Goal: Information Seeking & Learning: Find specific fact

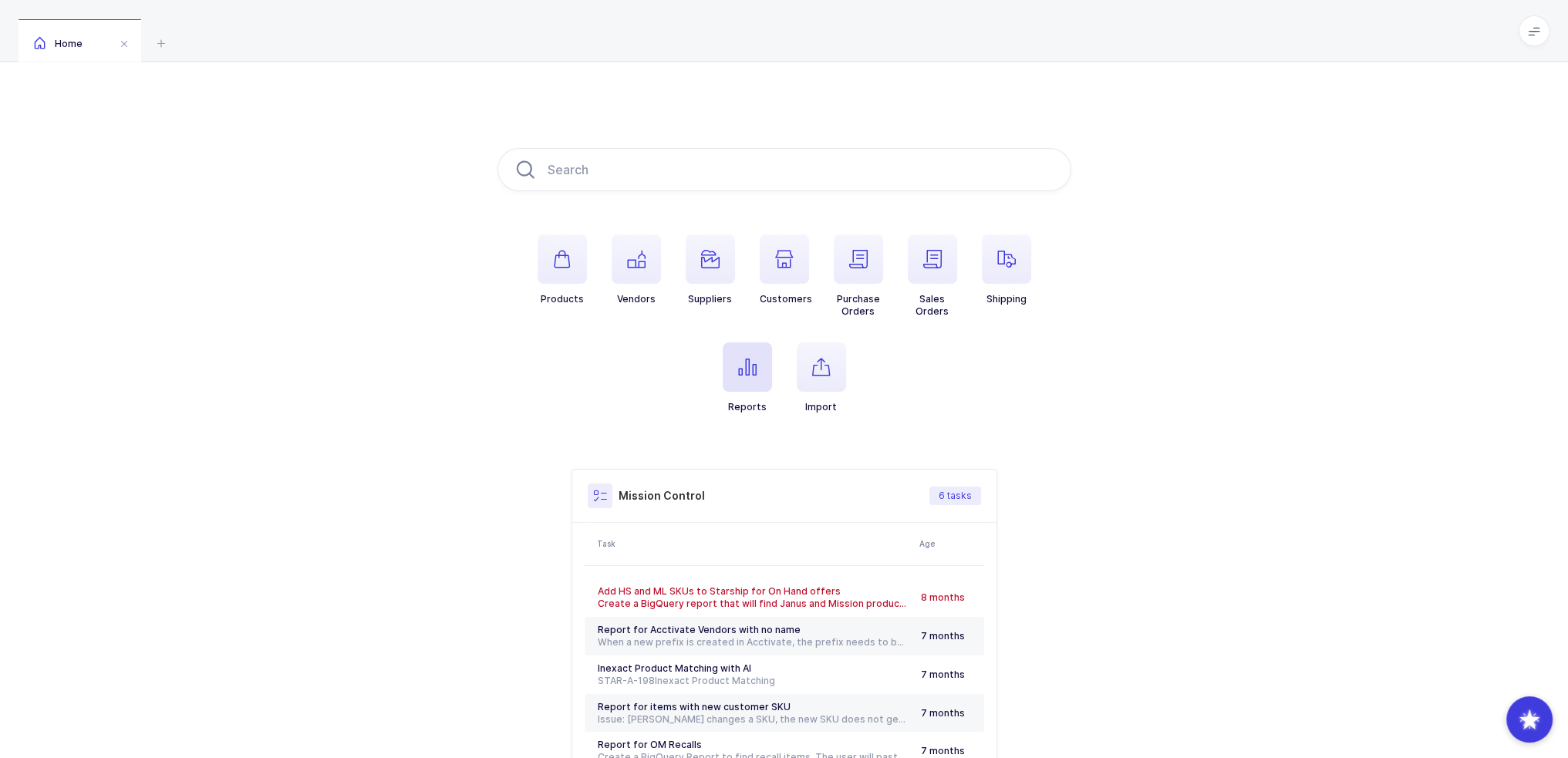
click at [733, 366] on span "button" at bounding box center [747, 366] width 50 height 50
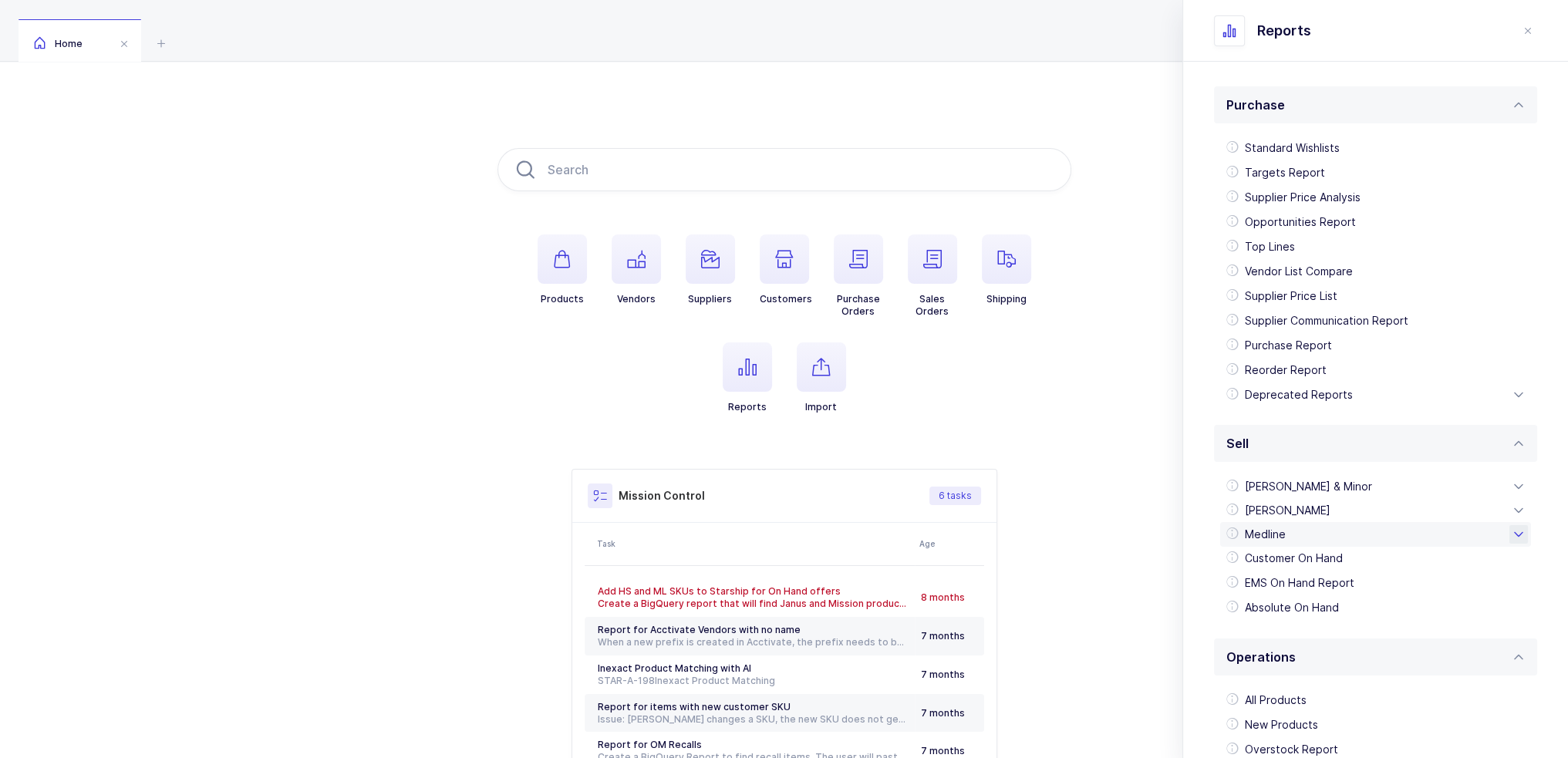
click at [1315, 527] on div "Medline" at bounding box center [1374, 534] width 311 height 24
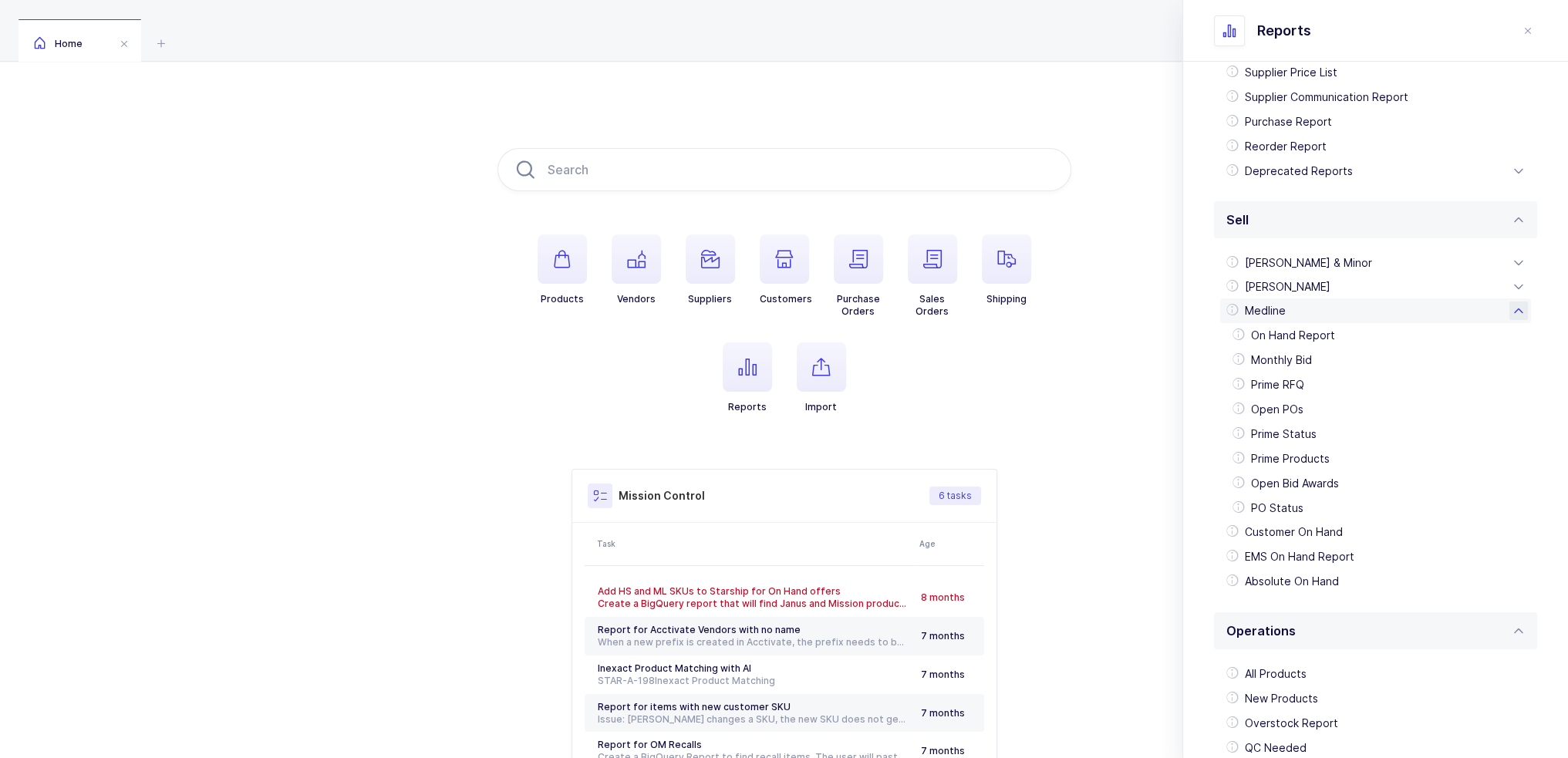
scroll to position [231, 0]
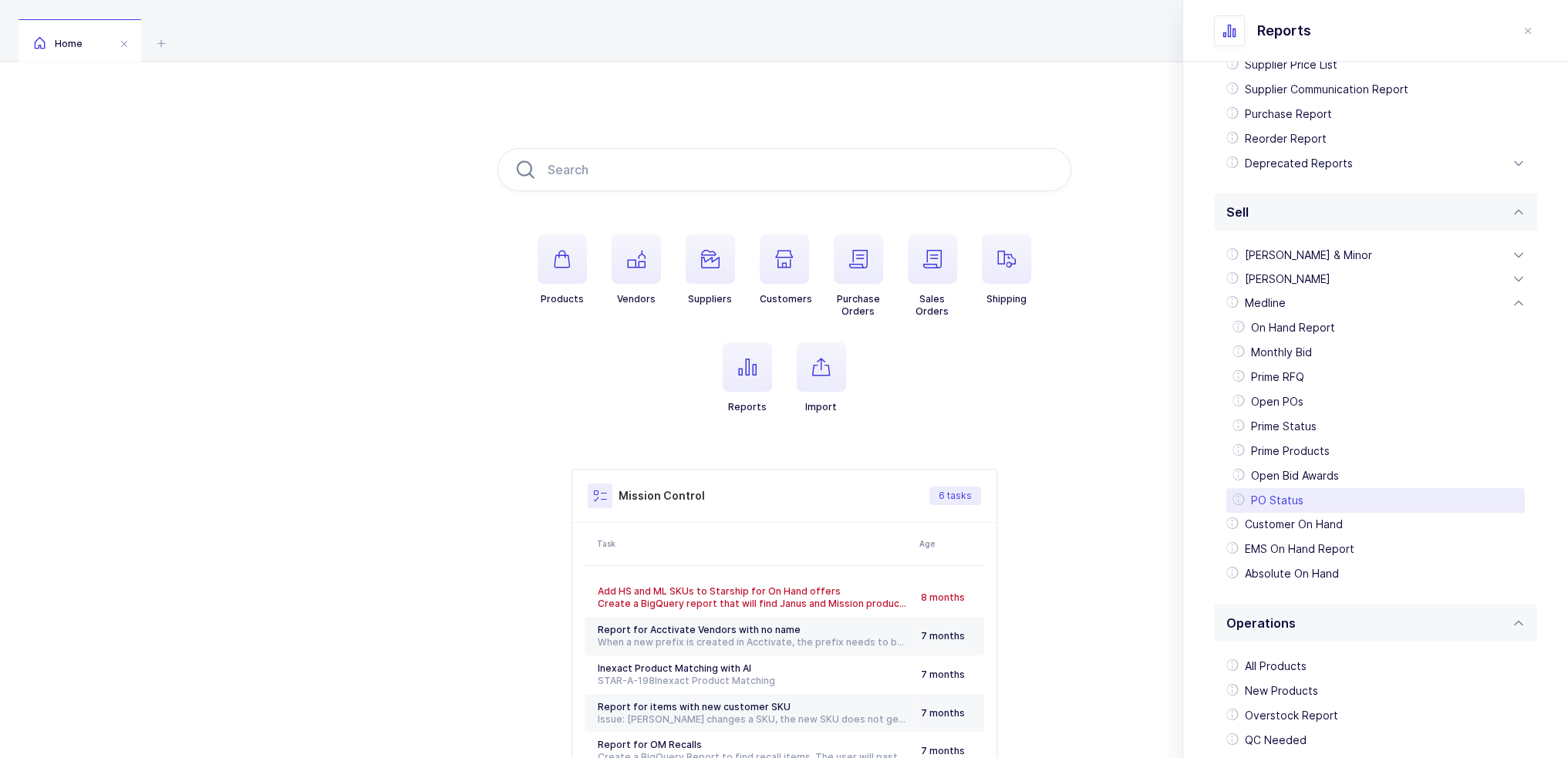
click at [1290, 501] on div "PO Status" at bounding box center [1375, 500] width 299 height 24
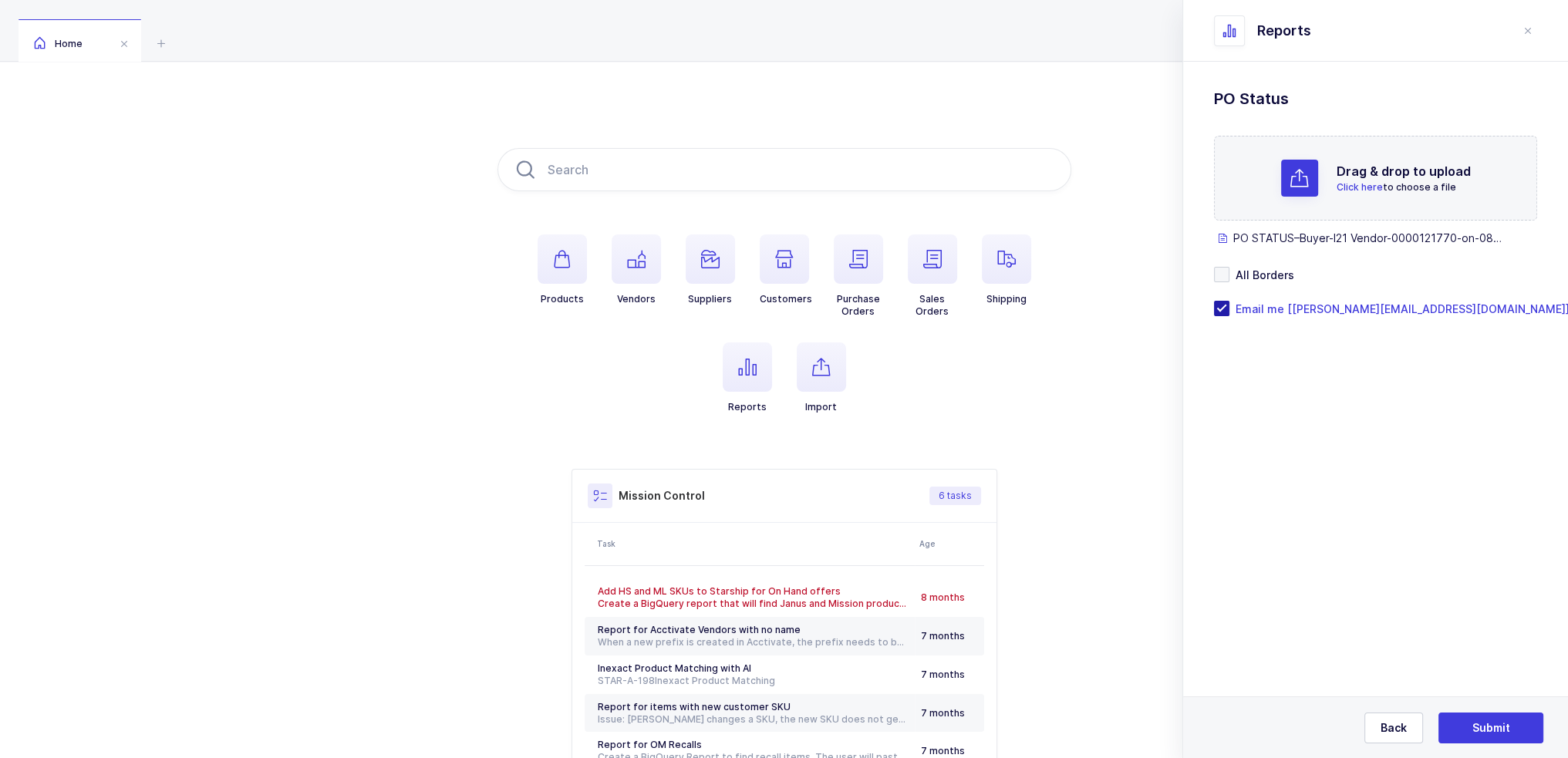
click at [1303, 309] on span "Email me [[PERSON_NAME][EMAIL_ADDRESS][DOMAIN_NAME]]" at bounding box center [1400, 309] width 340 height 14
click at [1230, 301] on input "Email me [[PERSON_NAME][EMAIL_ADDRESS][DOMAIN_NAME]]" at bounding box center [1230, 301] width 0 height 0
click at [1480, 724] on span "Submit" at bounding box center [1491, 727] width 38 height 15
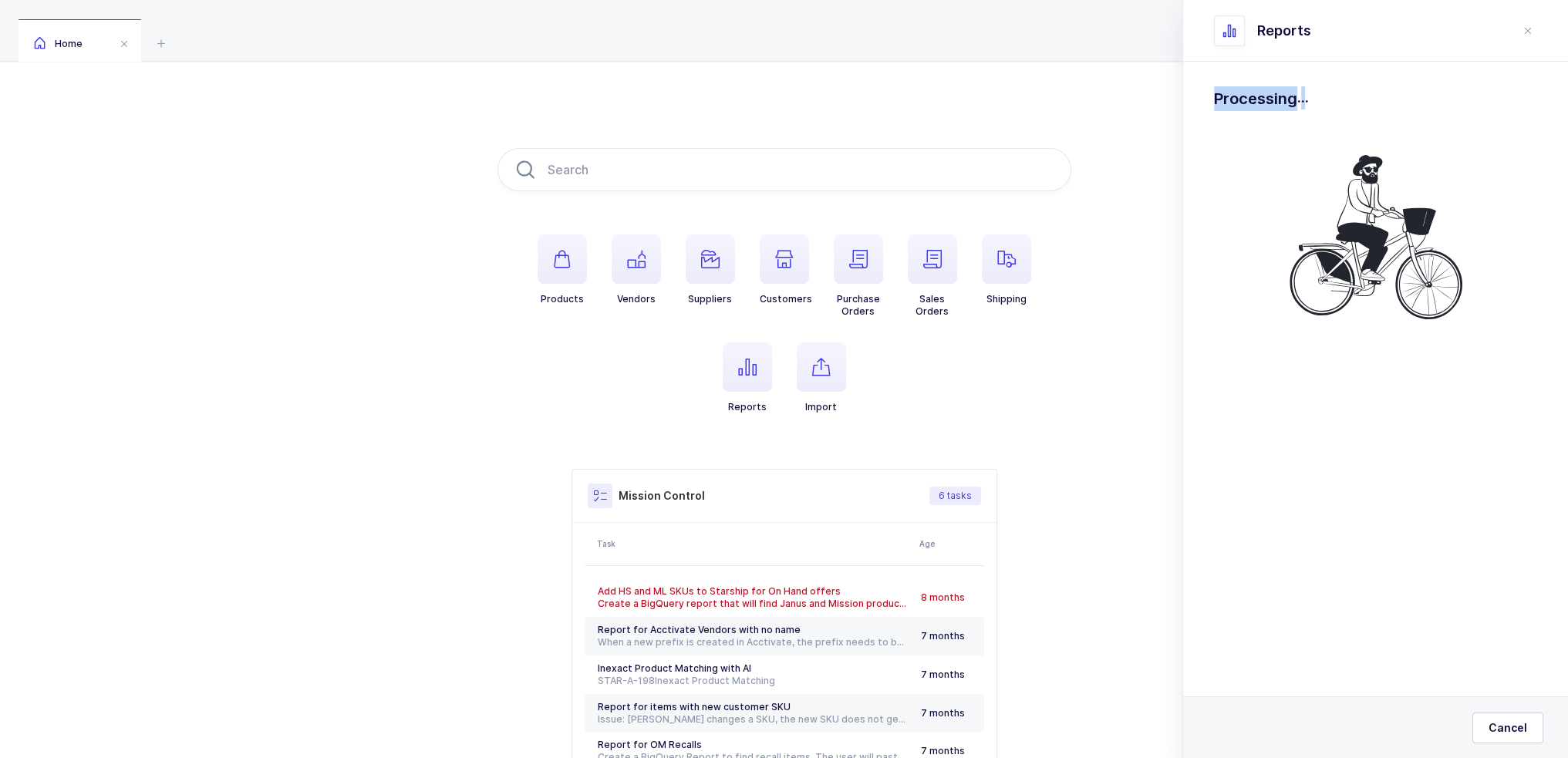
drag, startPoint x: 1319, startPoint y: 102, endPoint x: 1204, endPoint y: 92, distance: 115.4
click at [1193, 95] on div "Processing . Cancel" at bounding box center [1375, 255] width 385 height 385
click at [1204, 92] on div "Processing . Cancel" at bounding box center [1375, 255] width 385 height 385
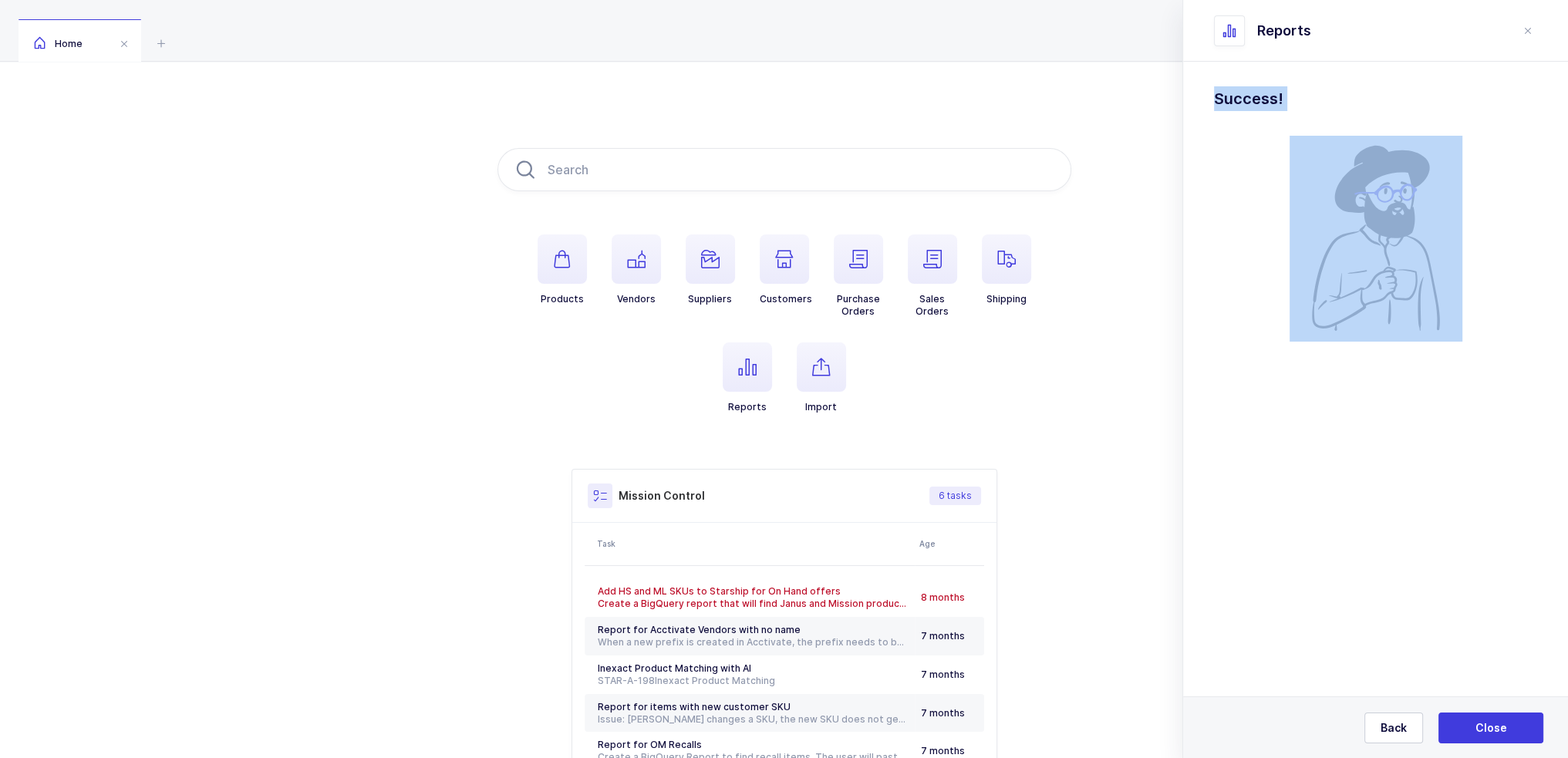
drag, startPoint x: 1204, startPoint y: 92, endPoint x: 1340, endPoint y: 104, distance: 136.5
click at [1340, 104] on section "Purchase Standard Wishlists Targets Report Supplier Price Analysis Opportunitie…" at bounding box center [1375, 411] width 385 height 697
click at [1340, 104] on h1 "Success!" at bounding box center [1375, 98] width 323 height 24
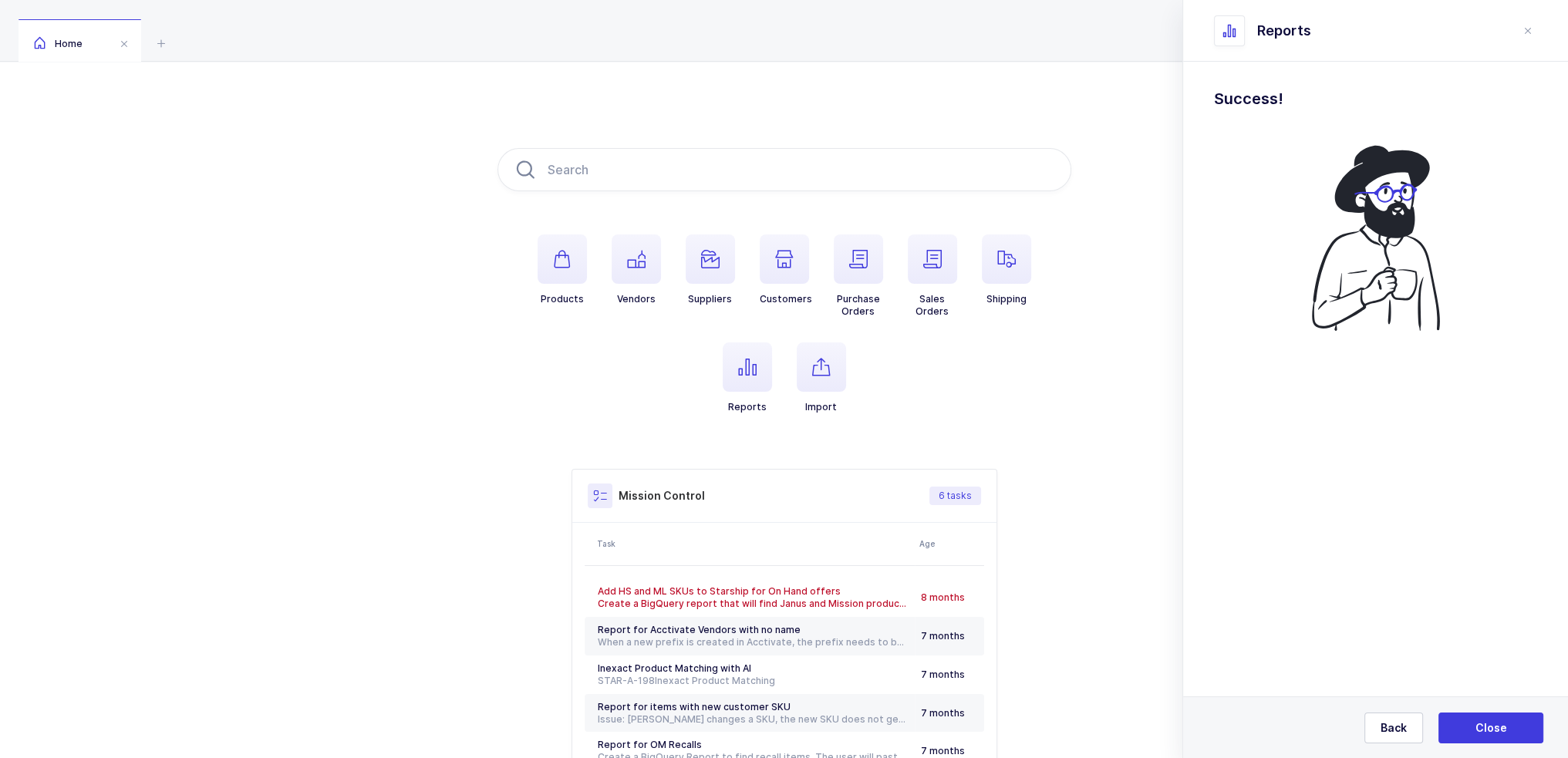
click at [207, 38] on div "Home" at bounding box center [784, 31] width 1568 height 62
click at [662, 181] on input "text" at bounding box center [784, 170] width 573 height 43
paste input "032-10-181U"
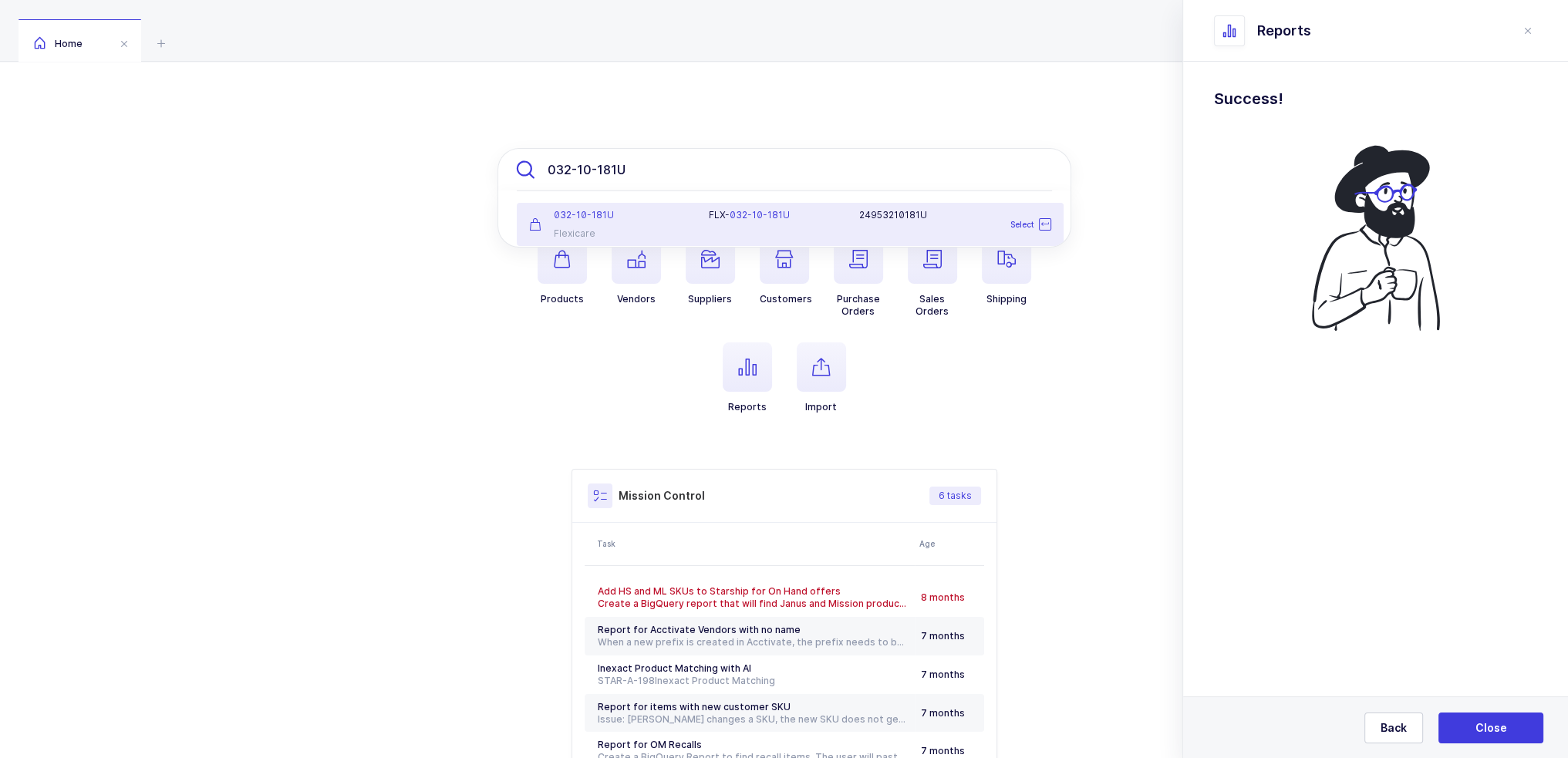
type input "032-10-181U"
click at [684, 224] on div "032-10-181U Flexicare" at bounding box center [609, 224] width 180 height 31
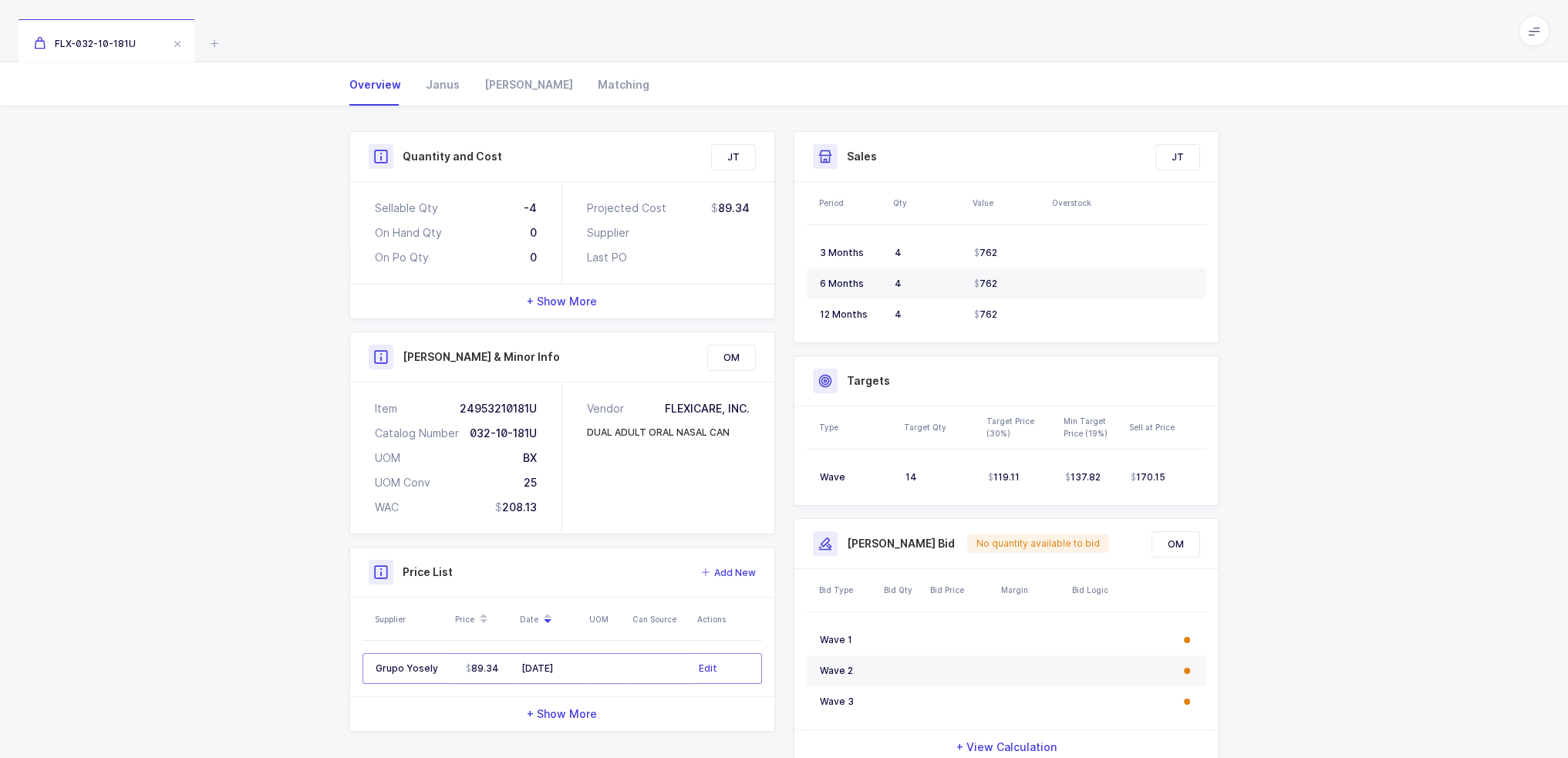
scroll to position [154, 0]
drag, startPoint x: 938, startPoint y: 472, endPoint x: 1187, endPoint y: 471, distance: 249.0
click at [1187, 471] on tr "Wave 14 119.11 137.82 170.15" at bounding box center [1006, 474] width 400 height 31
click at [1187, 471] on div "170.15" at bounding box center [1161, 474] width 62 height 13
click at [1191, 472] on td "170.15" at bounding box center [1165, 474] width 82 height 31
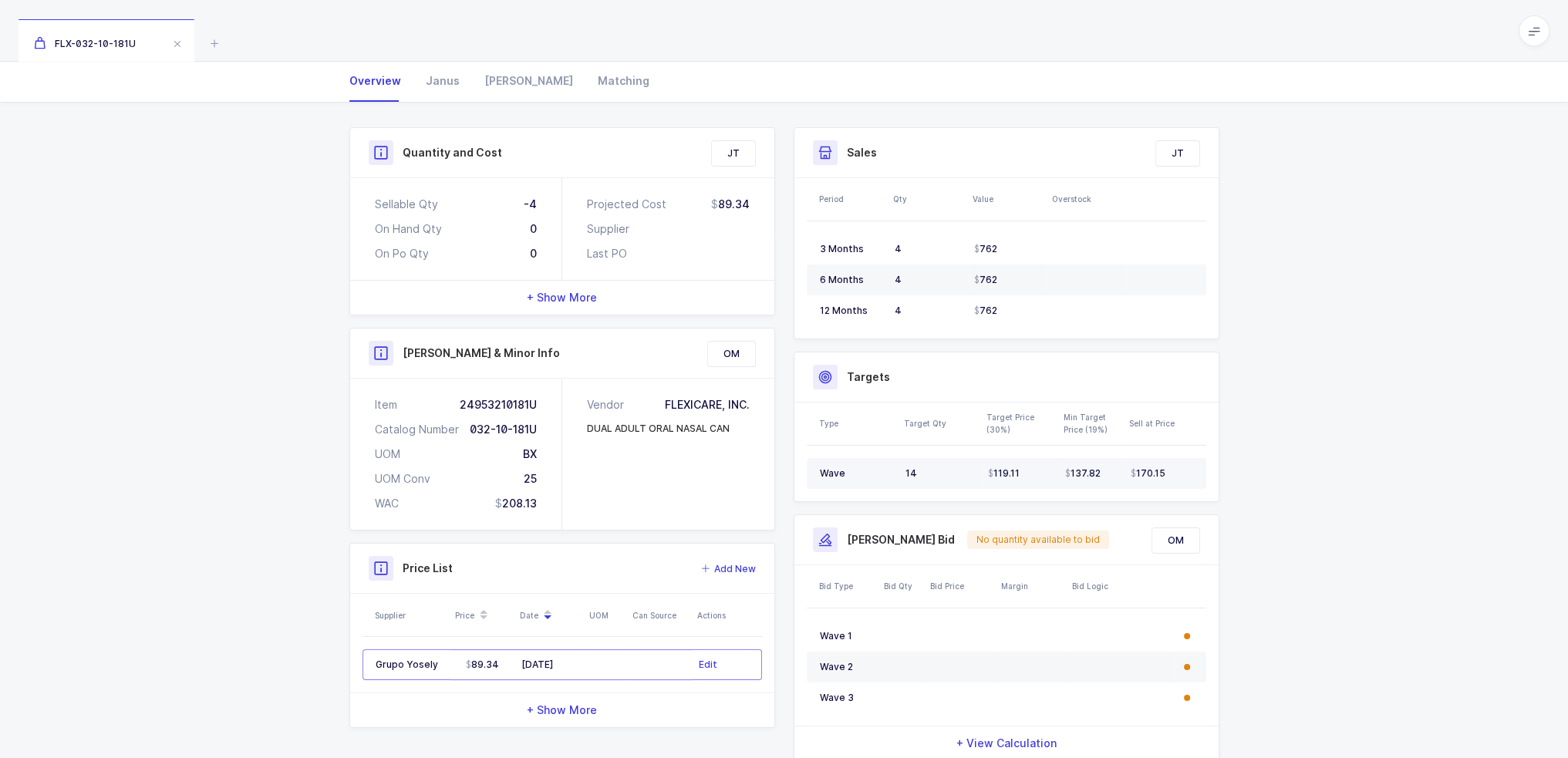
drag, startPoint x: 1181, startPoint y: 466, endPoint x: 1139, endPoint y: 472, distance: 42.4
click at [1139, 472] on div "170.15" at bounding box center [1161, 474] width 62 height 13
click at [595, 295] on span "+ Show More" at bounding box center [562, 297] width 70 height 15
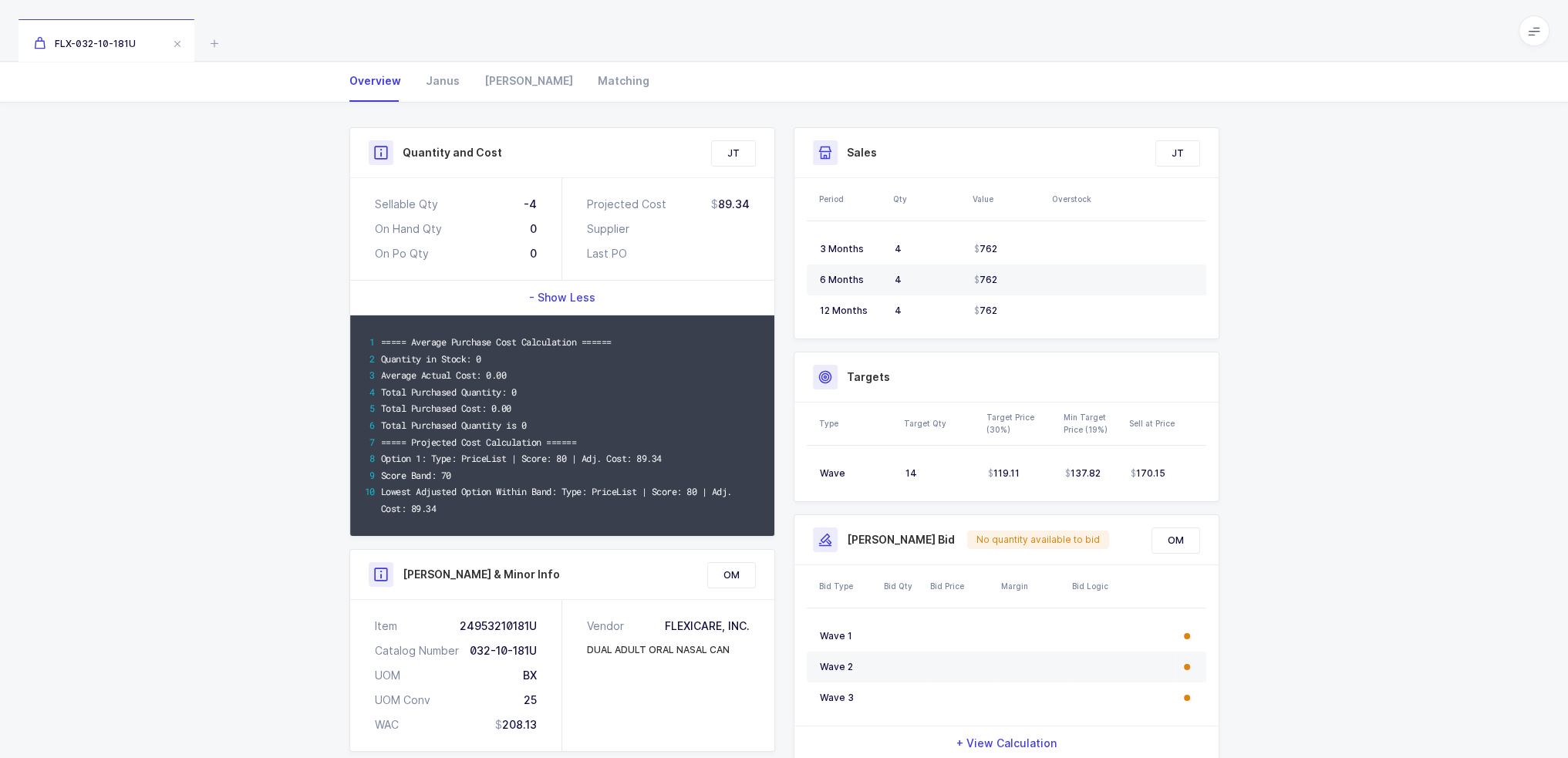
click at [591, 298] on span "- Show Less" at bounding box center [563, 297] width 67 height 15
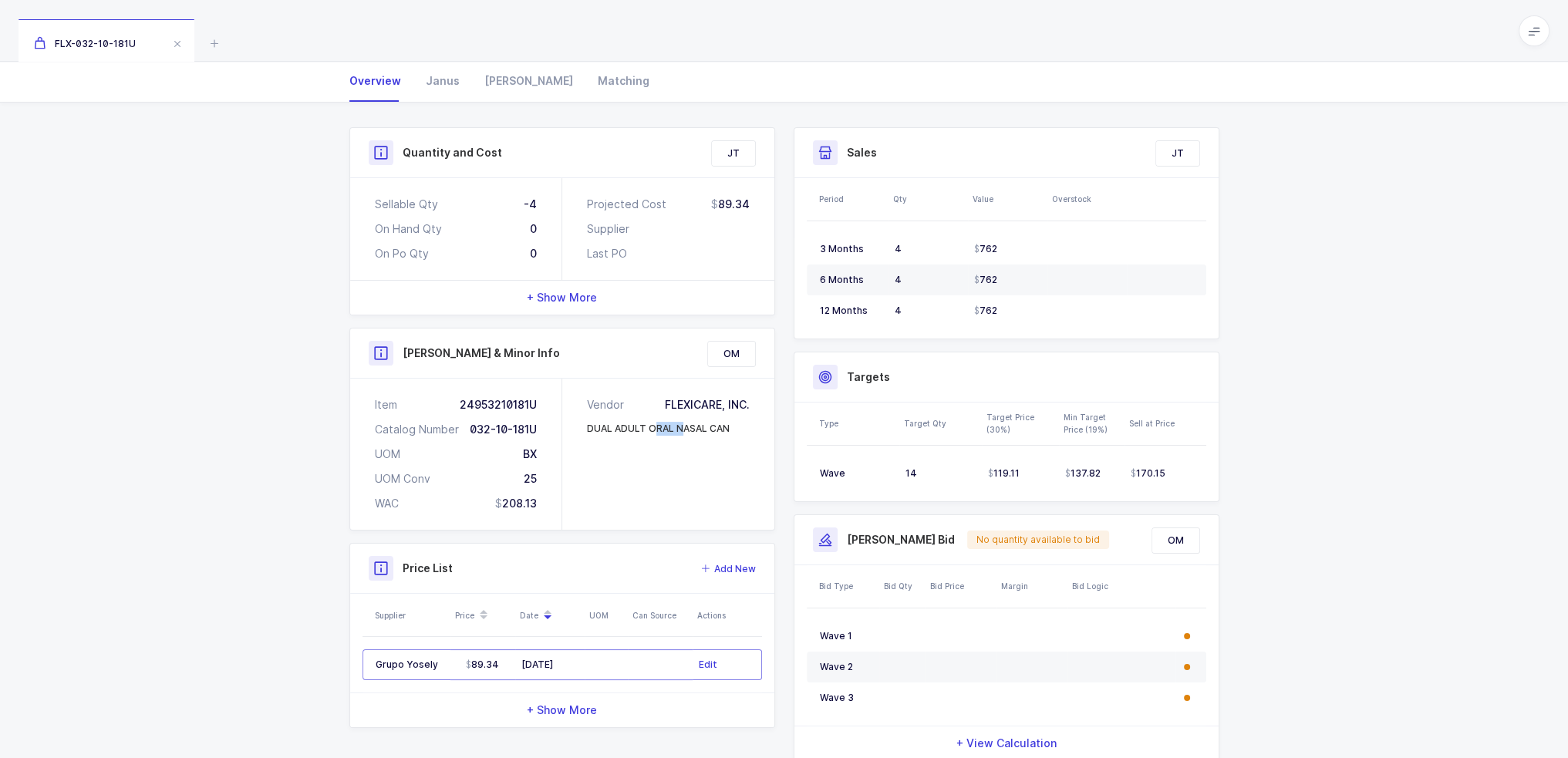
drag, startPoint x: 590, startPoint y: 496, endPoint x: 622, endPoint y: 492, distance: 32.2
click at [622, 492] on div "Vendor FLEXICARE, INC. DUAL ADULT ORAL NASAL CAN" at bounding box center [669, 455] width 212 height 151
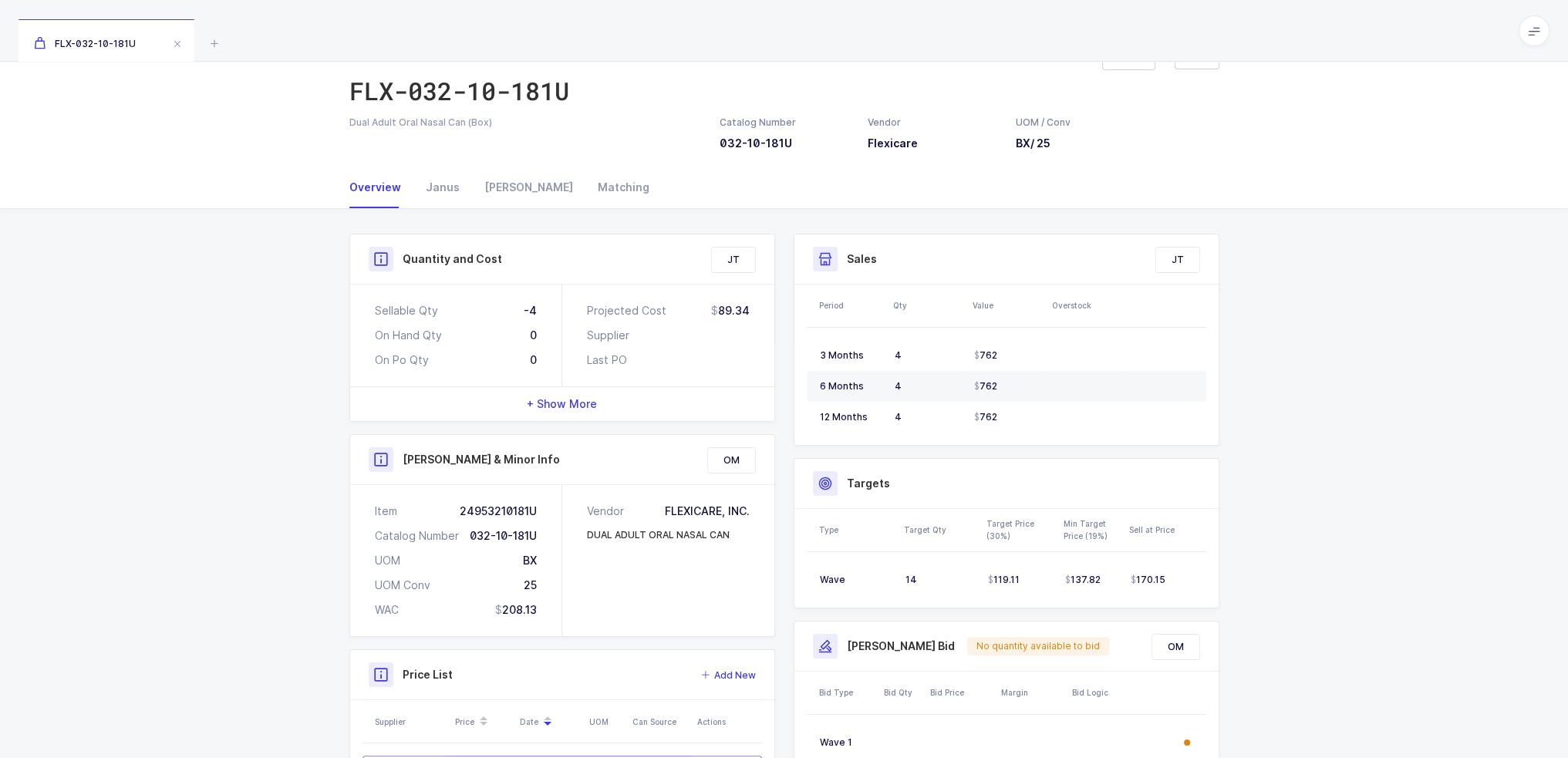
scroll to position [0, 0]
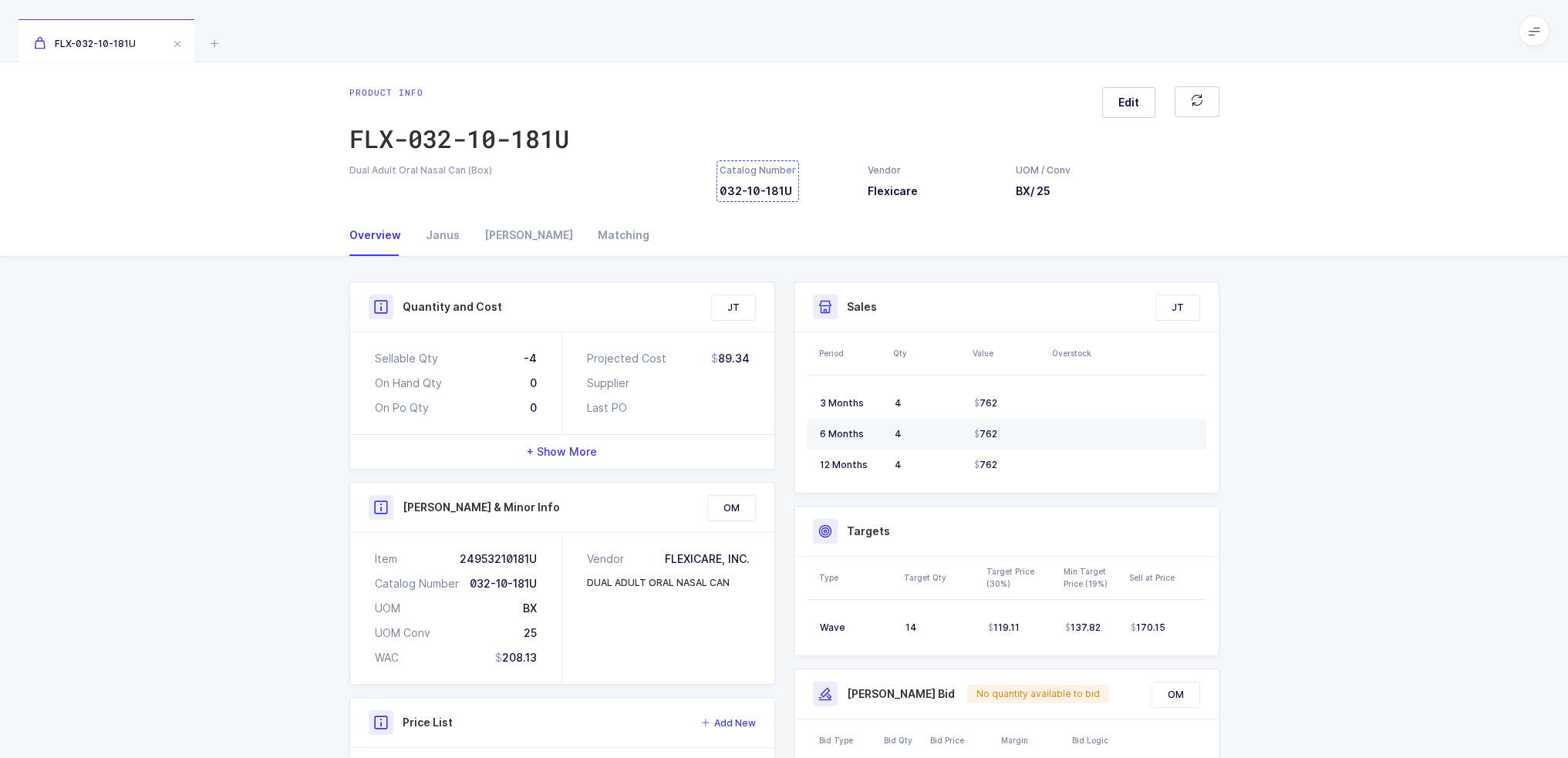
click at [737, 181] on div "Catalog Number 032-10-181U" at bounding box center [757, 181] width 77 height 35
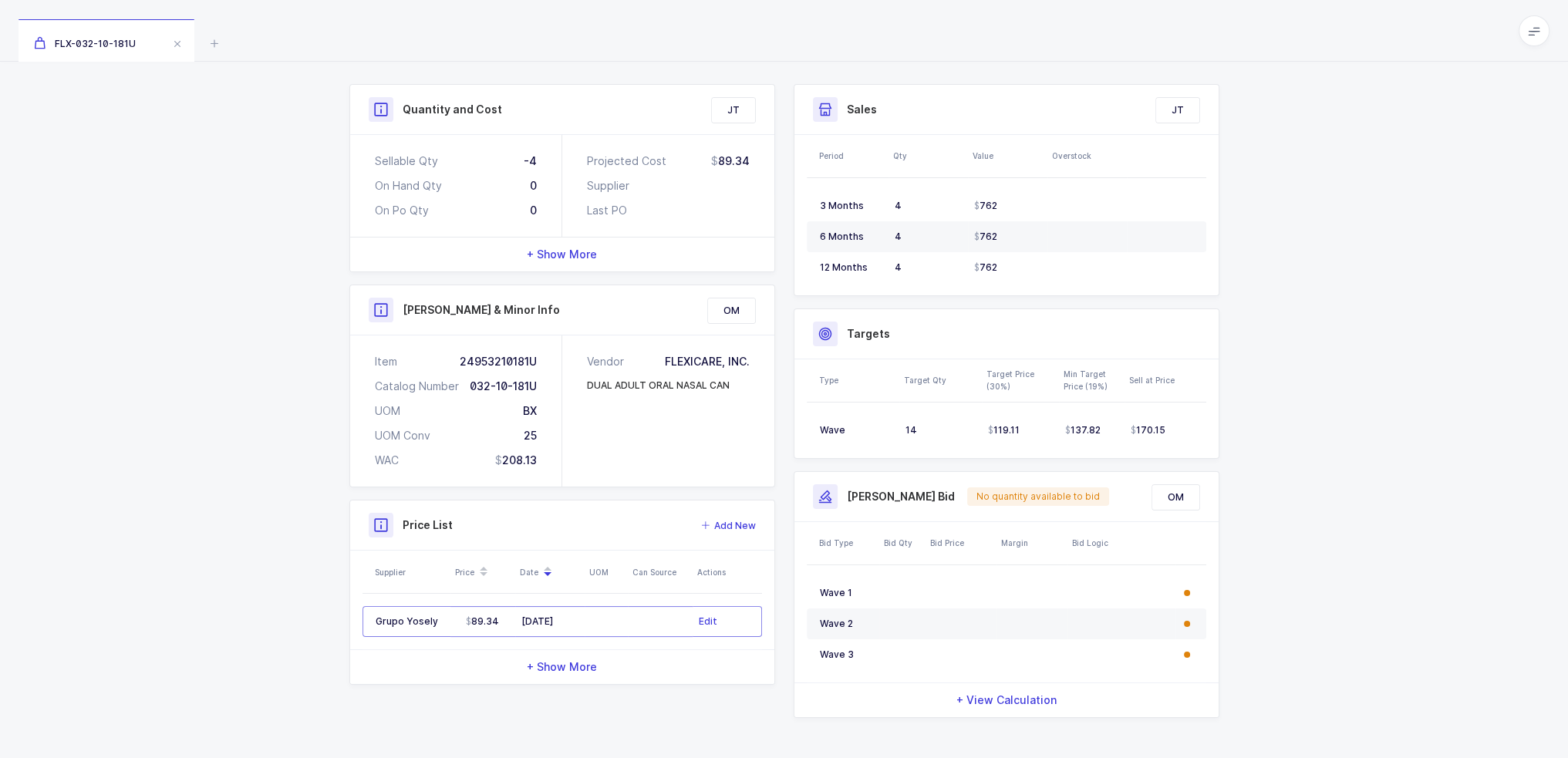
scroll to position [204, 0]
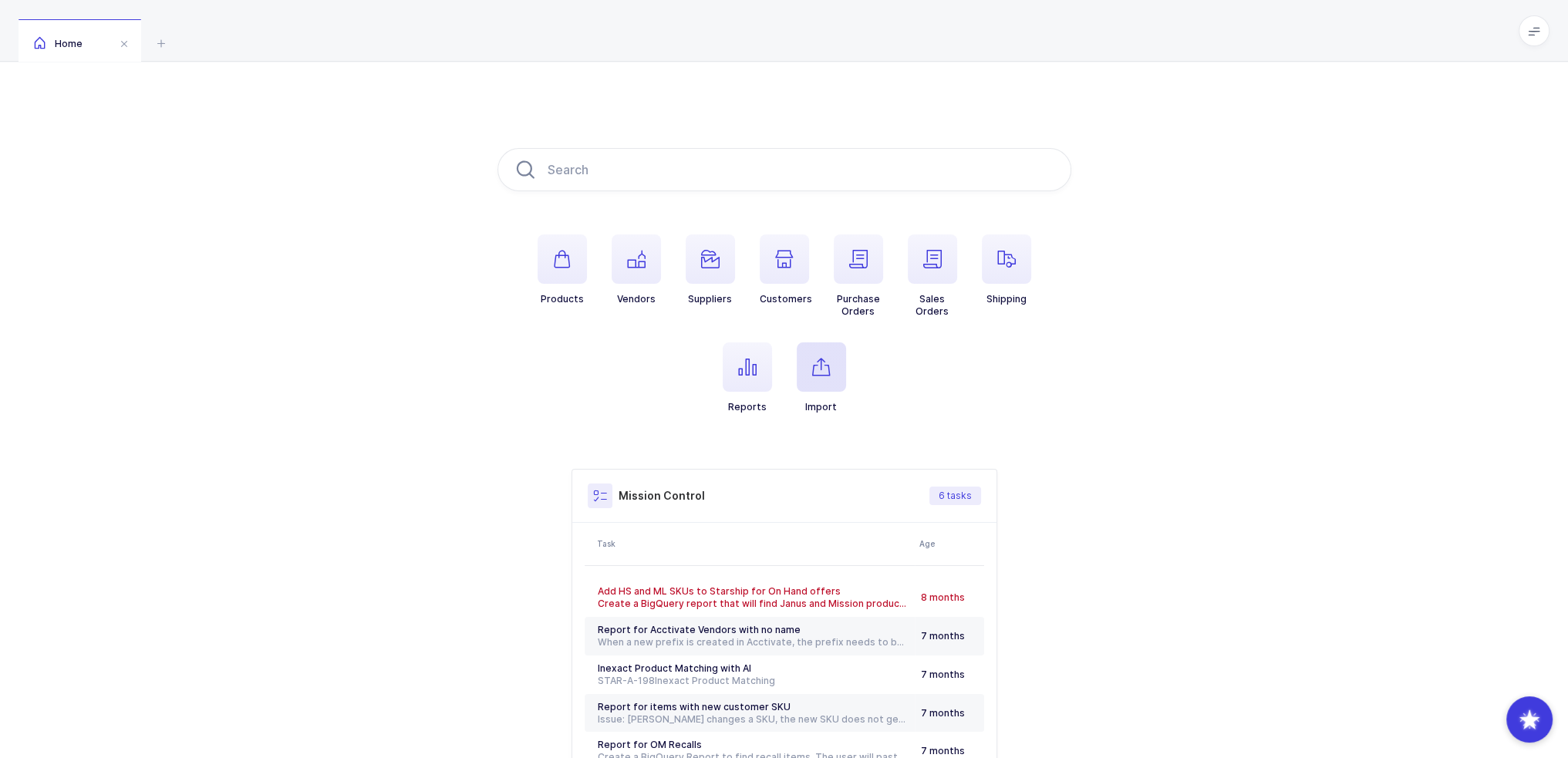
click at [830, 376] on span "button" at bounding box center [821, 366] width 50 height 50
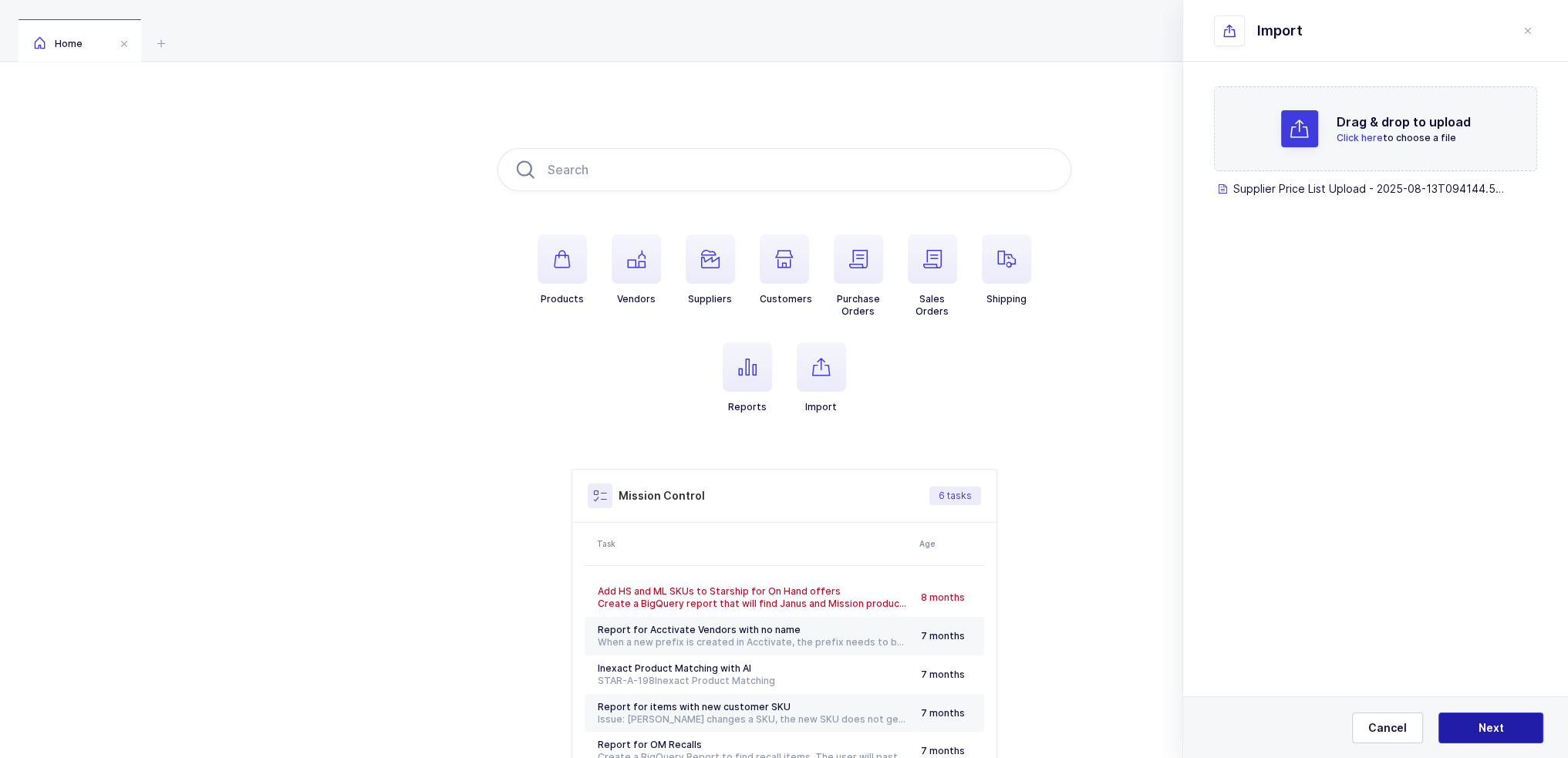
click at [1484, 727] on span "Next" at bounding box center [1491, 727] width 25 height 15
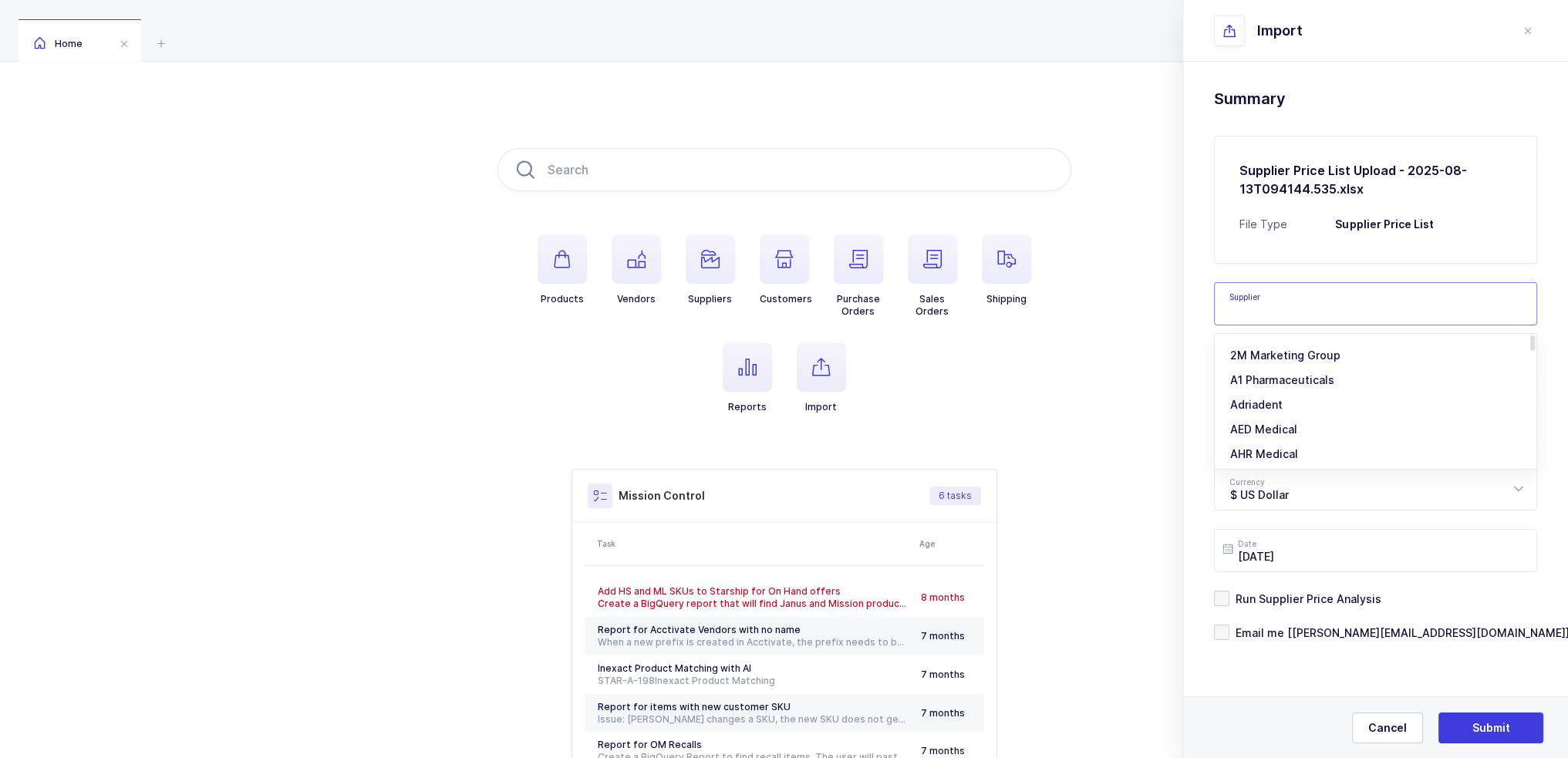
click at [1320, 305] on input "text" at bounding box center [1375, 304] width 323 height 43
click at [1283, 429] on span "Grupo Yosely" at bounding box center [1266, 429] width 73 height 14
type input "Grupo Yosely"
click at [1268, 423] on input "text" at bounding box center [1375, 428] width 323 height 43
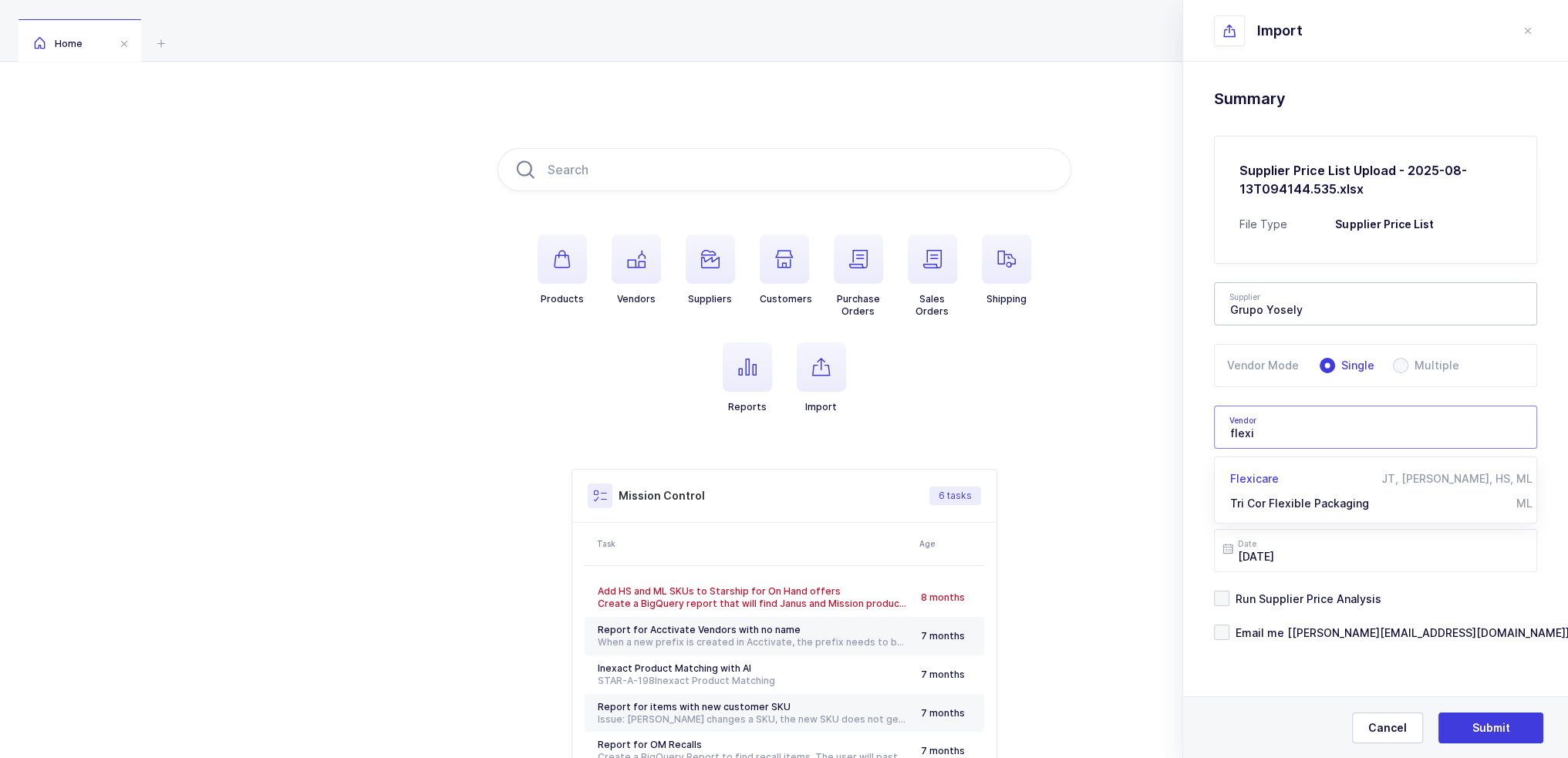
click at [1263, 477] on span "Flexicare" at bounding box center [1255, 478] width 49 height 14
type input "Flexicare"
click at [1201, 415] on div "Drag & drop to upload Click here to choose a file Supplier Price List Upload - …" at bounding box center [1375, 403] width 385 height 683
type input "Flexicare"
click at [1311, 596] on span "Run Supplier Price Analysis" at bounding box center [1305, 599] width 152 height 14
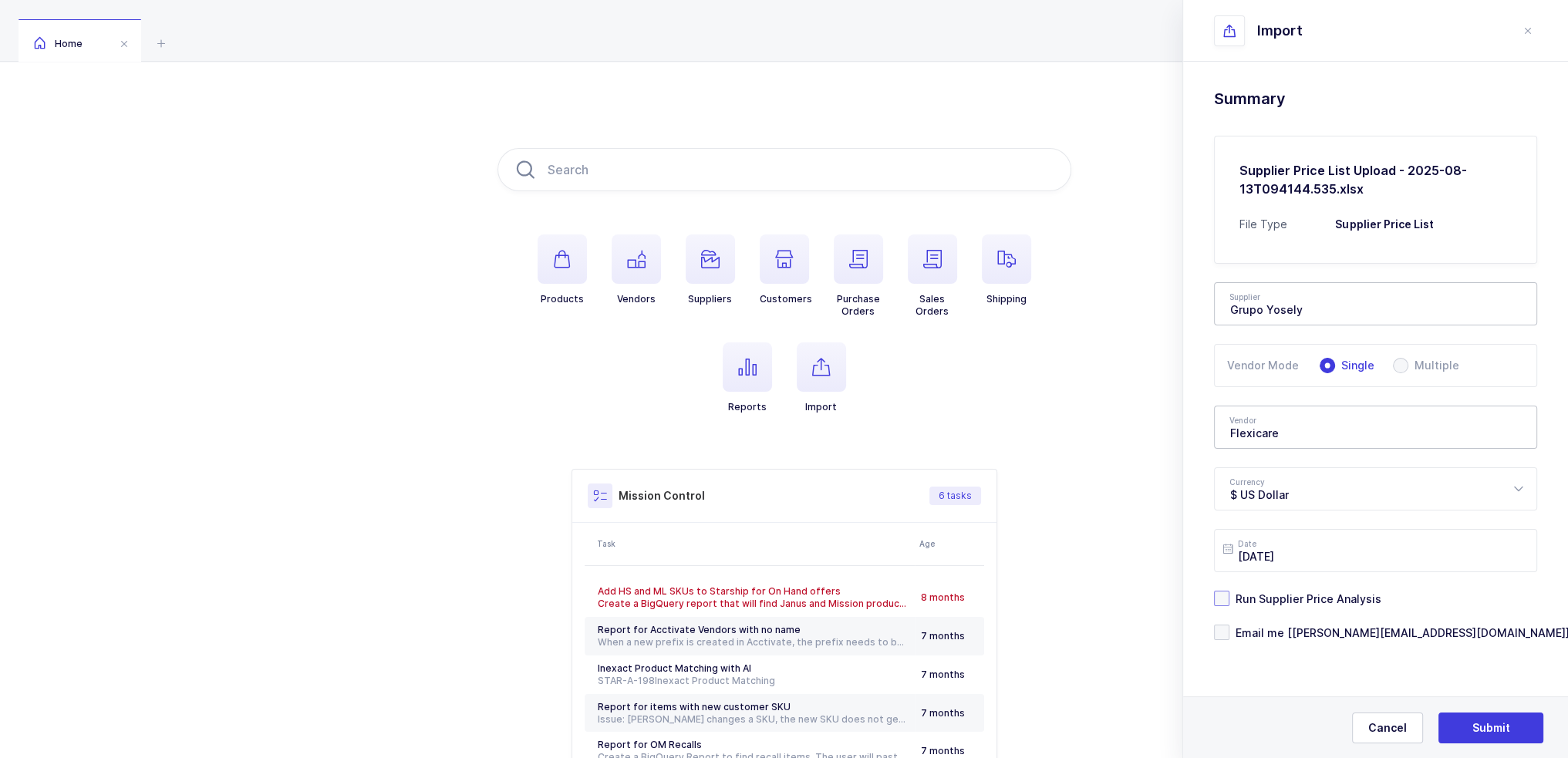
click at [1230, 591] on input "Run Supplier Price Analysis" at bounding box center [1230, 591] width 0 height 0
click at [1286, 634] on span "Email me [[PERSON_NAME][EMAIL_ADDRESS][DOMAIN_NAME]]" at bounding box center [1400, 633] width 340 height 14
click at [1230, 625] on input "Email me [[PERSON_NAME][EMAIL_ADDRESS][DOMAIN_NAME]]" at bounding box center [1230, 625] width 0 height 0
click at [1493, 727] on span "Next" at bounding box center [1491, 727] width 25 height 15
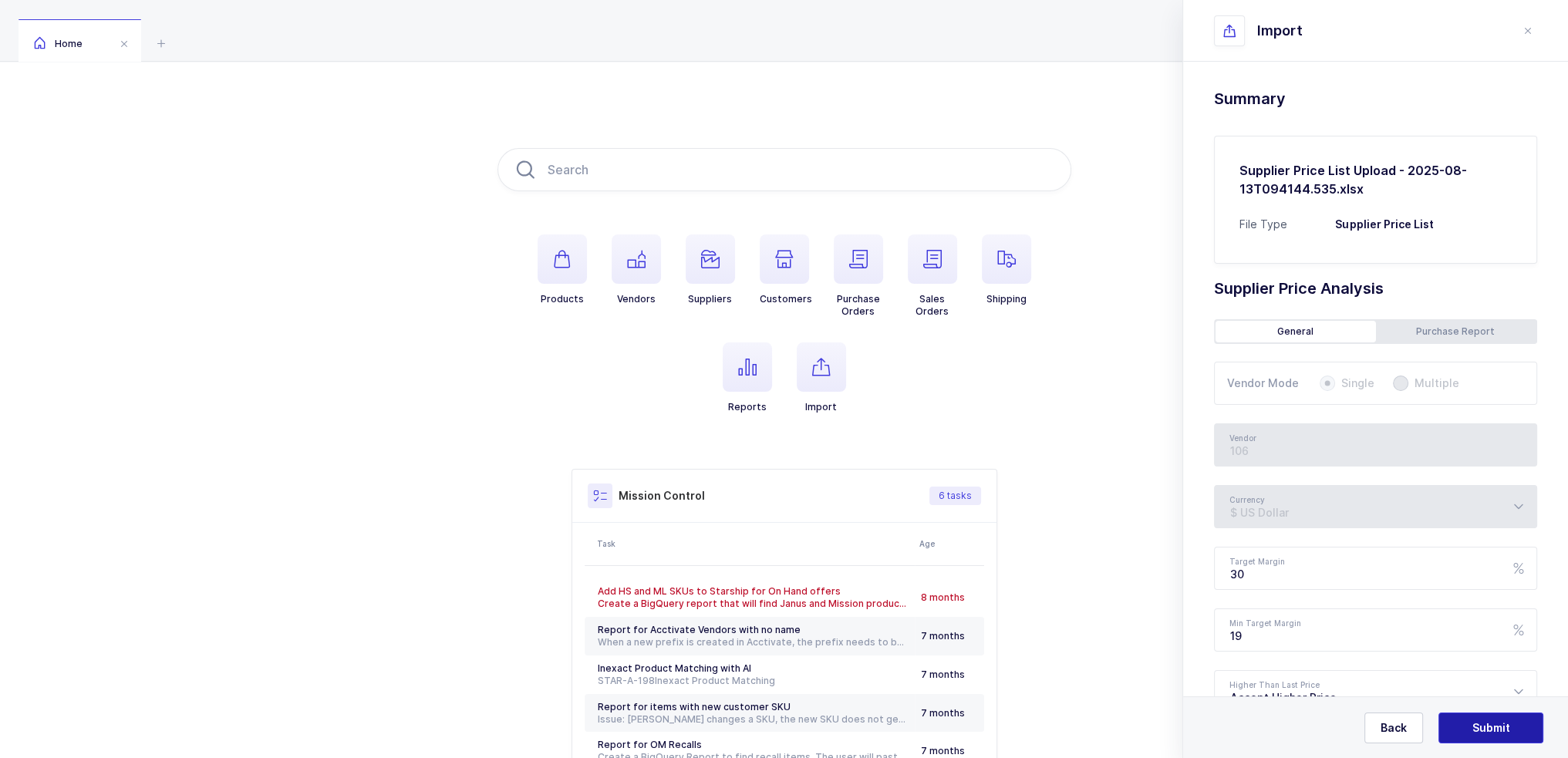
type input "Flexicare"
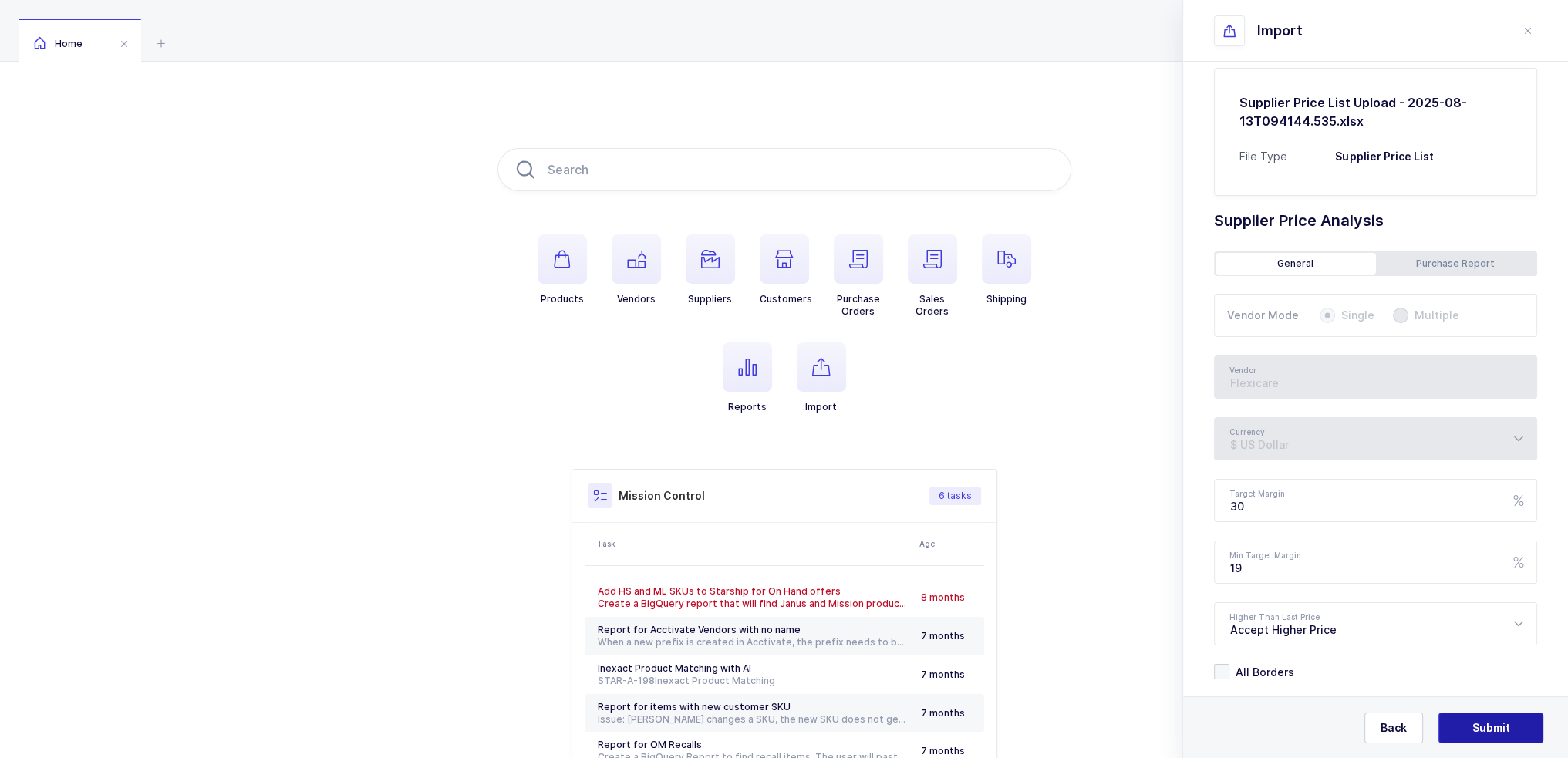
scroll to position [127, 0]
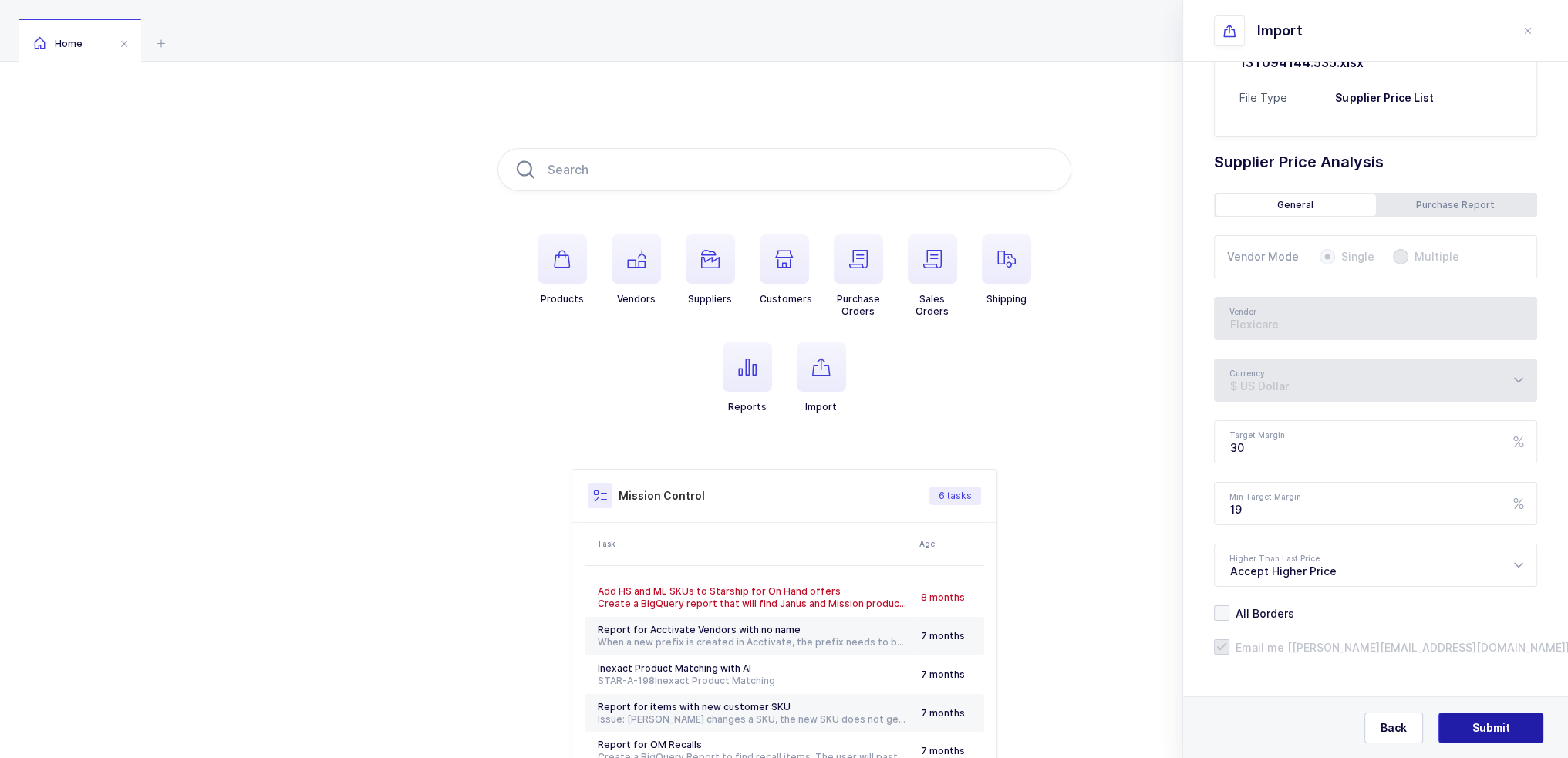
click at [1487, 725] on span "Submit" at bounding box center [1491, 727] width 38 height 15
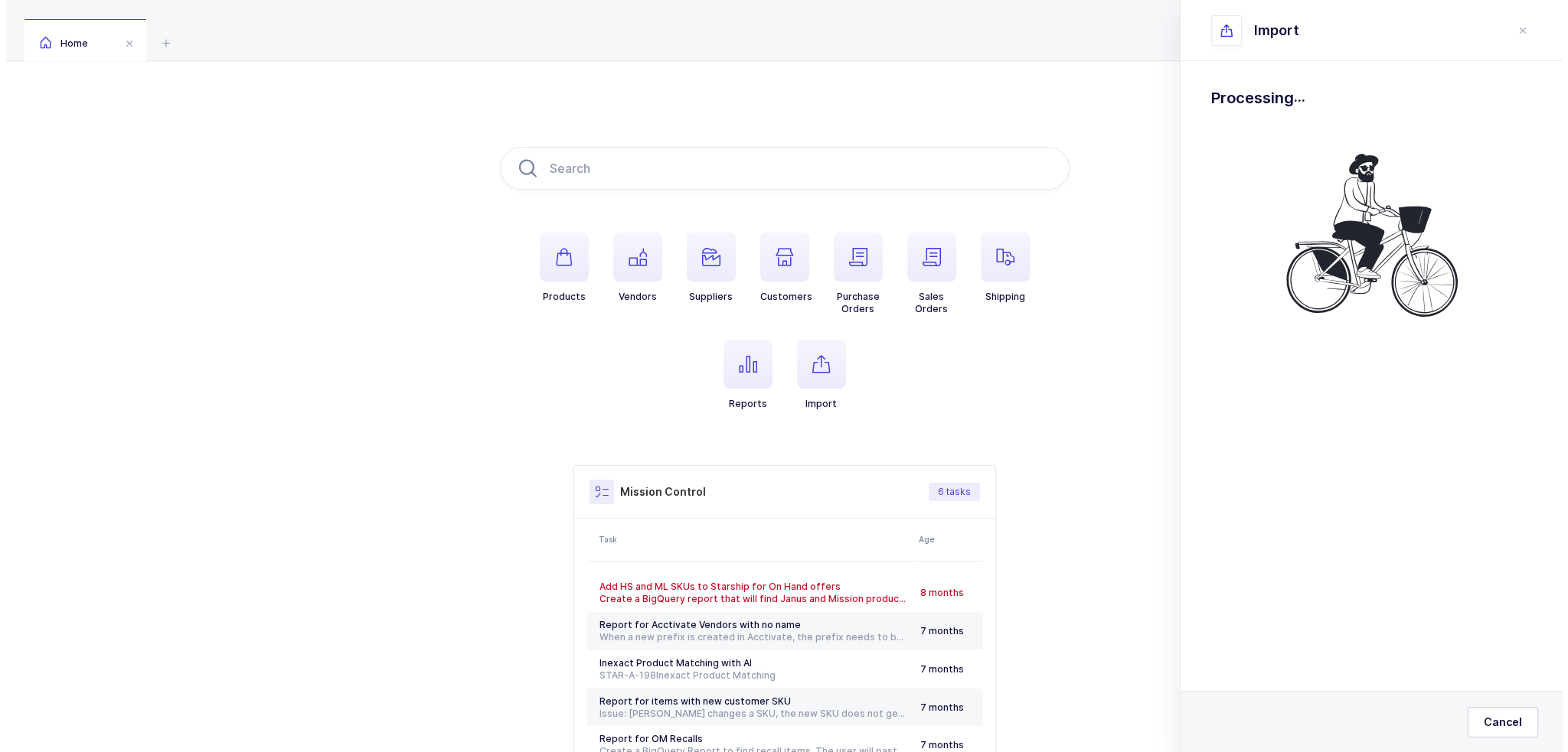
scroll to position [0, 0]
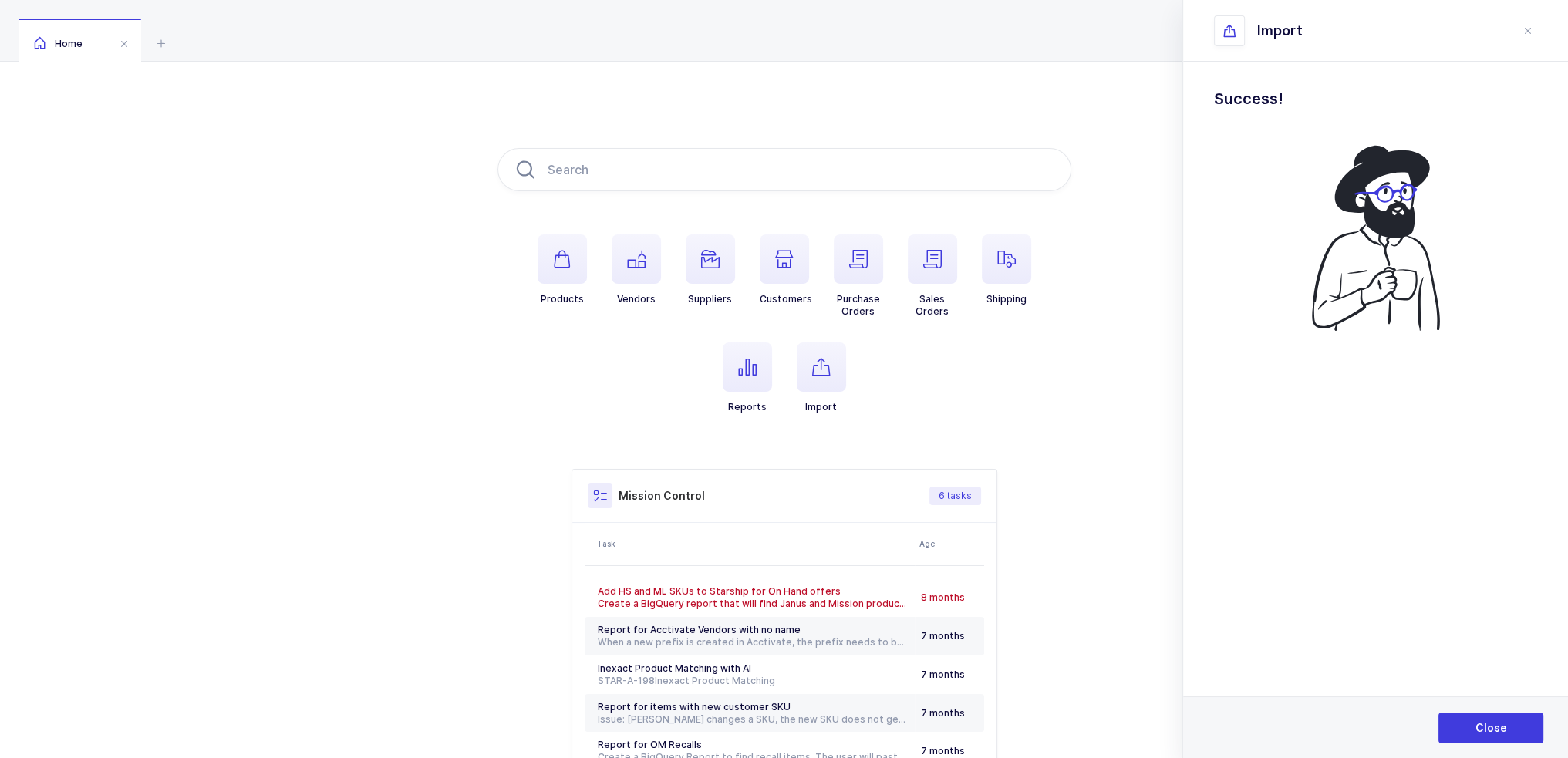
click at [1495, 712] on div "Close" at bounding box center [1375, 727] width 385 height 62
click at [623, 250] on span "button" at bounding box center [635, 258] width 50 height 50
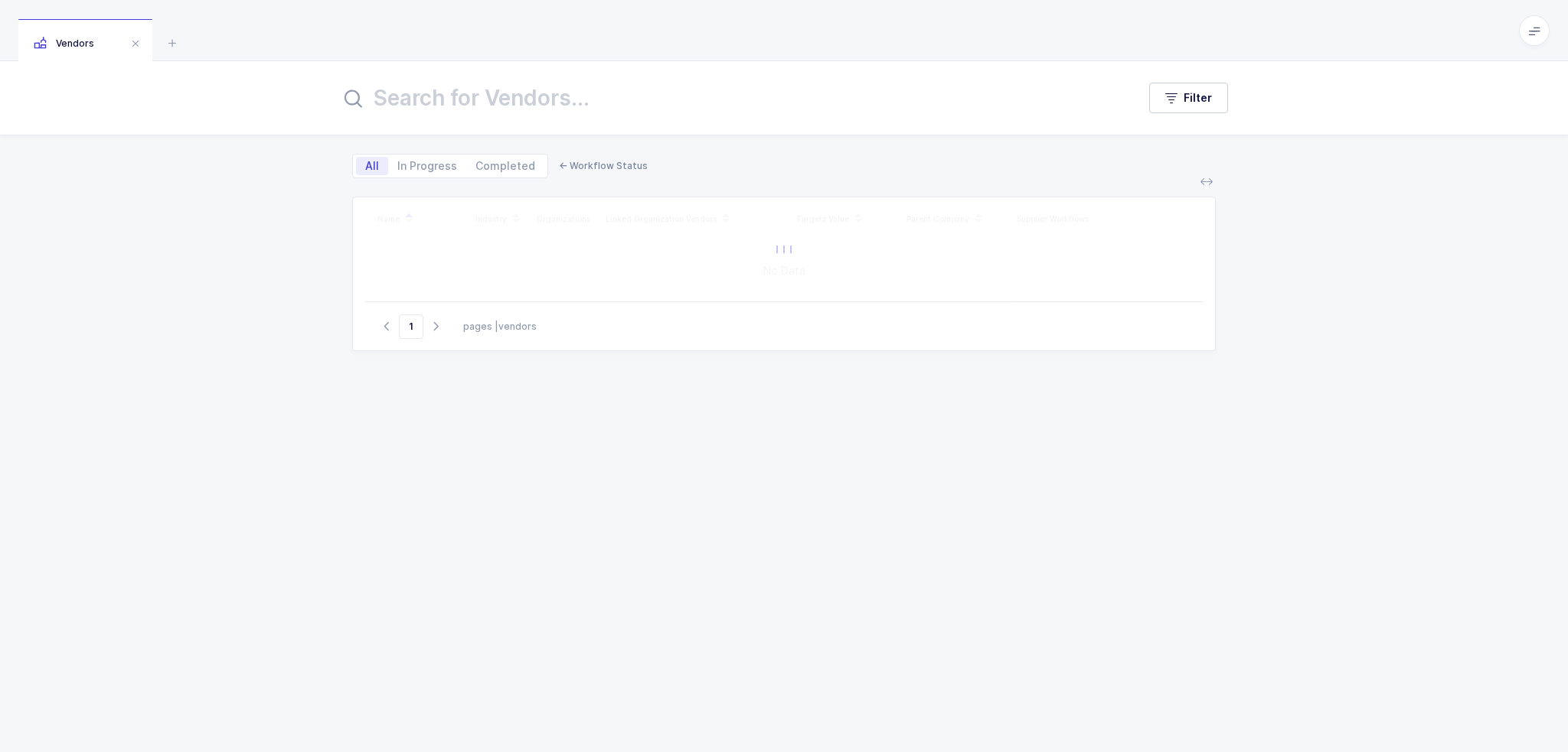
click at [566, 97] on input "text" at bounding box center [728, 97] width 778 height 37
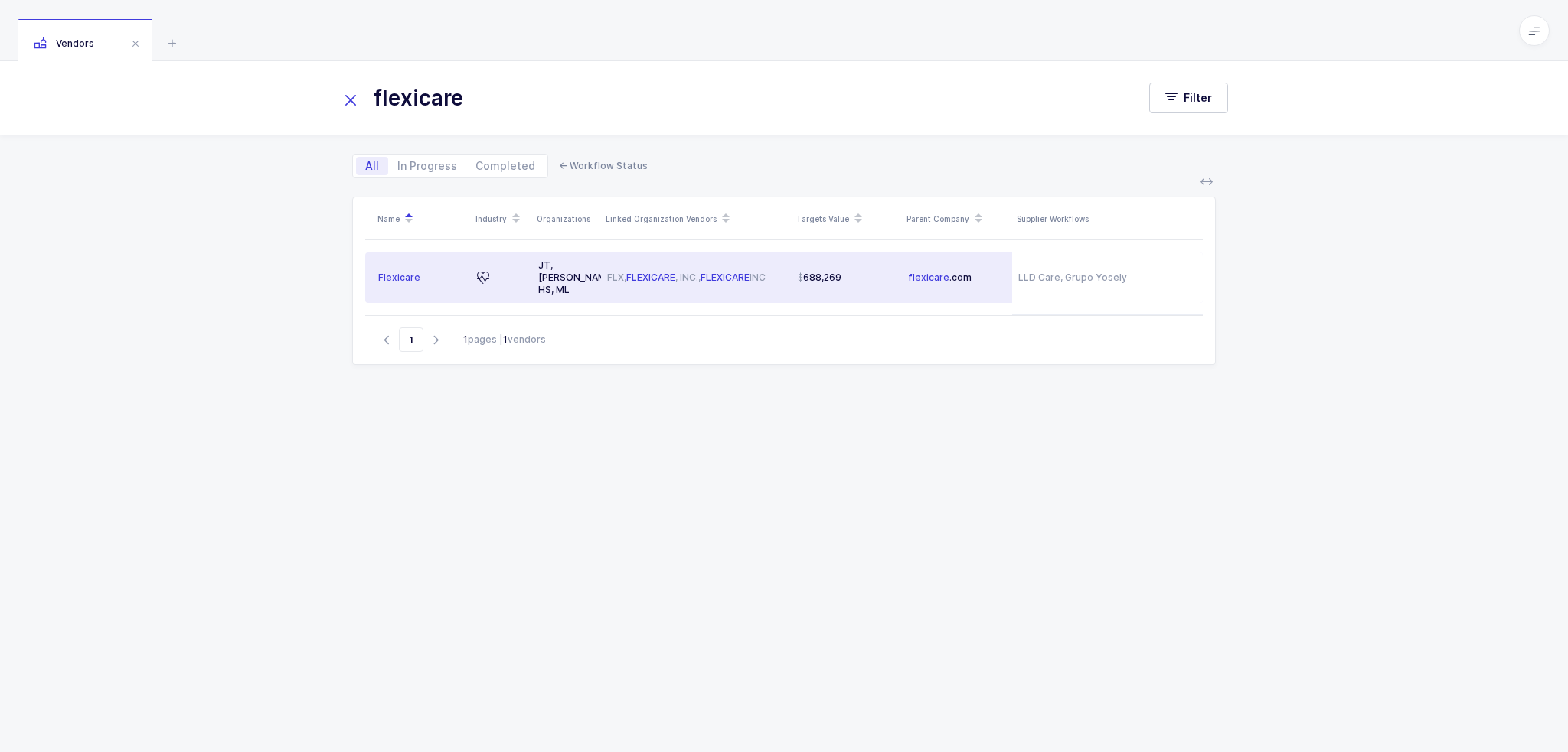
type input "flexicare"
click at [830, 275] on span "688,269" at bounding box center [819, 278] width 44 height 13
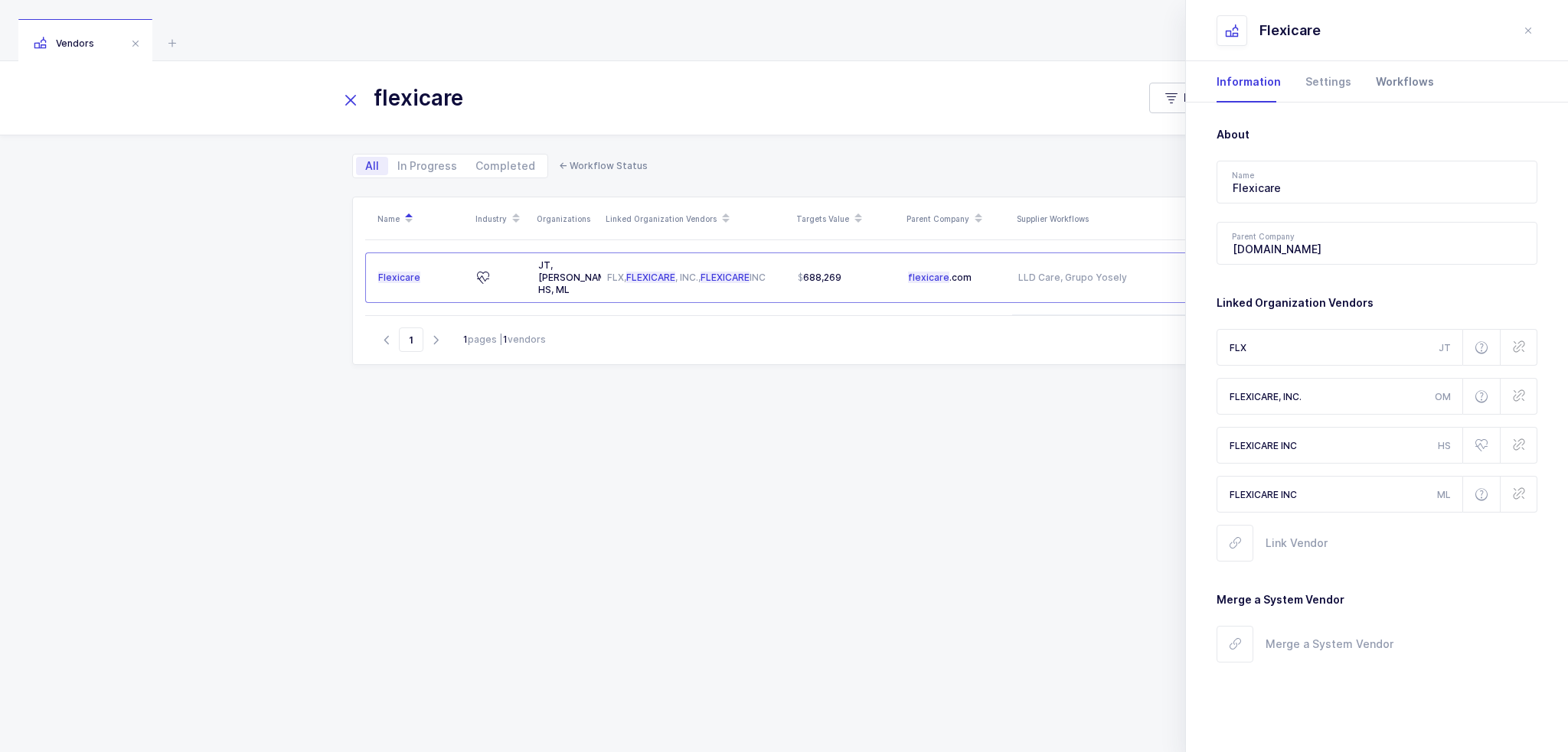
click at [1392, 82] on div "Workflows" at bounding box center [1398, 82] width 71 height 41
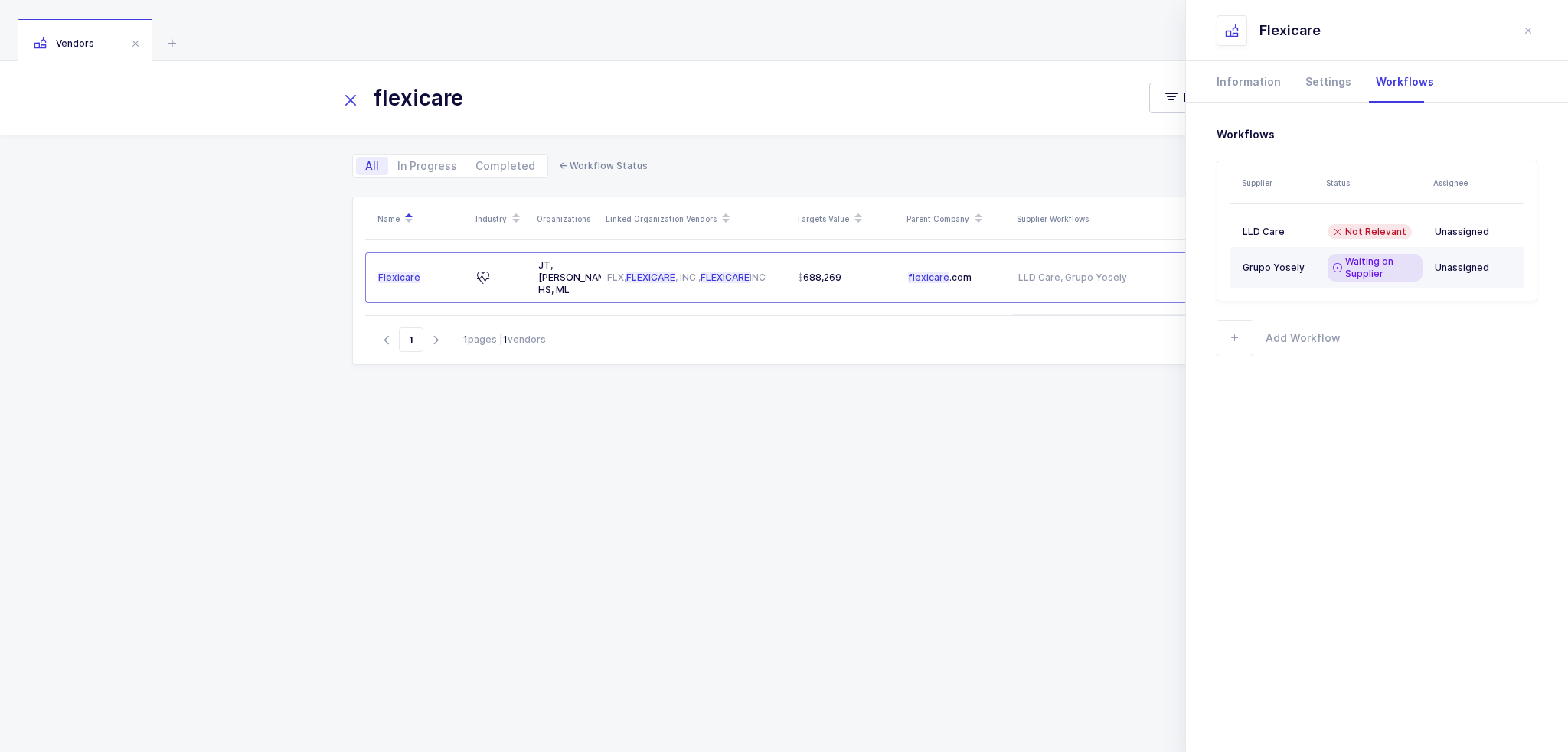
click at [1292, 265] on div "Grupo Yosely" at bounding box center [1279, 268] width 72 height 13
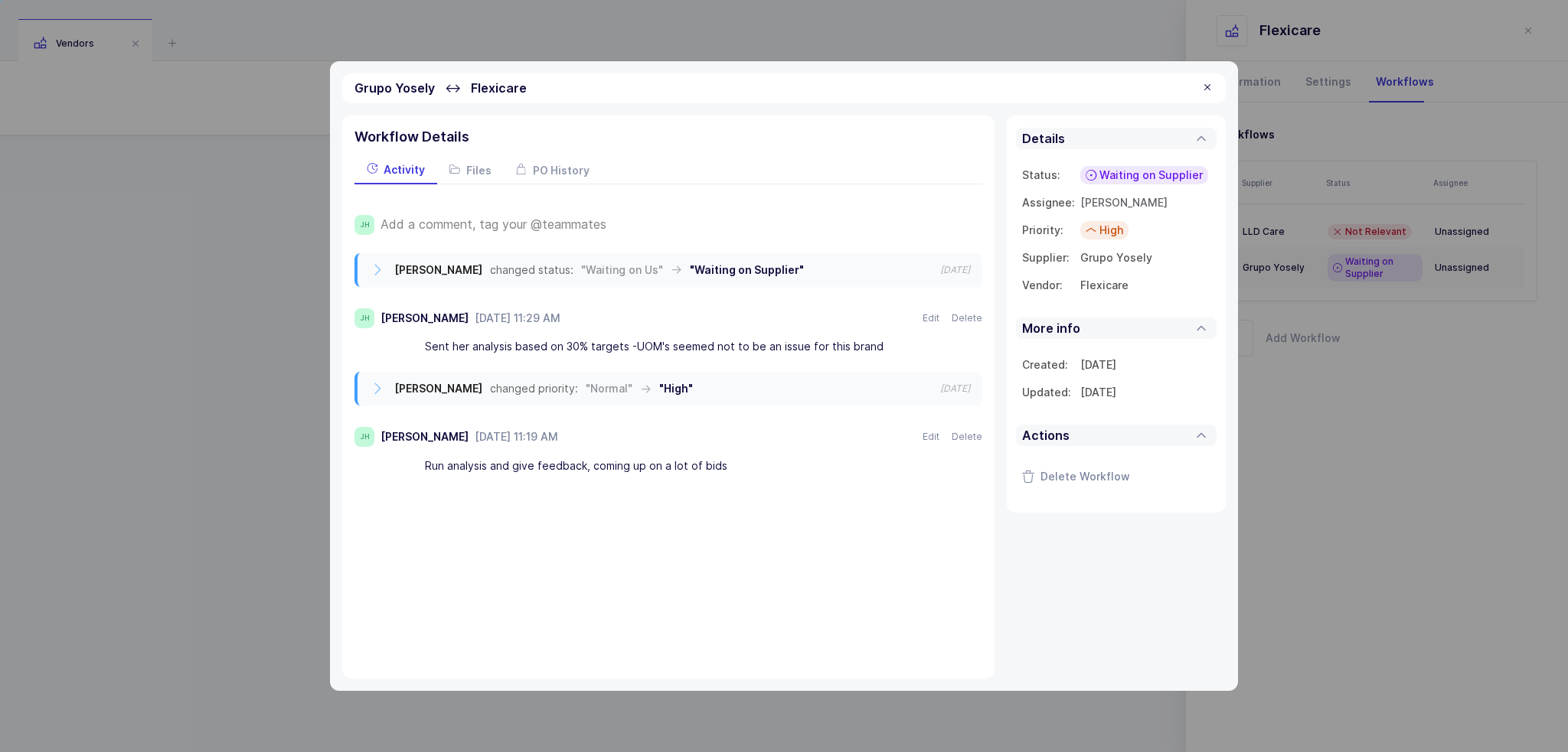
click at [1123, 172] on span "Waiting on Supplier" at bounding box center [1151, 175] width 104 height 15
click at [1148, 314] on span "Waiting on Us" at bounding box center [1119, 319] width 72 height 15
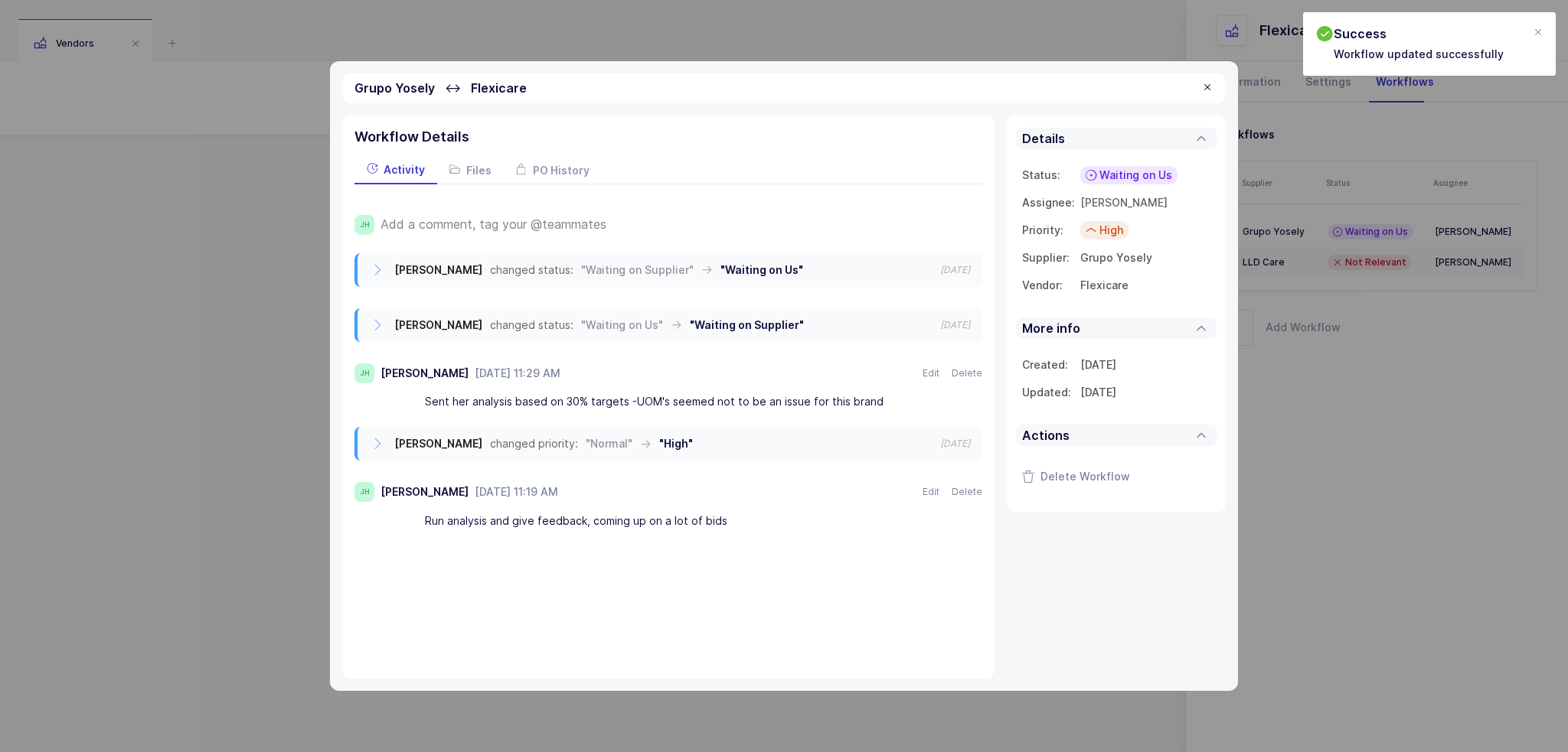
click at [547, 215] on div "Add a comment, tag your @teammates" at bounding box center [681, 225] width 601 height 20
click at [521, 230] on span "Add a comment, tag your @teammates" at bounding box center [493, 223] width 226 height 13
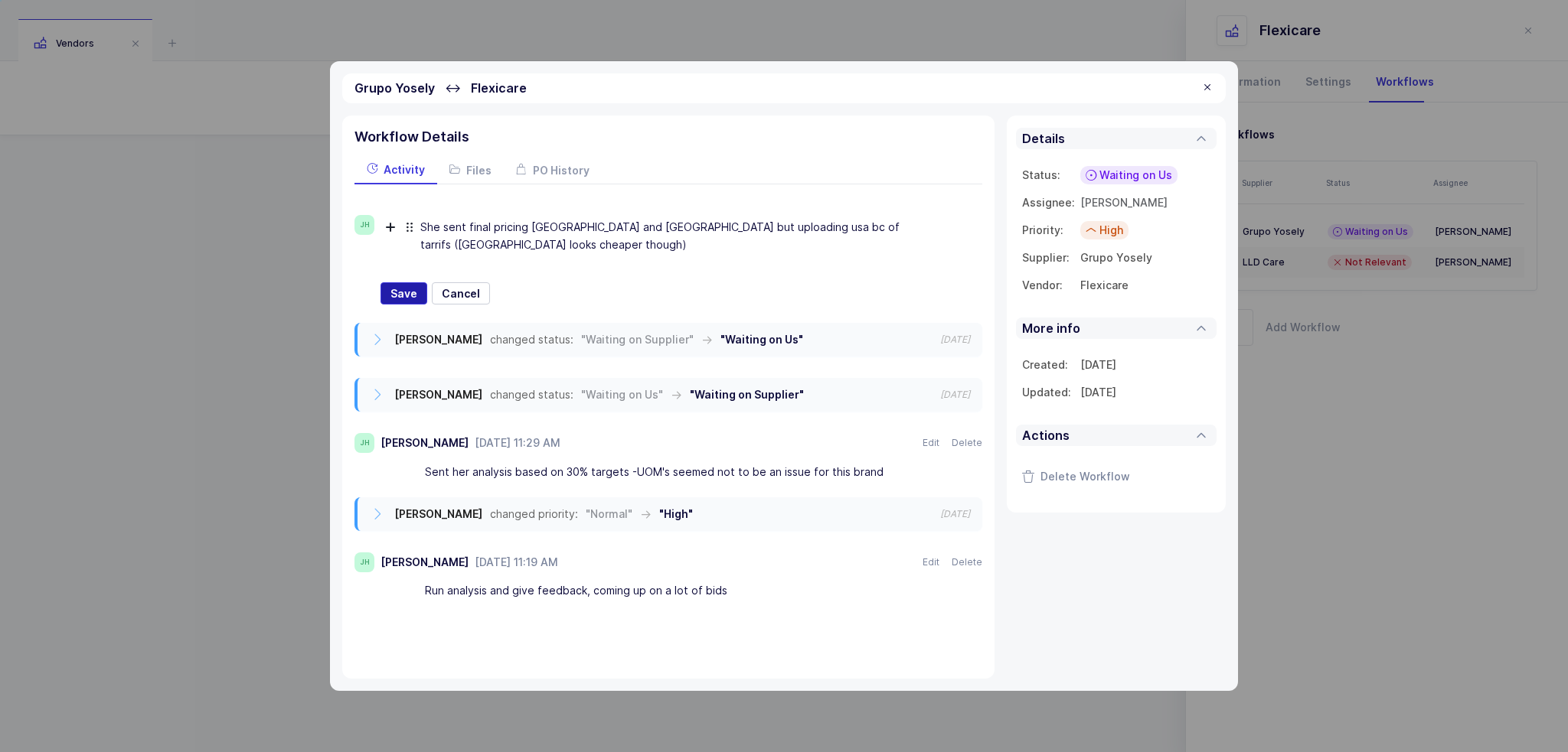
click at [410, 286] on span "Save" at bounding box center [404, 293] width 27 height 15
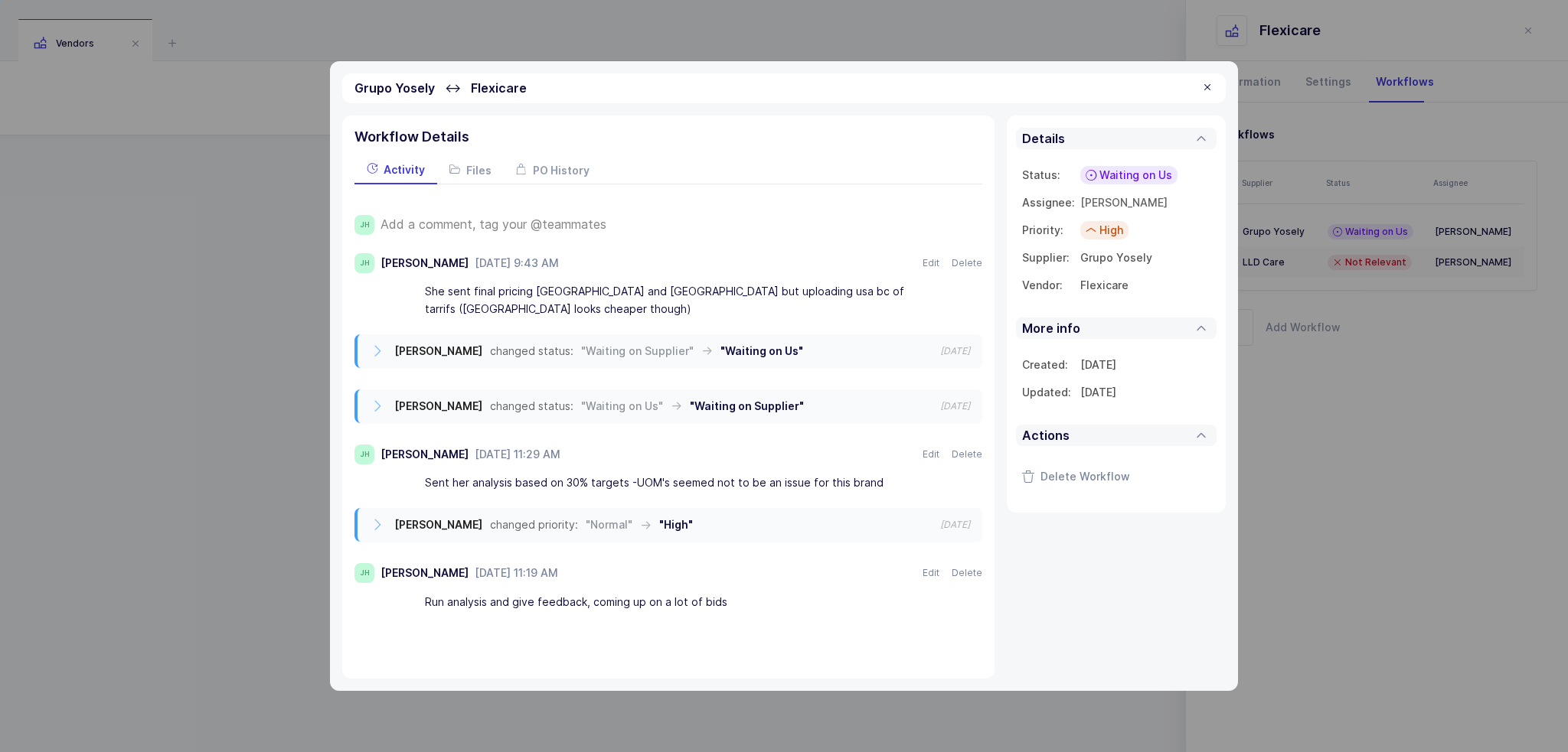
click at [1206, 87] on div at bounding box center [1207, 88] width 13 height 13
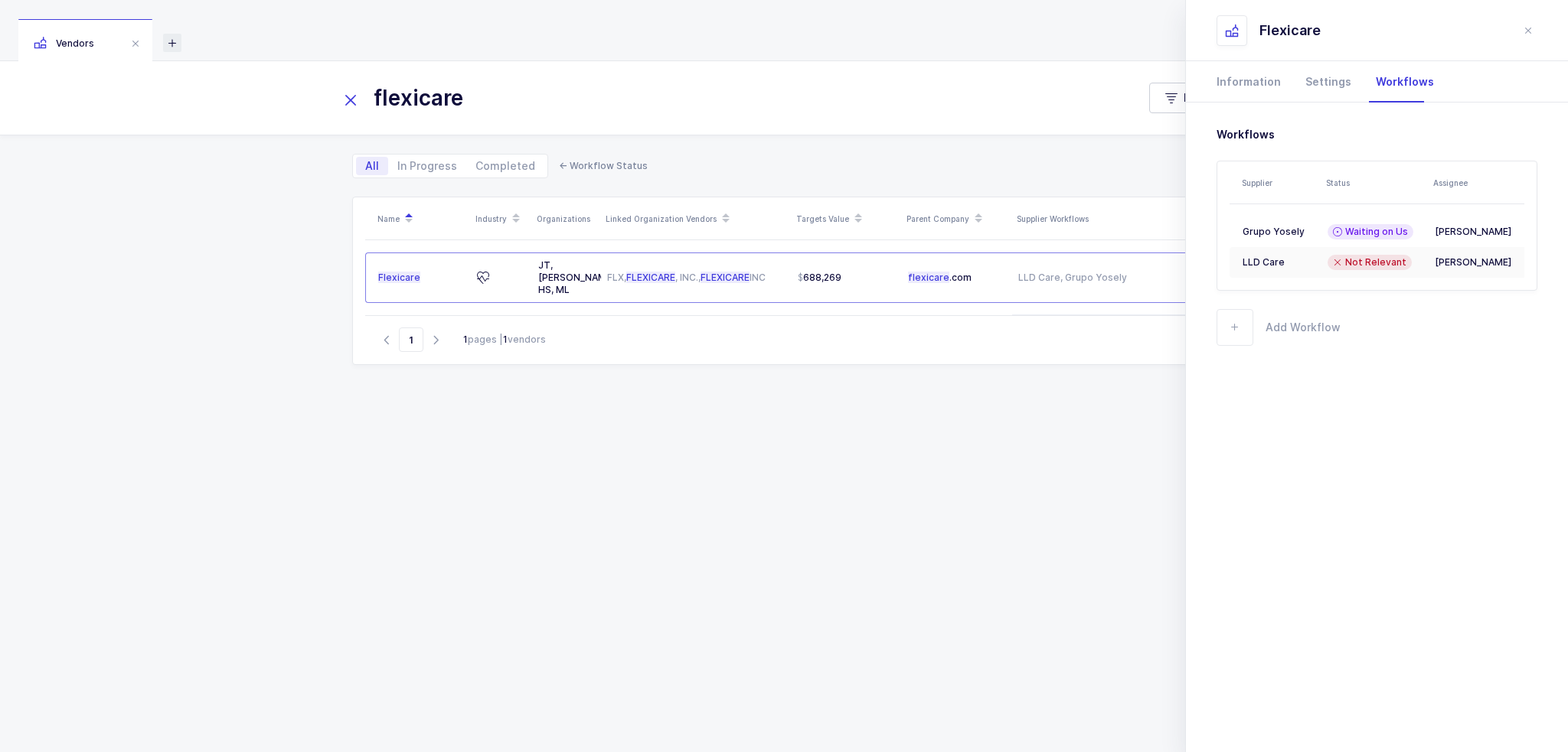
click at [177, 35] on icon at bounding box center [172, 43] width 19 height 19
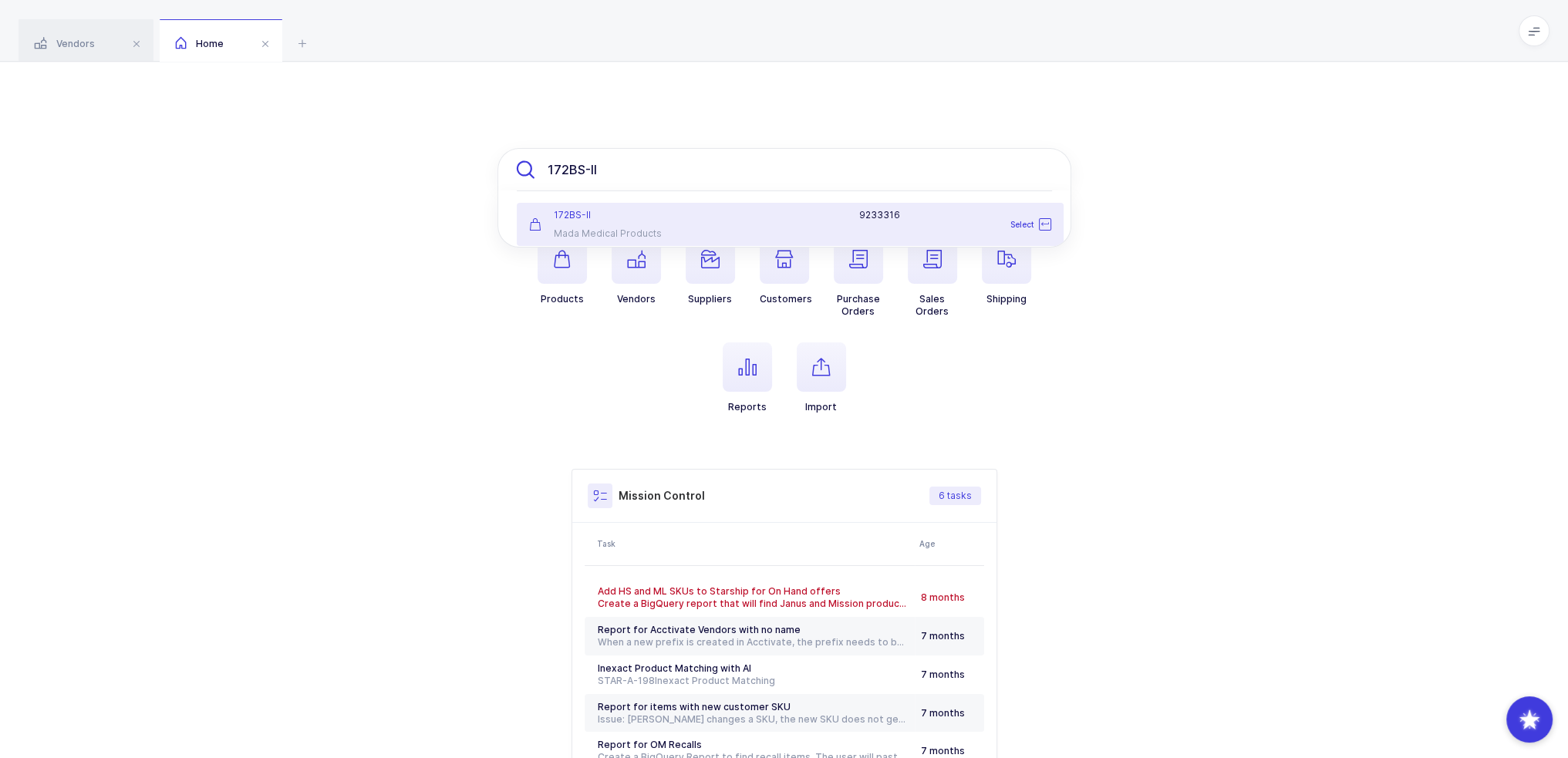
drag, startPoint x: 638, startPoint y: 161, endPoint x: 289, endPoint y: 183, distance: 349.7
click at [285, 183] on div "172BS-II 172BS-II Mada Medical Products 9233316 Select Products Vendors Supplie…" at bounding box center [784, 485] width 1568 height 847
paste input "040-310U"
type input "040-310U"
click at [637, 212] on div "040-310U" at bounding box center [610, 215] width 162 height 13
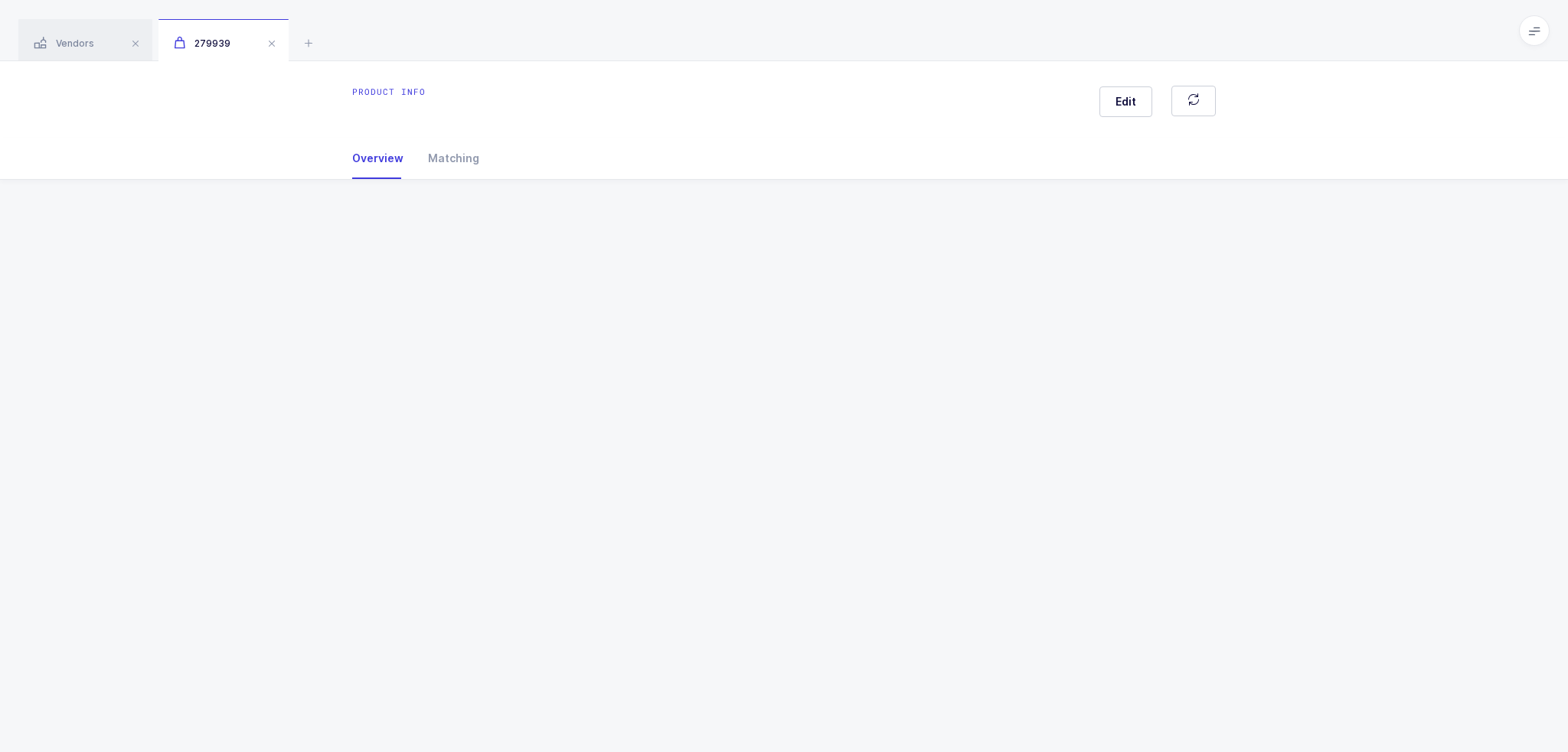
click at [570, 169] on div "Overview Matching" at bounding box center [784, 158] width 863 height 41
click at [1203, 100] on button "button" at bounding box center [1194, 101] width 45 height 30
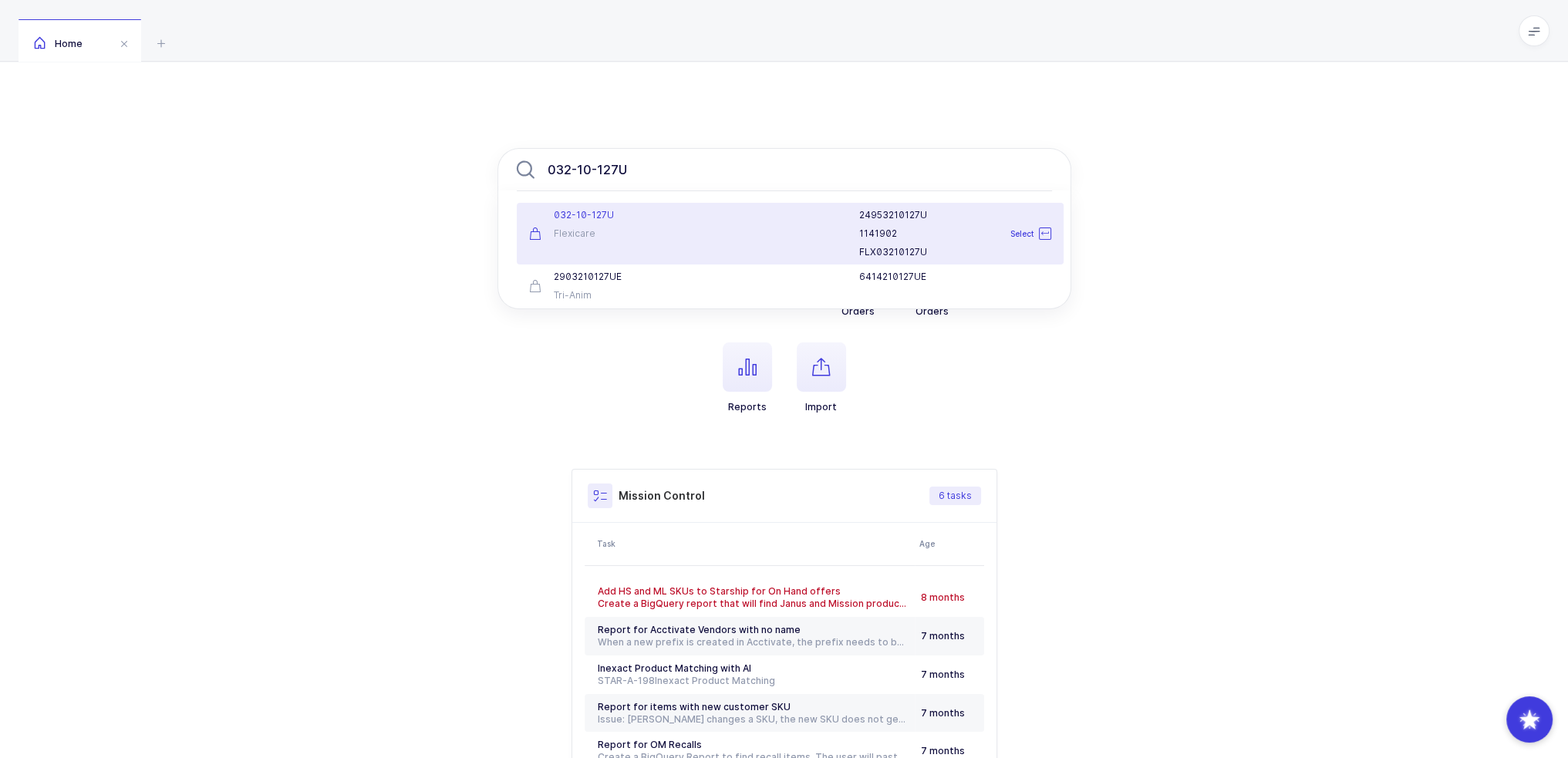
type input "032-10-127U"
click at [676, 224] on div "032-10-127U Flexicare" at bounding box center [609, 233] width 180 height 50
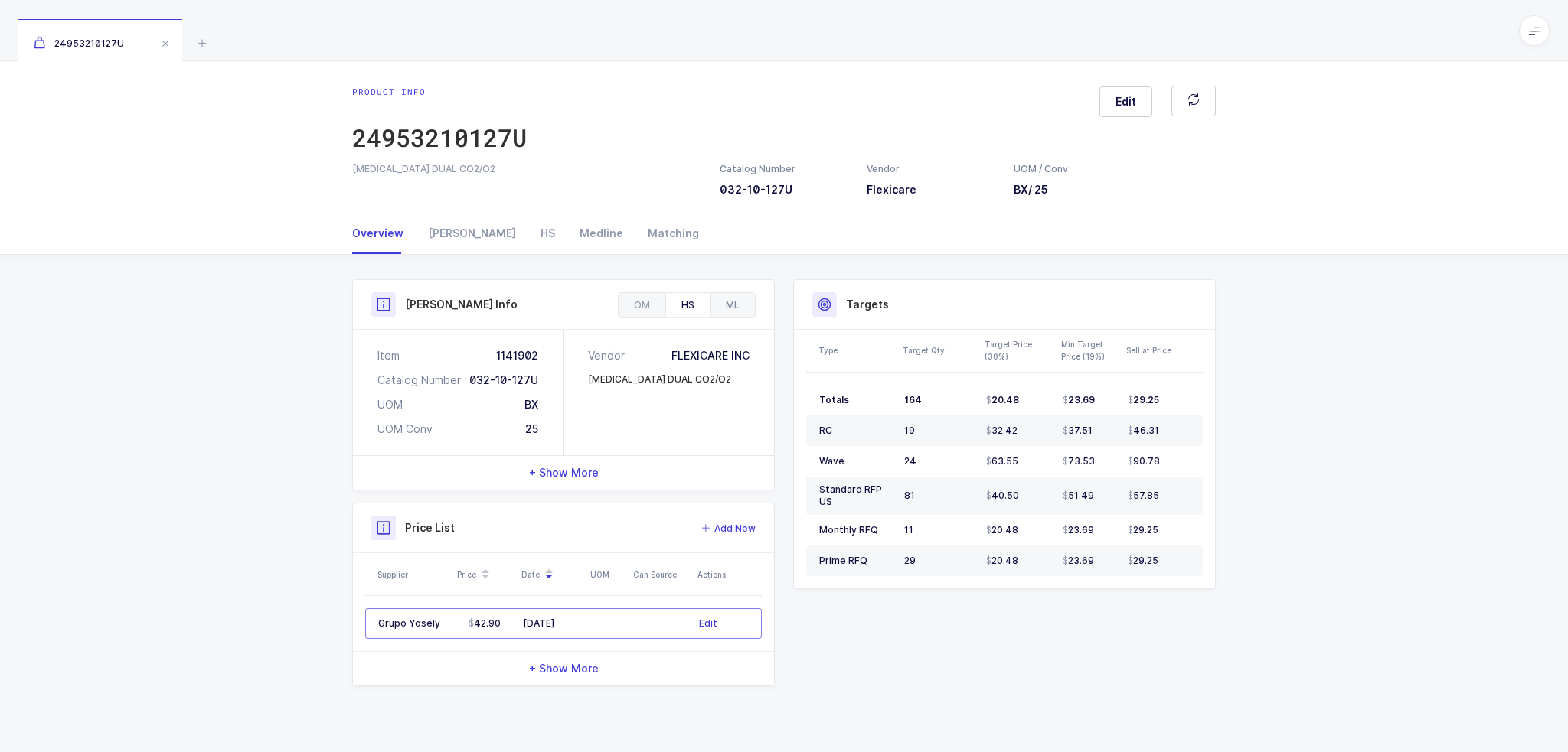
click at [730, 297] on div "ML" at bounding box center [732, 305] width 46 height 24
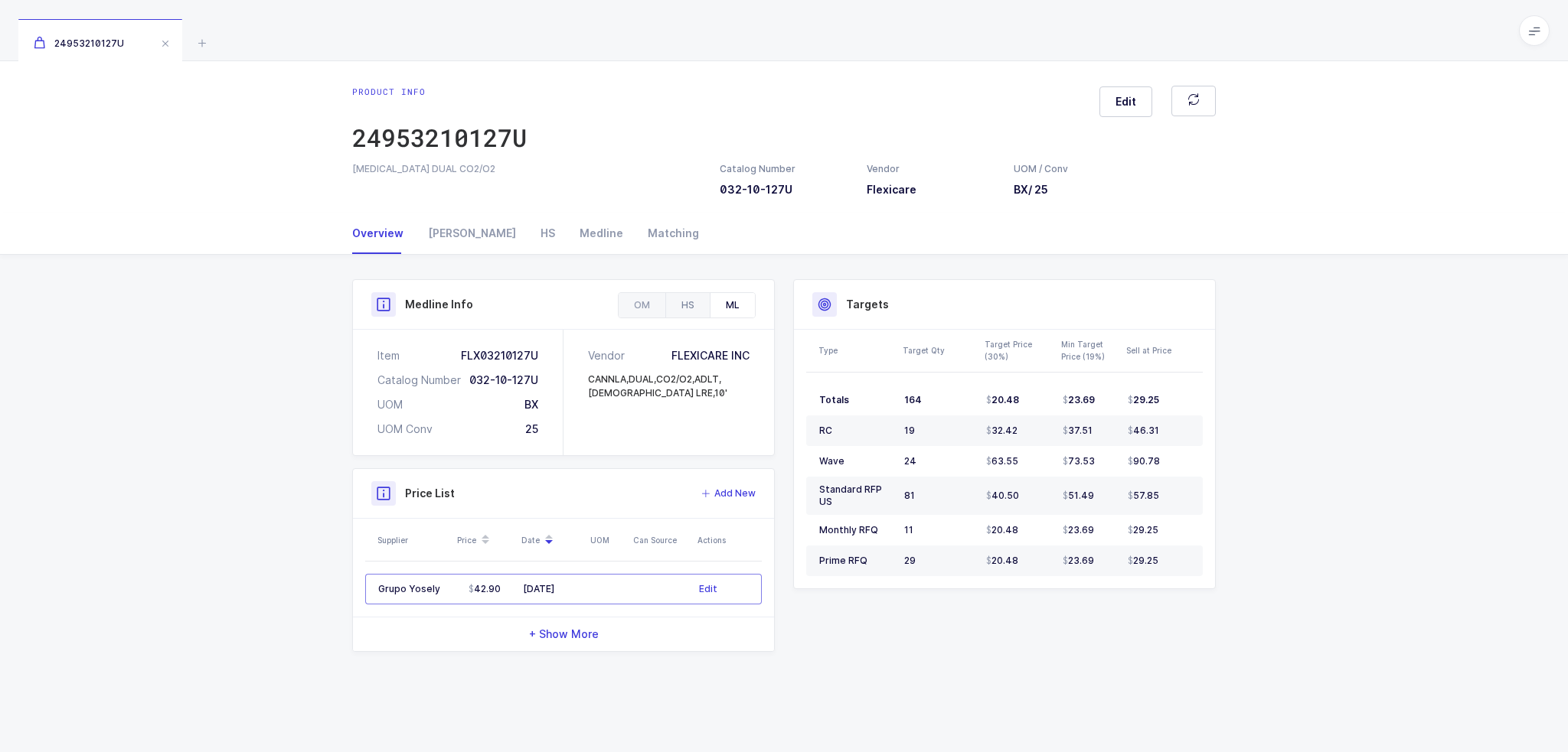
click at [695, 299] on div "HS" at bounding box center [688, 305] width 45 height 24
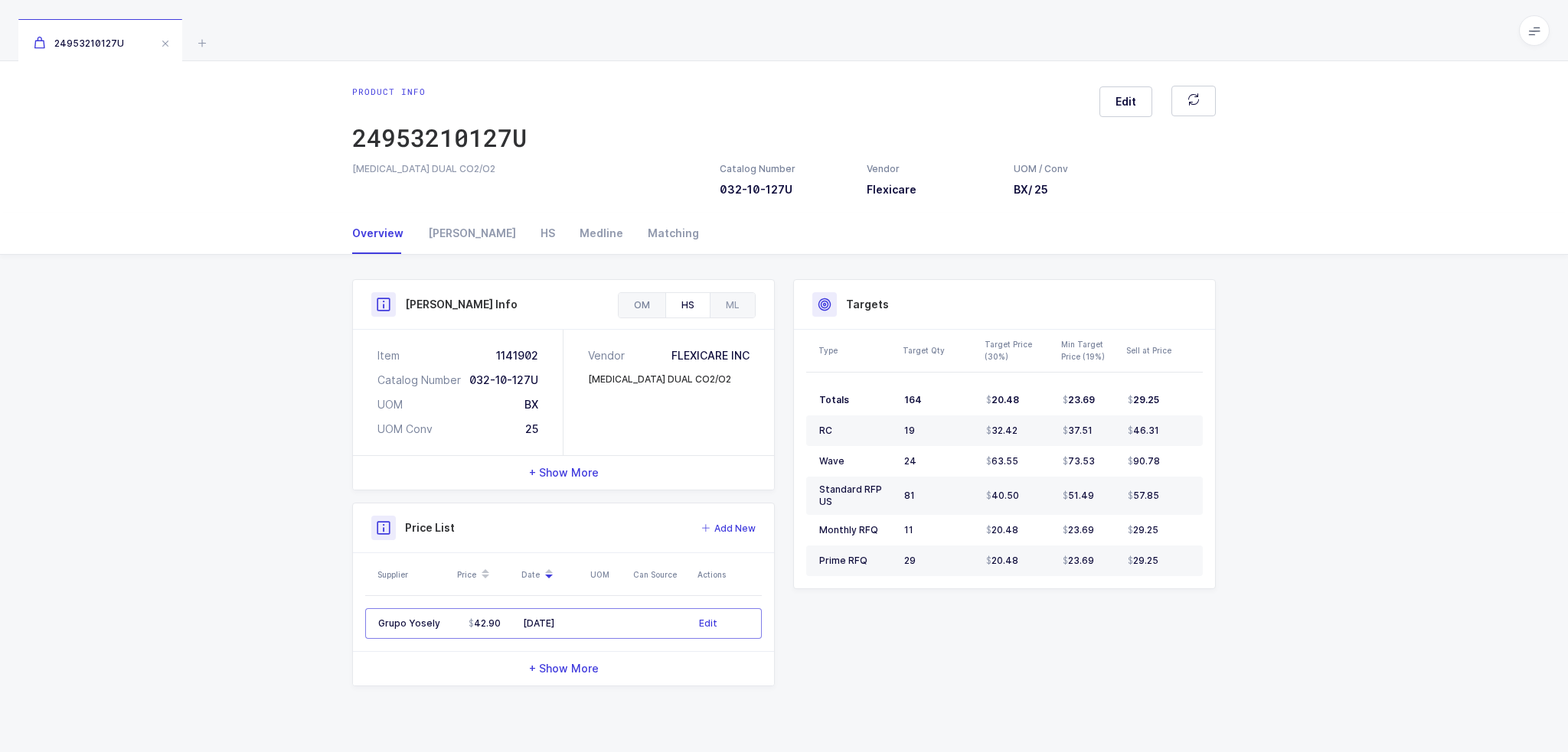
click at [633, 300] on div "OM" at bounding box center [641, 305] width 46 height 24
click at [678, 306] on div "HS" at bounding box center [688, 305] width 45 height 24
click at [528, 230] on div "HS" at bounding box center [548, 233] width 39 height 41
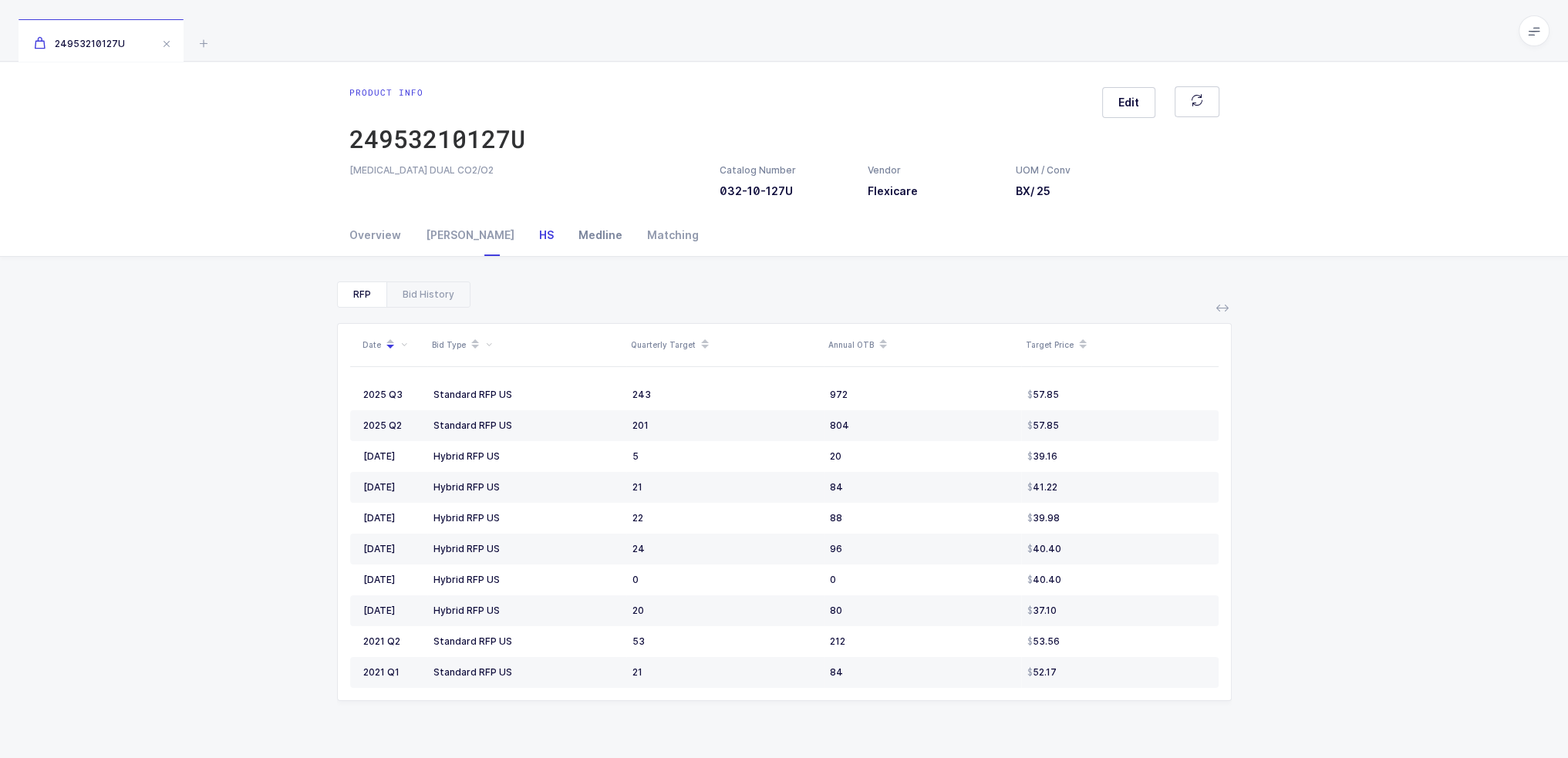
click at [566, 238] on div "Medline" at bounding box center [600, 235] width 68 height 41
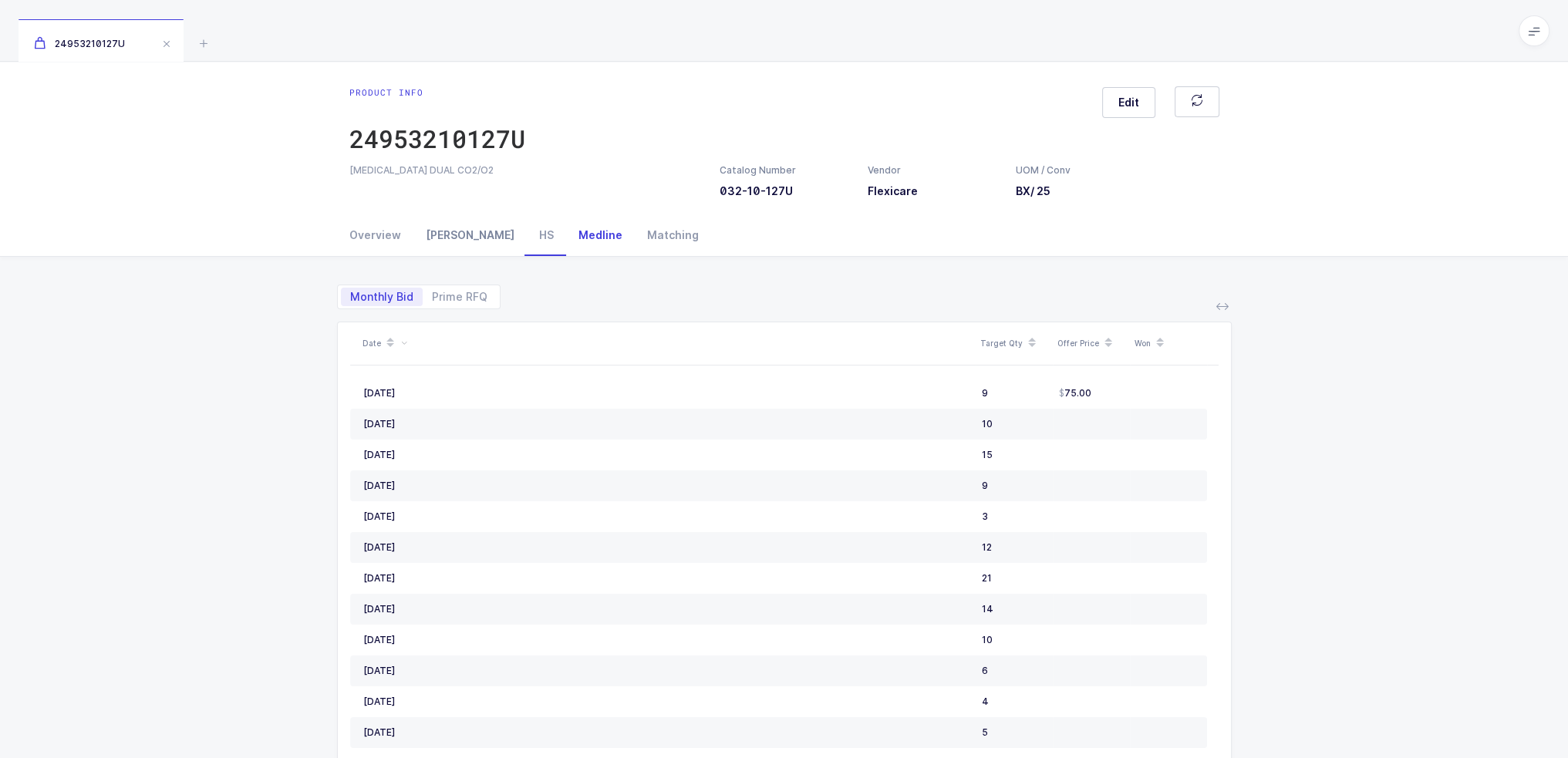
click at [461, 237] on div "[PERSON_NAME]" at bounding box center [470, 235] width 113 height 41
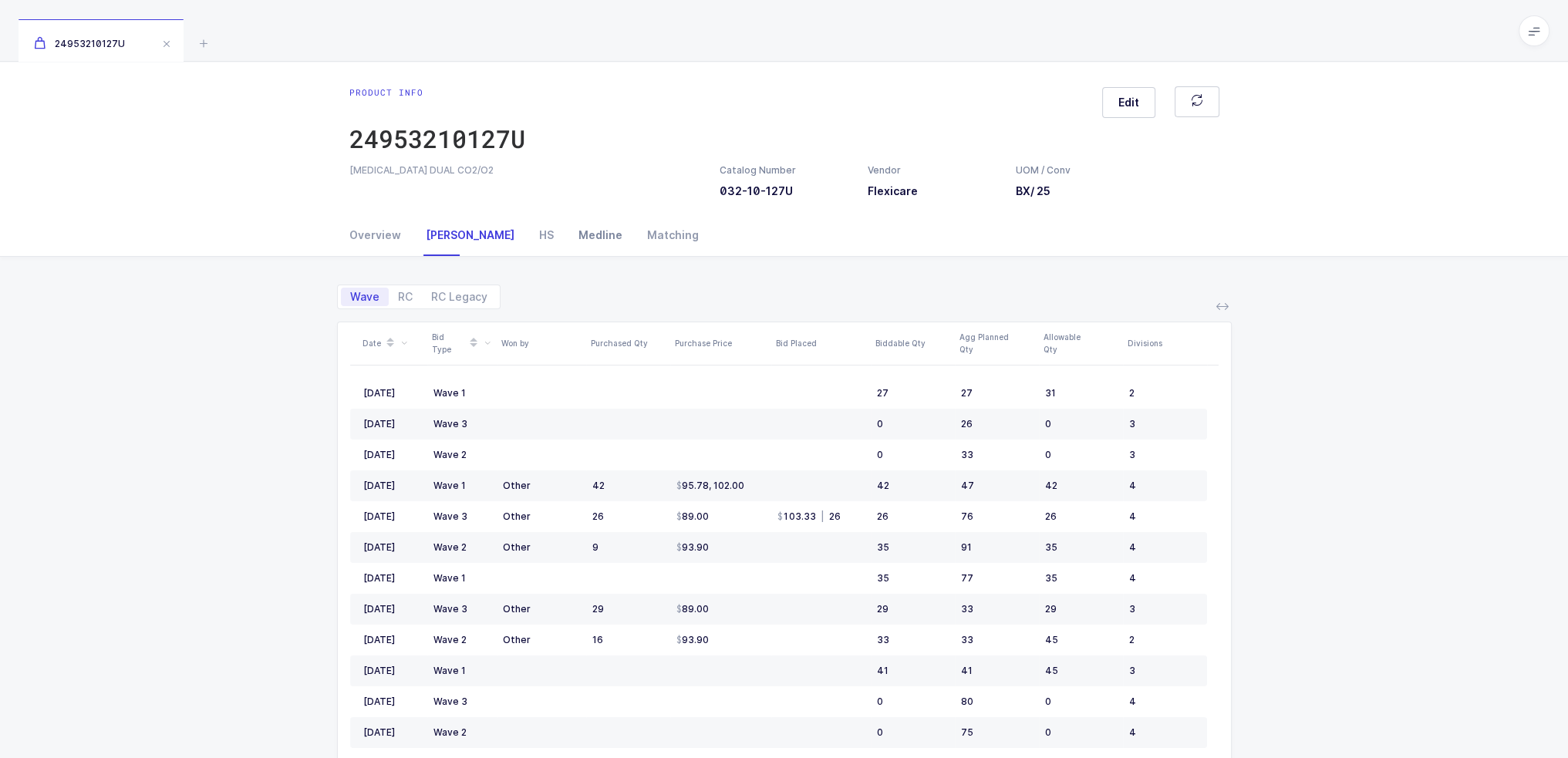
click at [566, 249] on div "Medline" at bounding box center [600, 235] width 68 height 41
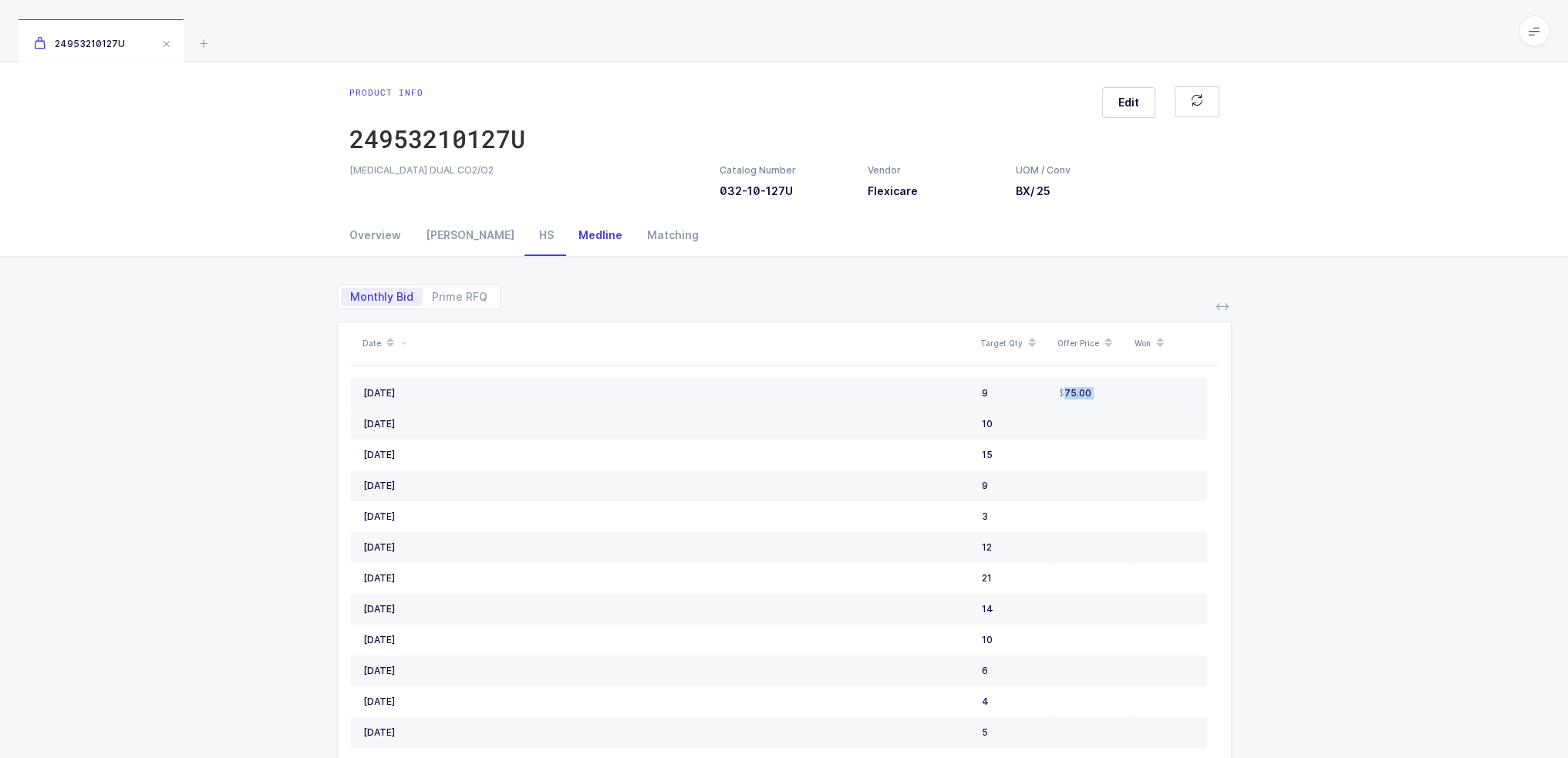
drag, startPoint x: 1185, startPoint y: 392, endPoint x: 956, endPoint y: 396, distance: 229.0
click at [986, 398] on tr "August, 2025 9 75.00" at bounding box center [779, 393] width 857 height 31
click at [906, 393] on div "August, 2025" at bounding box center [666, 393] width 606 height 13
click at [485, 304] on span "Prime RFQ" at bounding box center [460, 297] width 74 height 19
click at [433, 298] on input "Prime RFQ" at bounding box center [428, 293] width 10 height 10
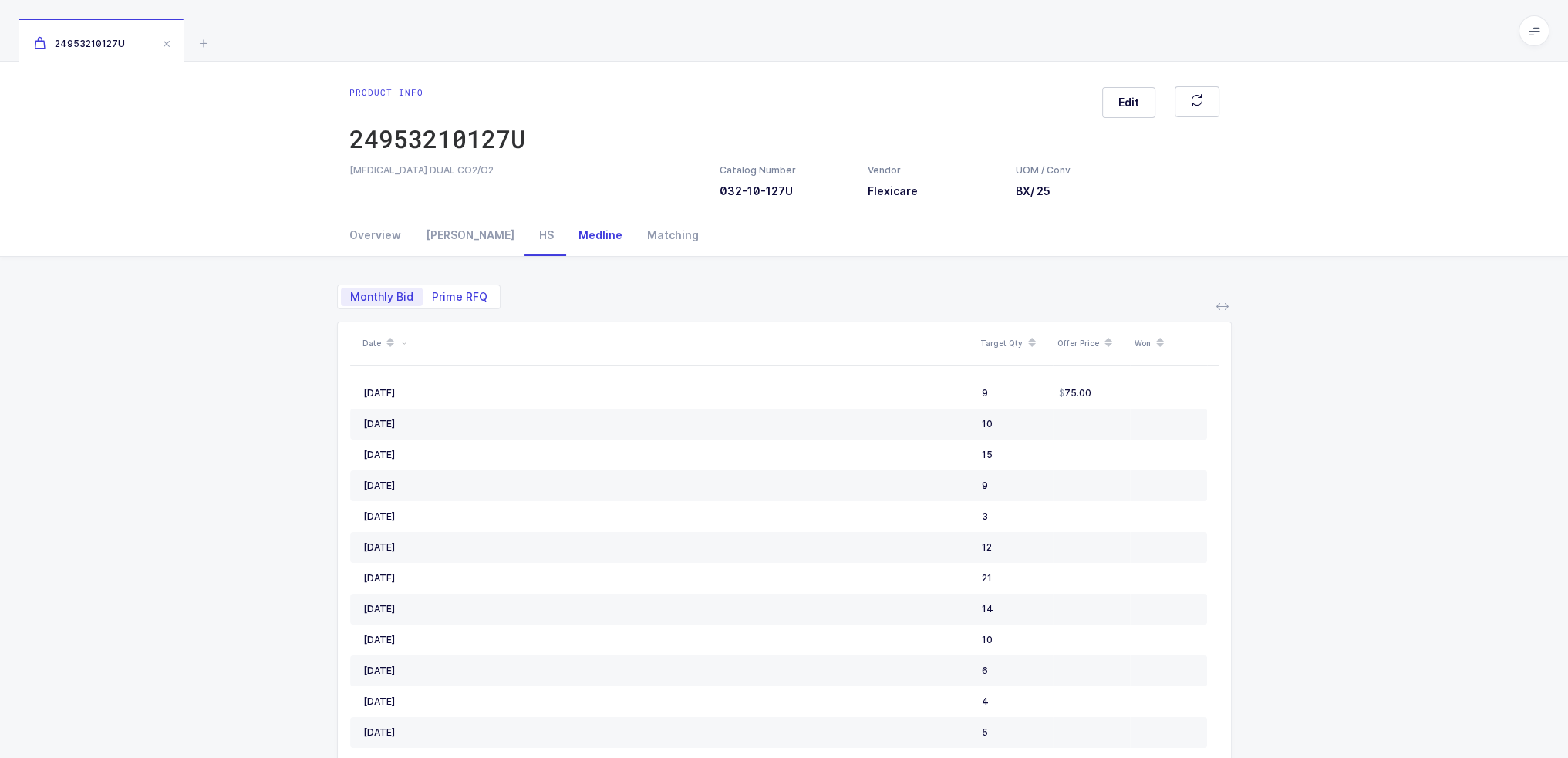
radio input "true"
radio input "false"
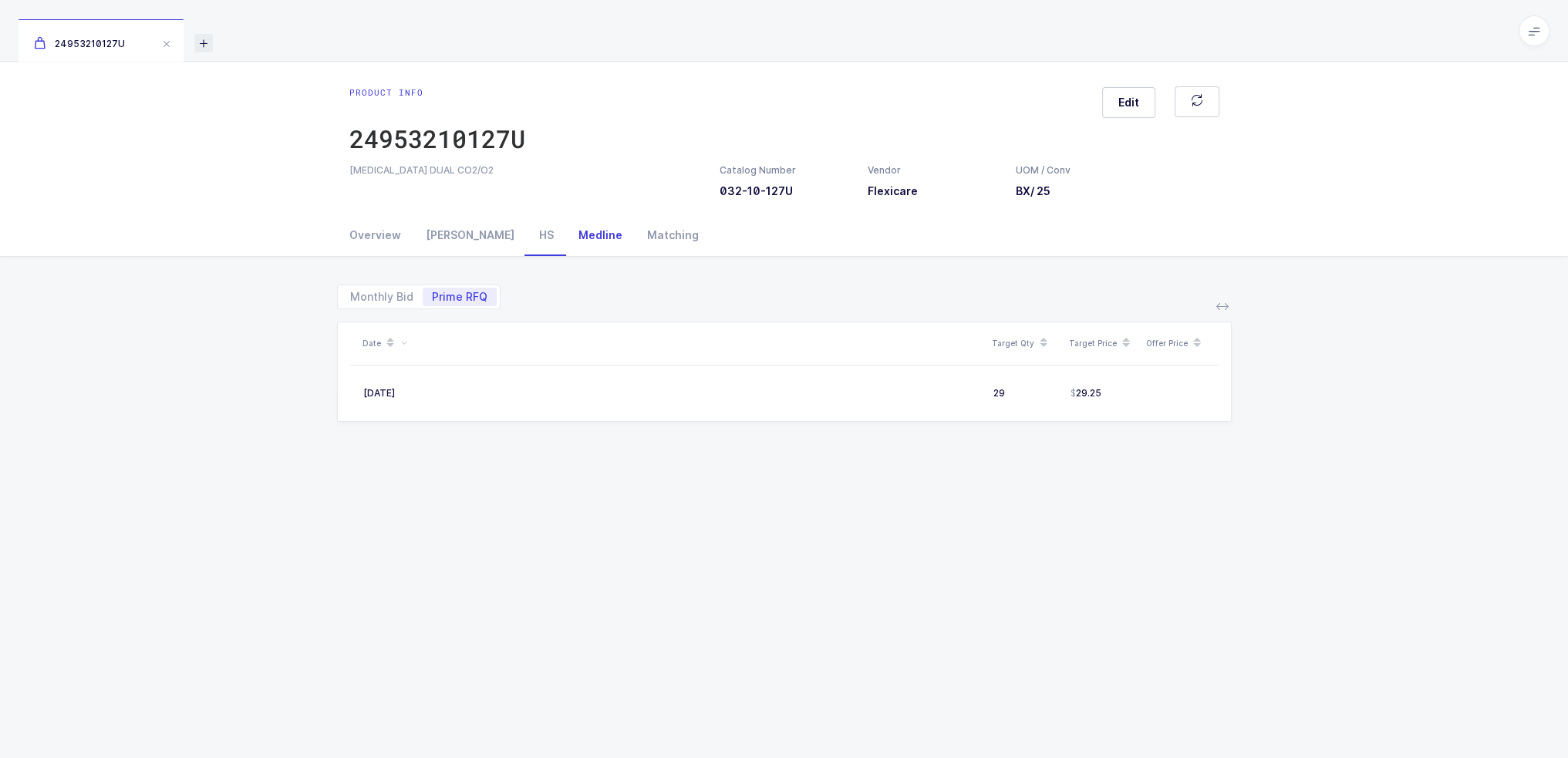
click at [201, 42] on icon at bounding box center [203, 43] width 19 height 19
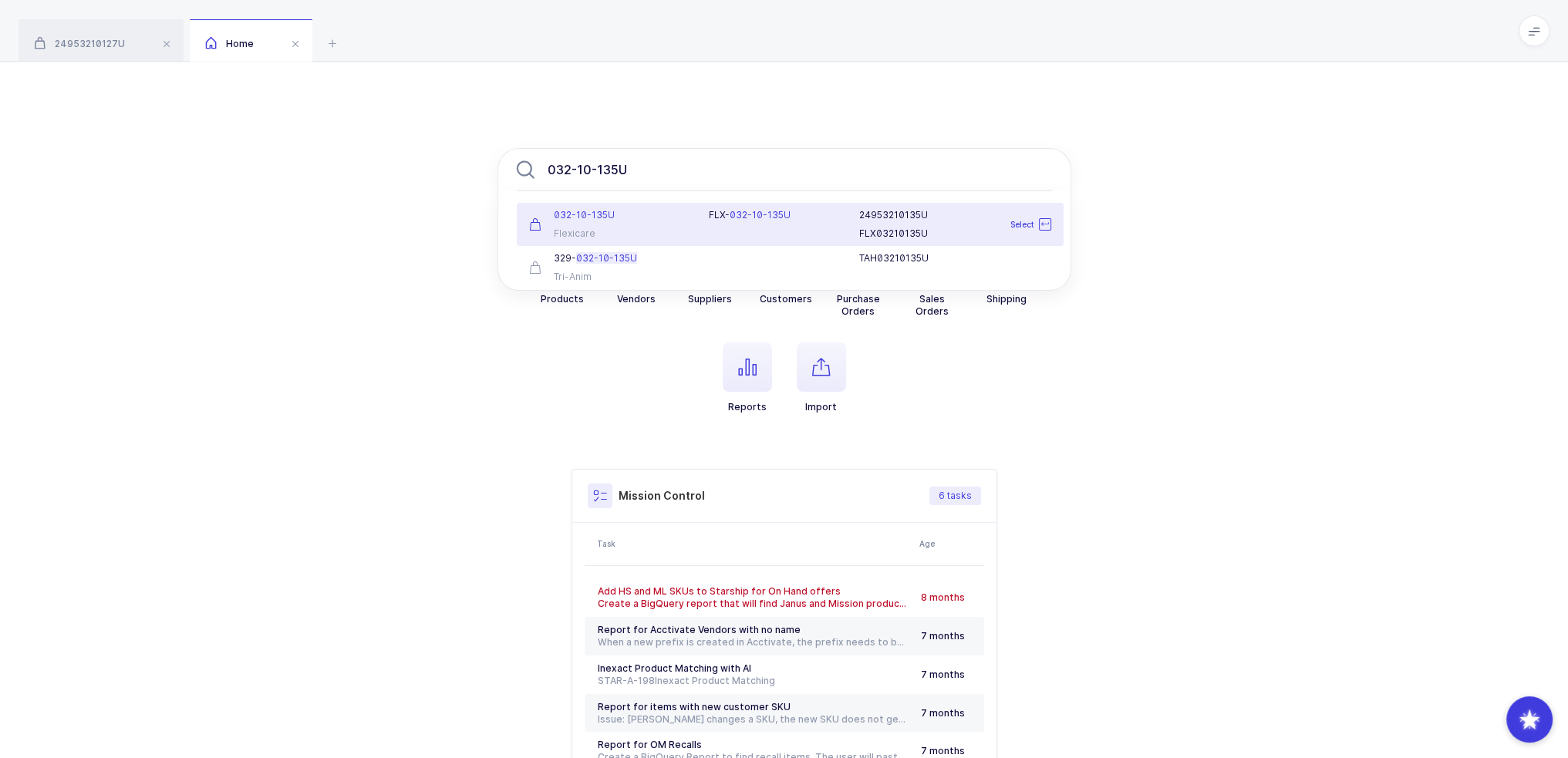
type input "032-10-135U"
click at [654, 230] on div "Flexicare" at bounding box center [610, 234] width 162 height 13
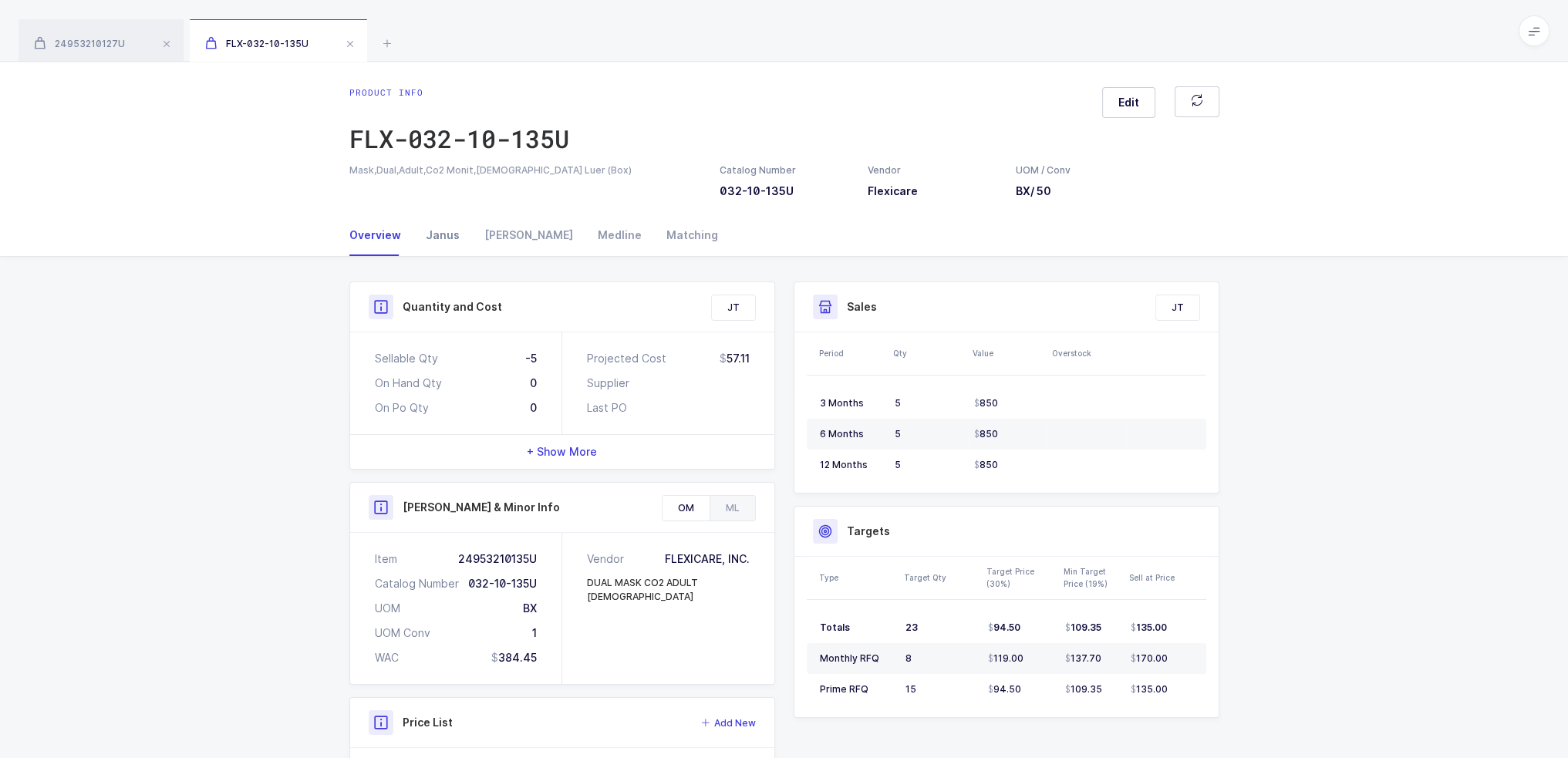
click at [445, 256] on div "Janus" at bounding box center [442, 235] width 59 height 41
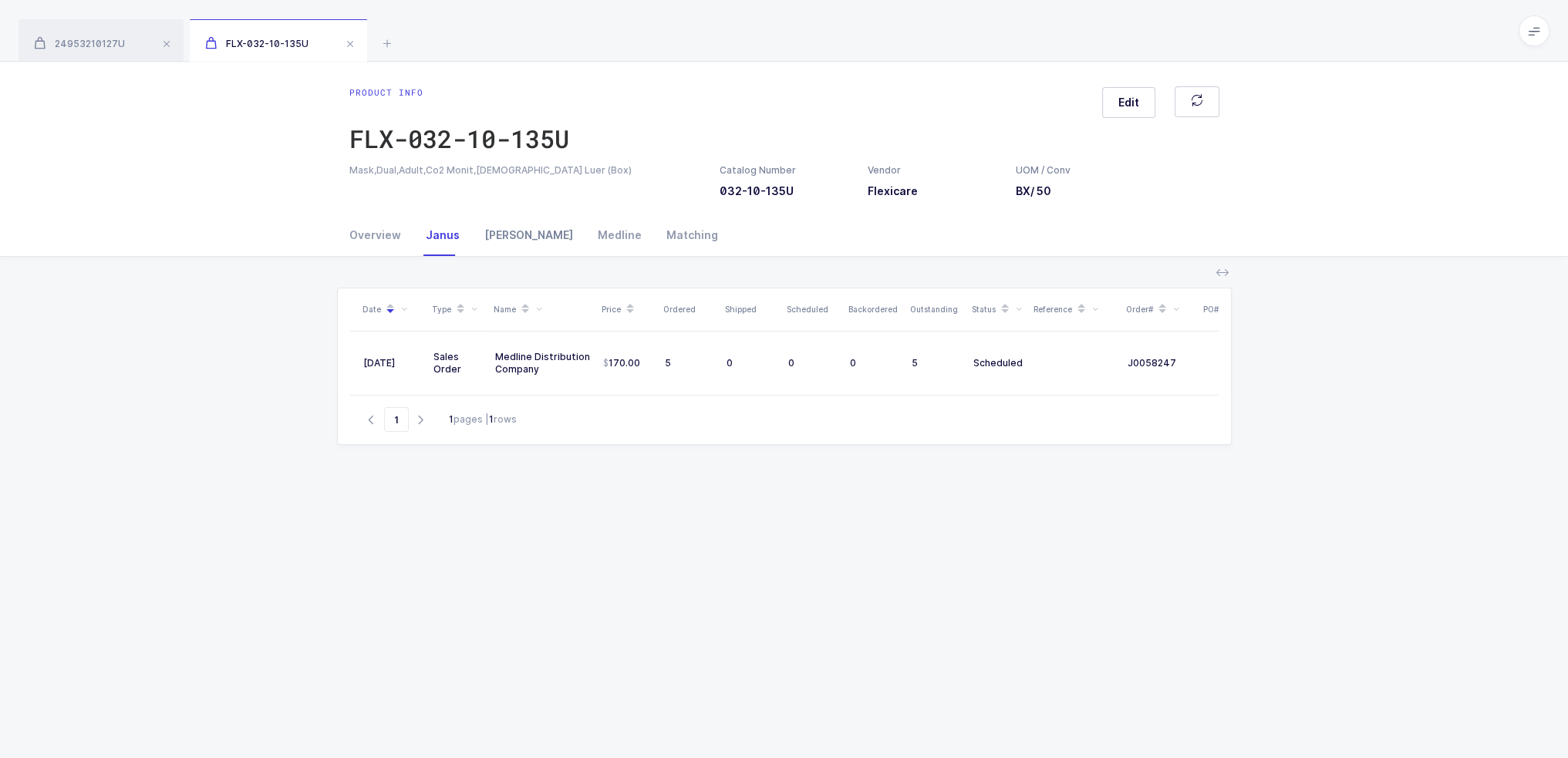
click at [488, 239] on div "Owens" at bounding box center [528, 235] width 113 height 41
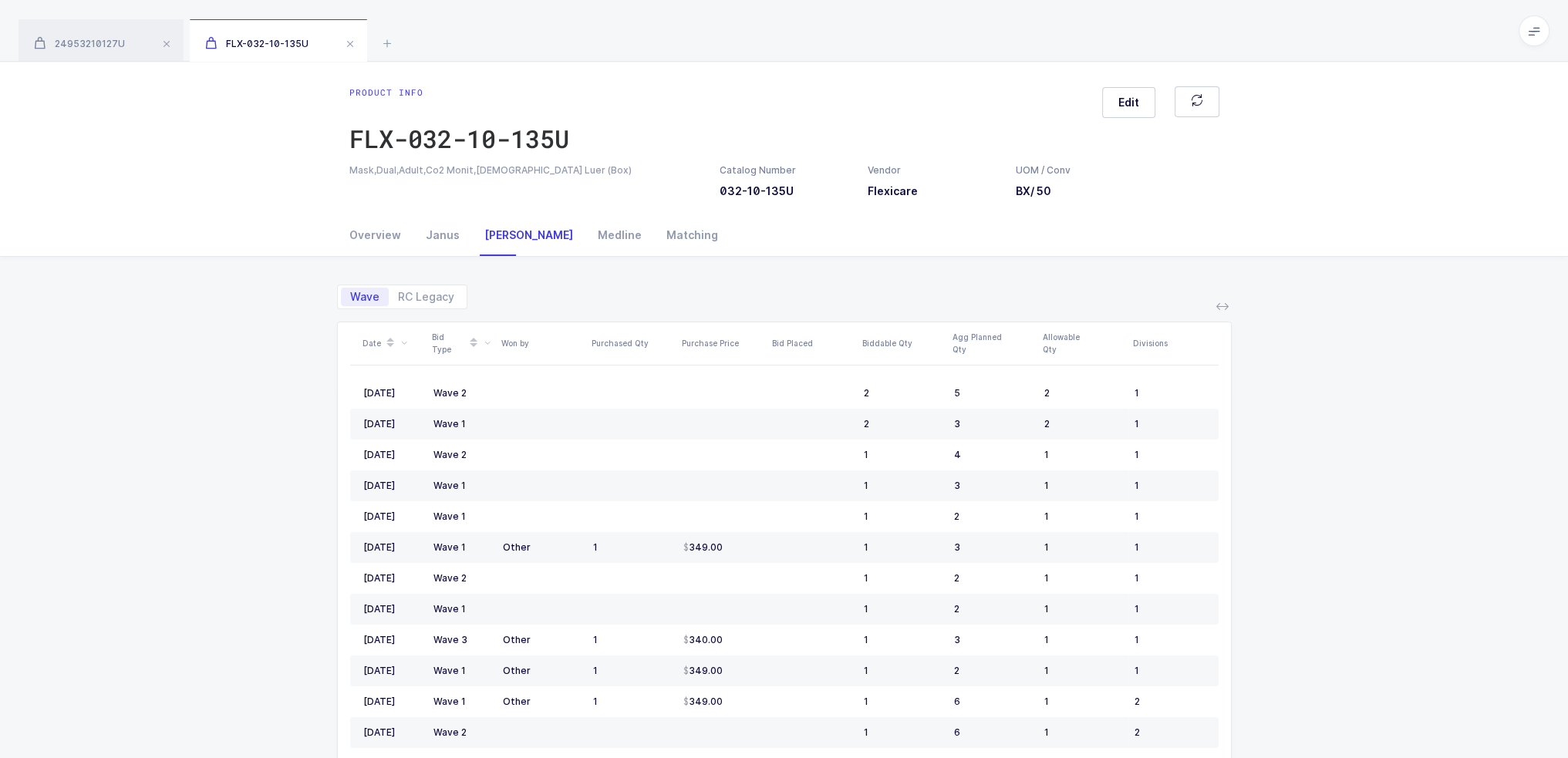
drag, startPoint x: 904, startPoint y: 479, endPoint x: 574, endPoint y: 293, distance: 378.8
click at [1386, 444] on div "Wave RC Legacy Date Bid Type Won by Purchased Qty Purchase Price Bid Placed Bid…" at bounding box center [784, 597] width 1543 height 681
click at [358, 231] on div "Overview" at bounding box center [381, 235] width 64 height 41
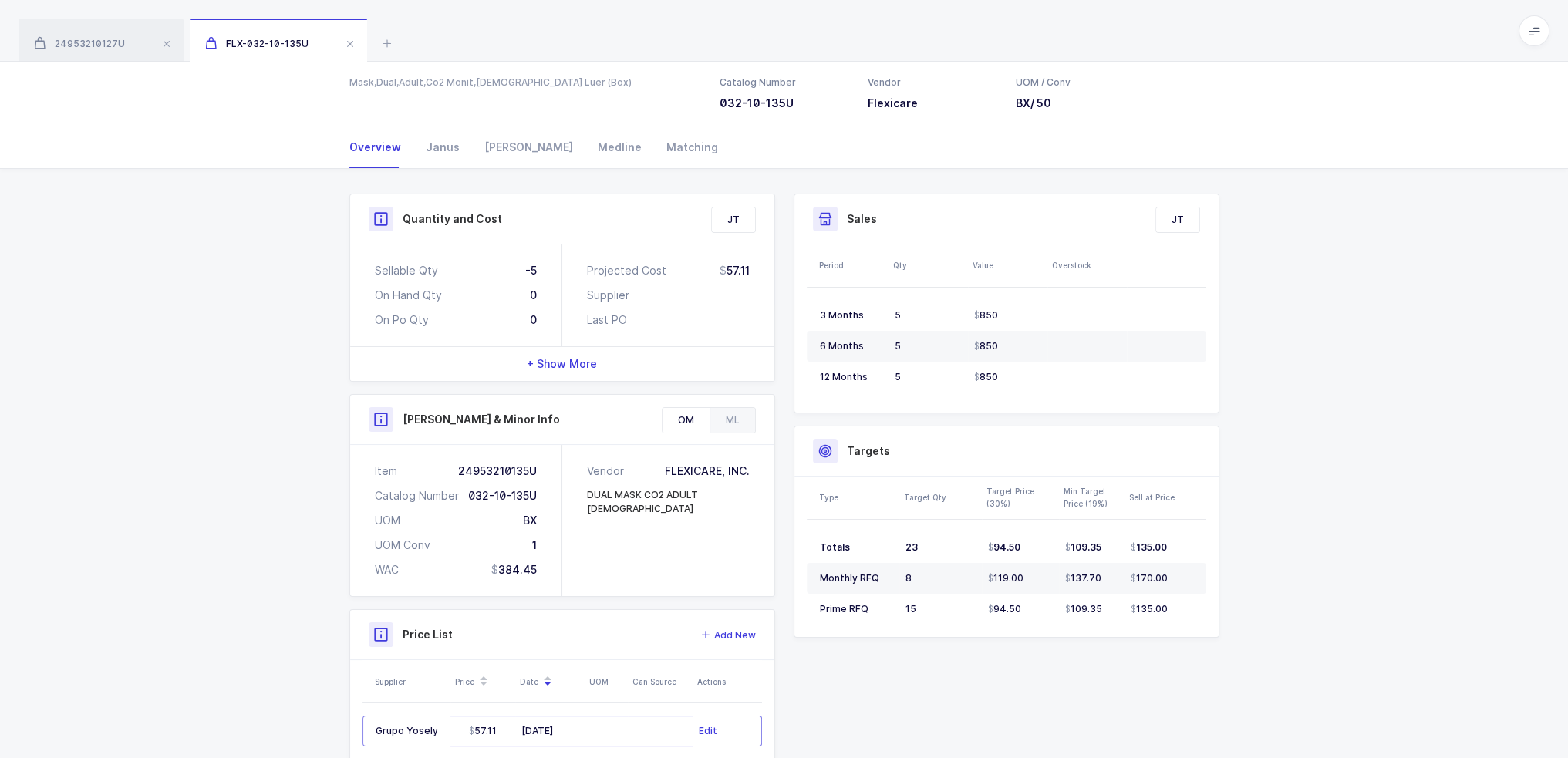
scroll to position [167, 0]
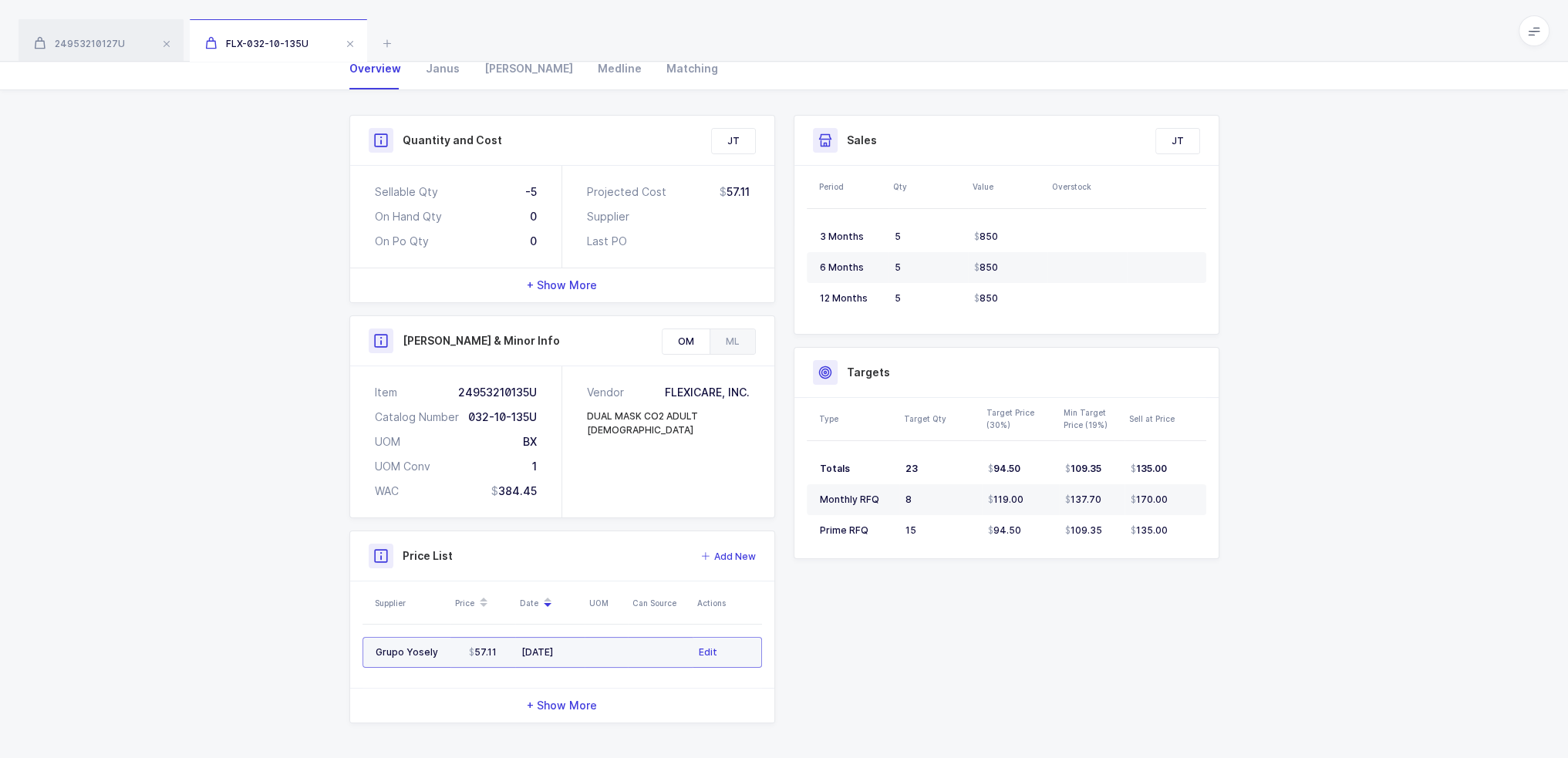
click at [595, 650] on td at bounding box center [606, 653] width 43 height 31
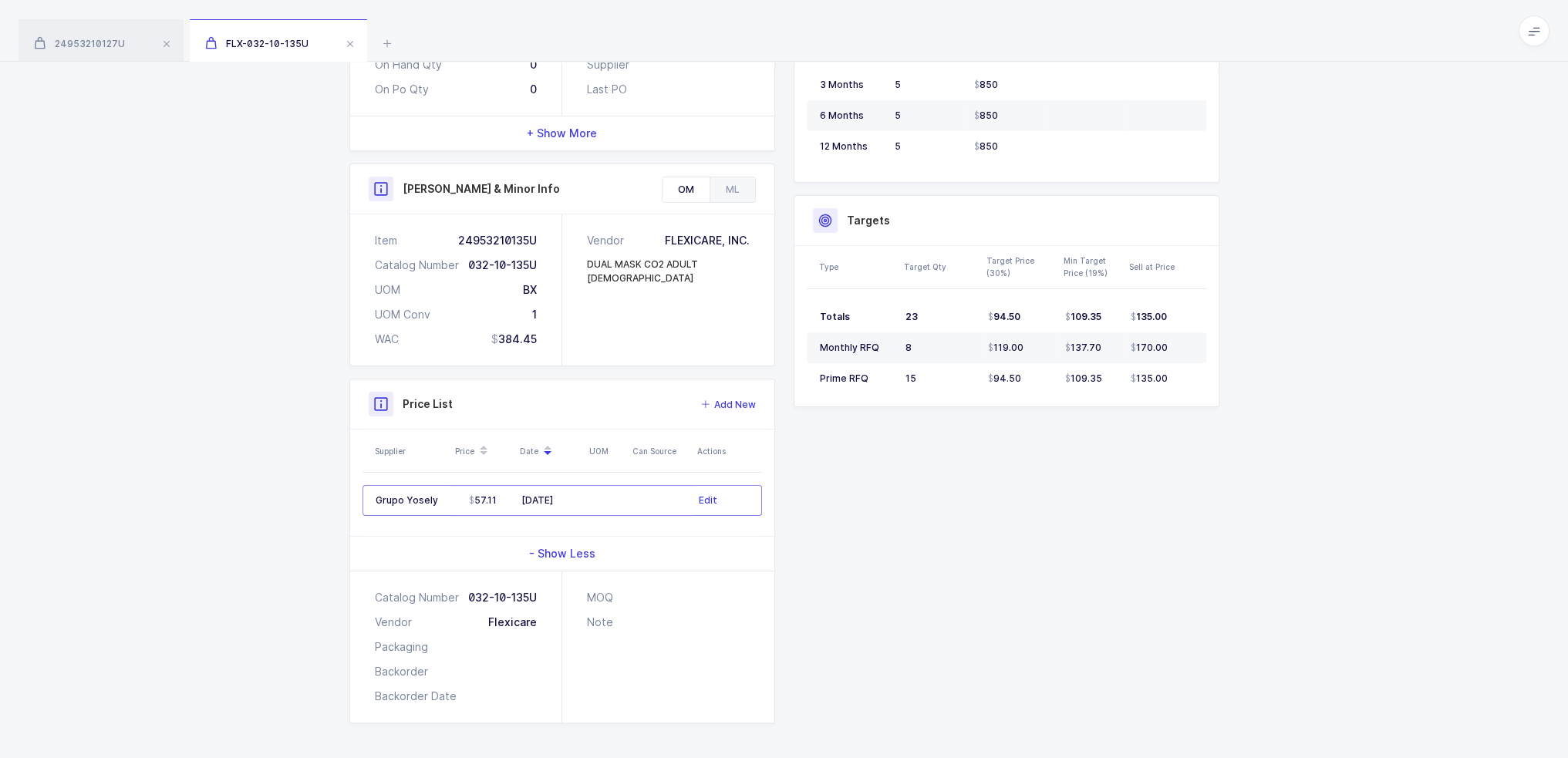
drag, startPoint x: 623, startPoint y: 660, endPoint x: 691, endPoint y: 681, distance: 71.2
click at [691, 681] on div "MOQ Note" at bounding box center [669, 647] width 212 height 151
click at [691, 679] on div "MOQ Note" at bounding box center [669, 647] width 212 height 151
drag, startPoint x: 599, startPoint y: 343, endPoint x: 631, endPoint y: 367, distance: 40.0
click at [631, 367] on div "Quantity and Cost JT Sellable Qty -5 On Hand Qty 0 On Po Qty 0 Projected Cost 5…" at bounding box center [563, 343] width 445 height 761
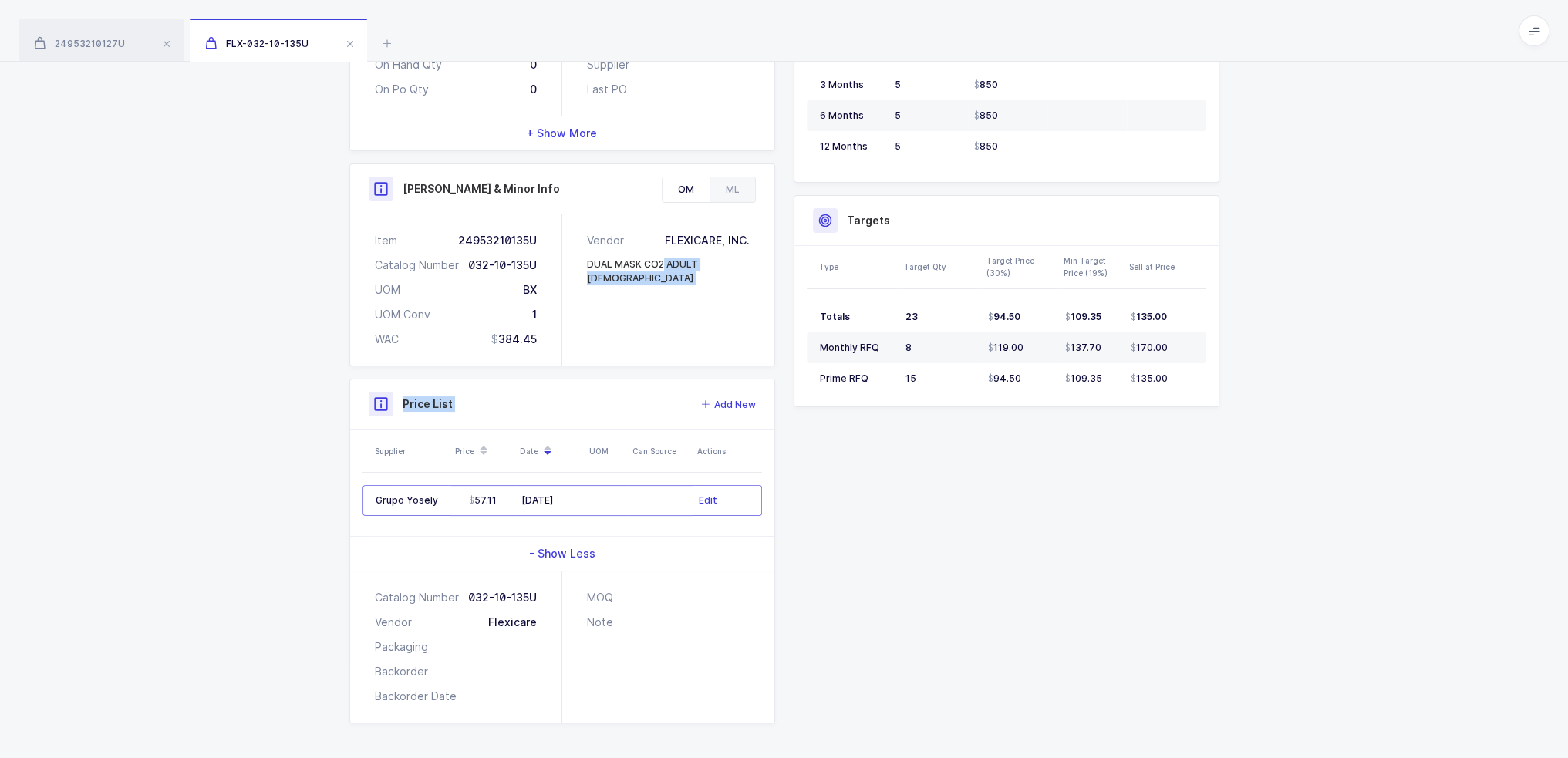
click at [643, 331] on div "Vendor FLEXICARE, INC. DUAL MASK CO2 ADULT MALE" at bounding box center [669, 290] width 212 height 151
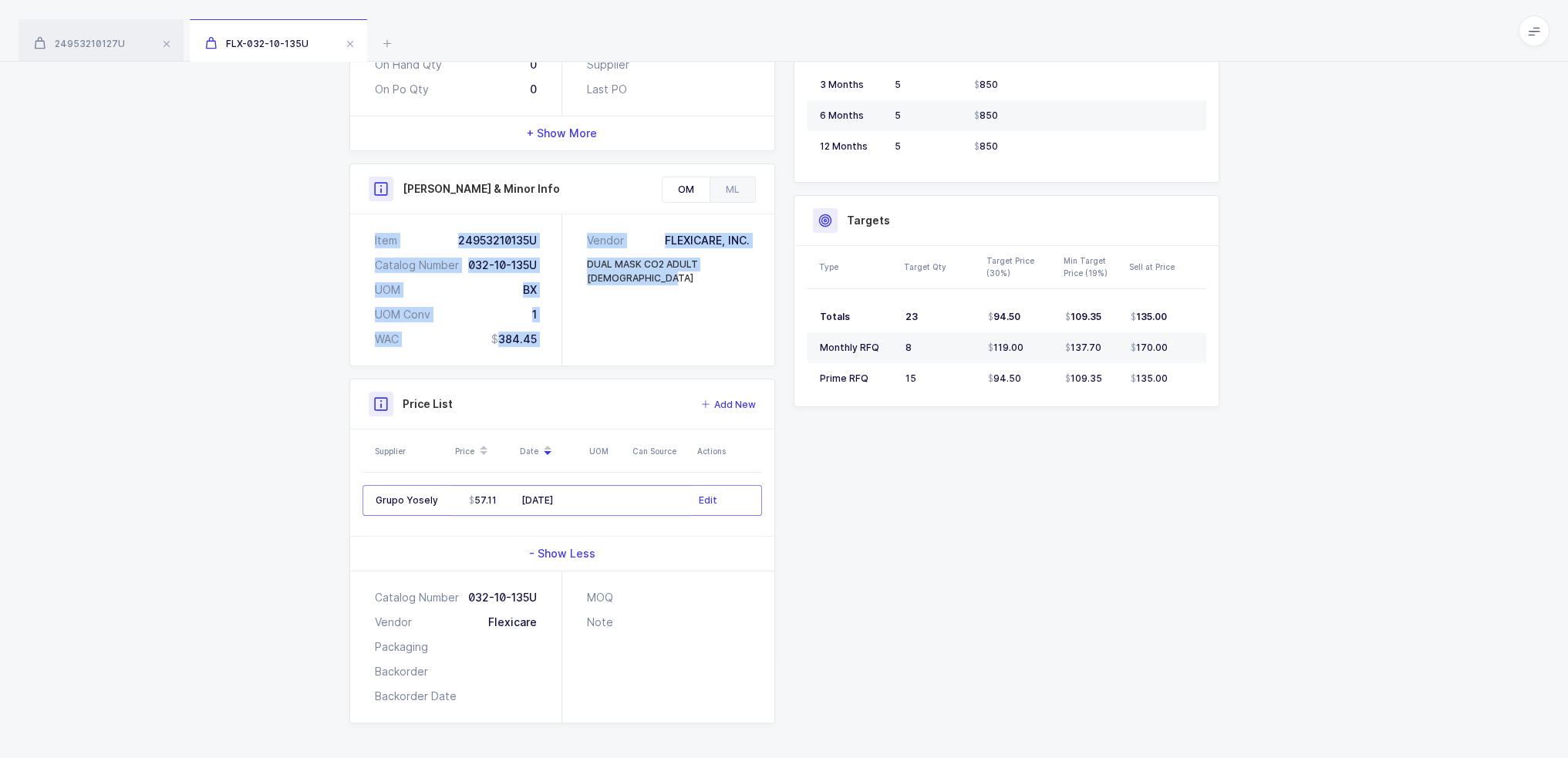
drag, startPoint x: 736, startPoint y: 332, endPoint x: 358, endPoint y: 227, distance: 392.3
click at [358, 227] on div "Item 24953210135U Catalog Number 032-10-135U UOM BX UOM Conv 1 WAC 384.45 Vendo…" at bounding box center [562, 290] width 424 height 151
click at [358, 227] on div "Item 24953210135U Catalog Number 032-10-135U UOM BX UOM Conv 1 WAC 384.45" at bounding box center [456, 290] width 212 height 151
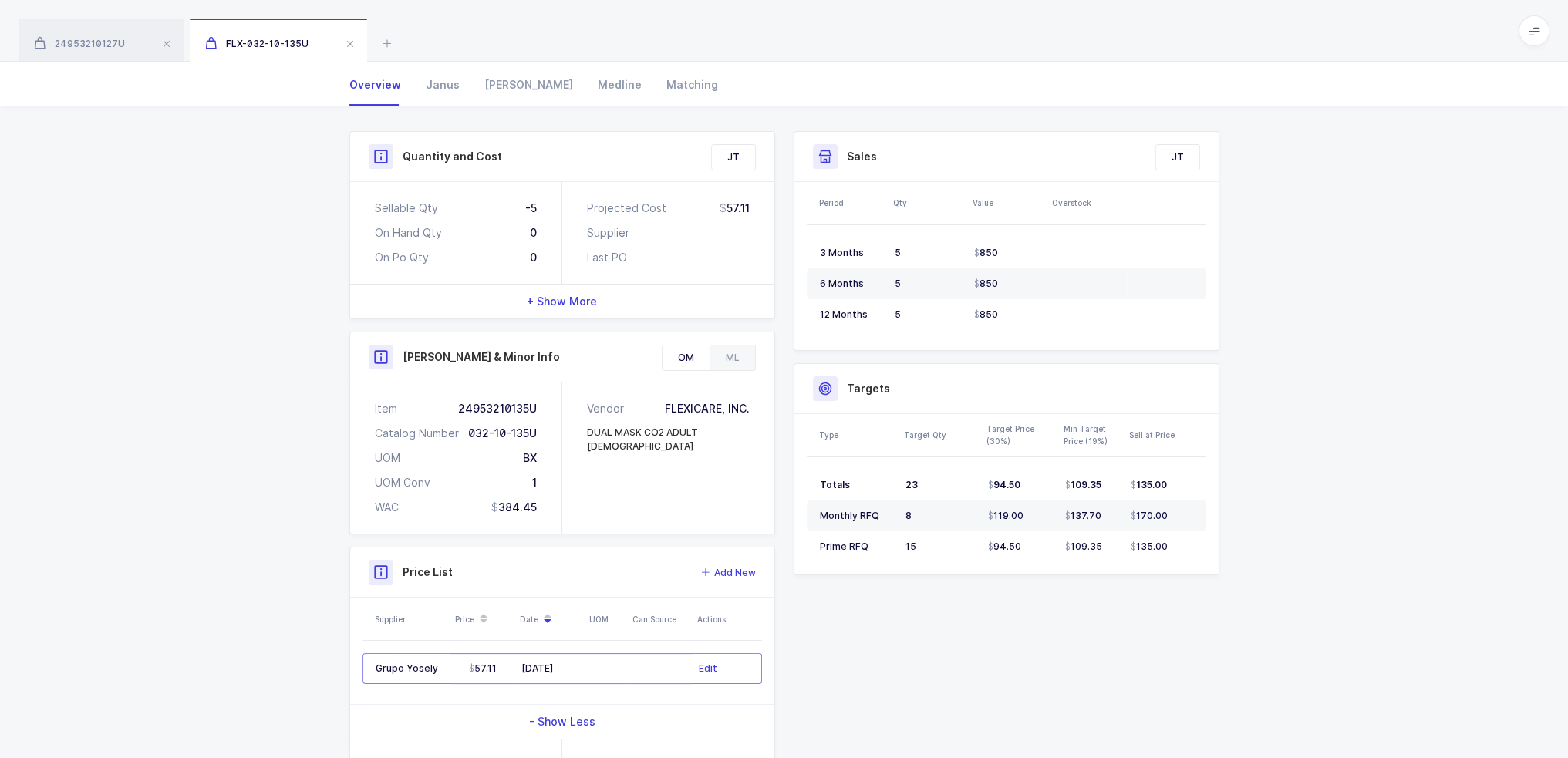
scroll to position [10, 0]
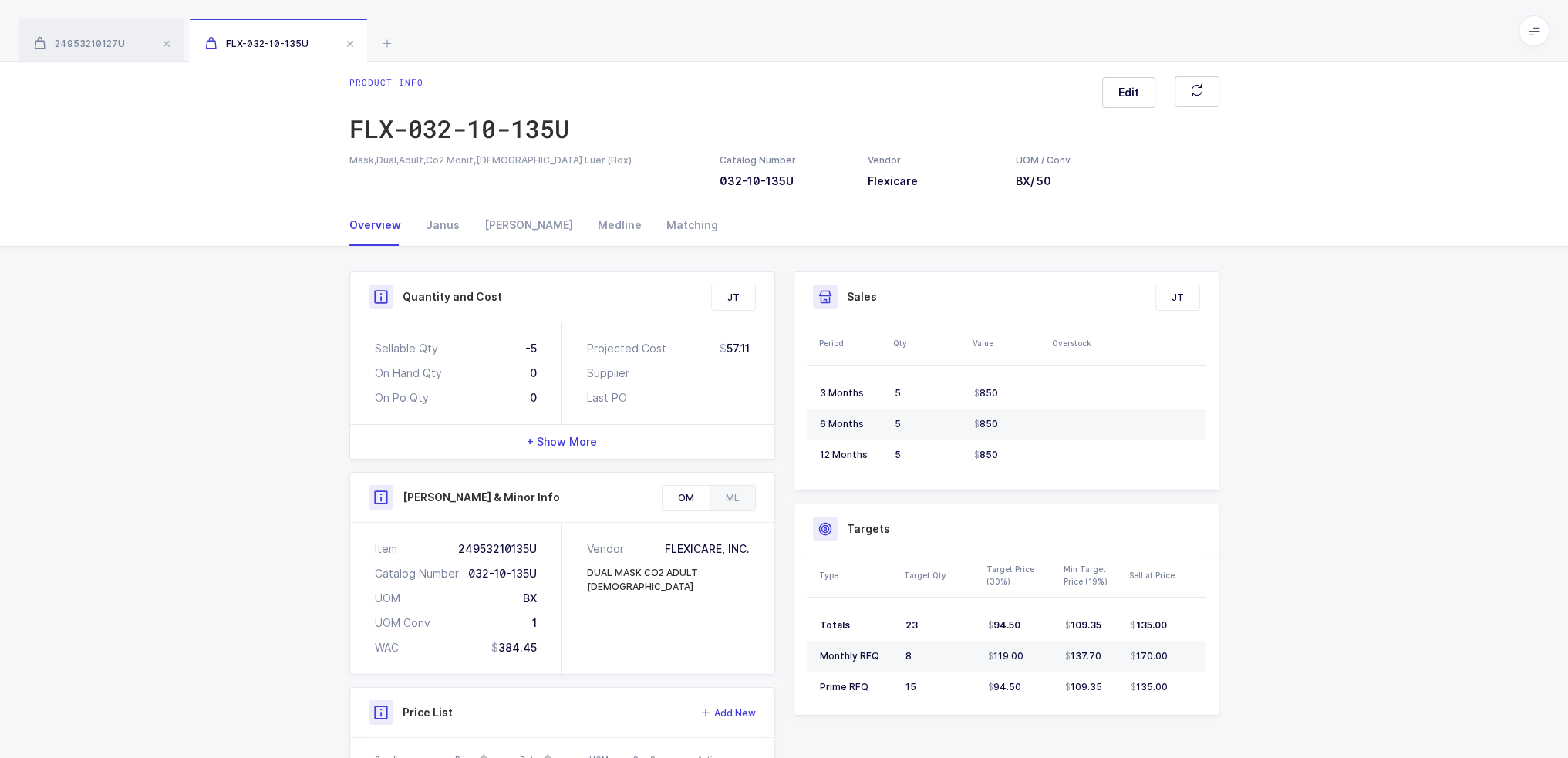
click at [586, 437] on span "+ Show More" at bounding box center [562, 441] width 70 height 15
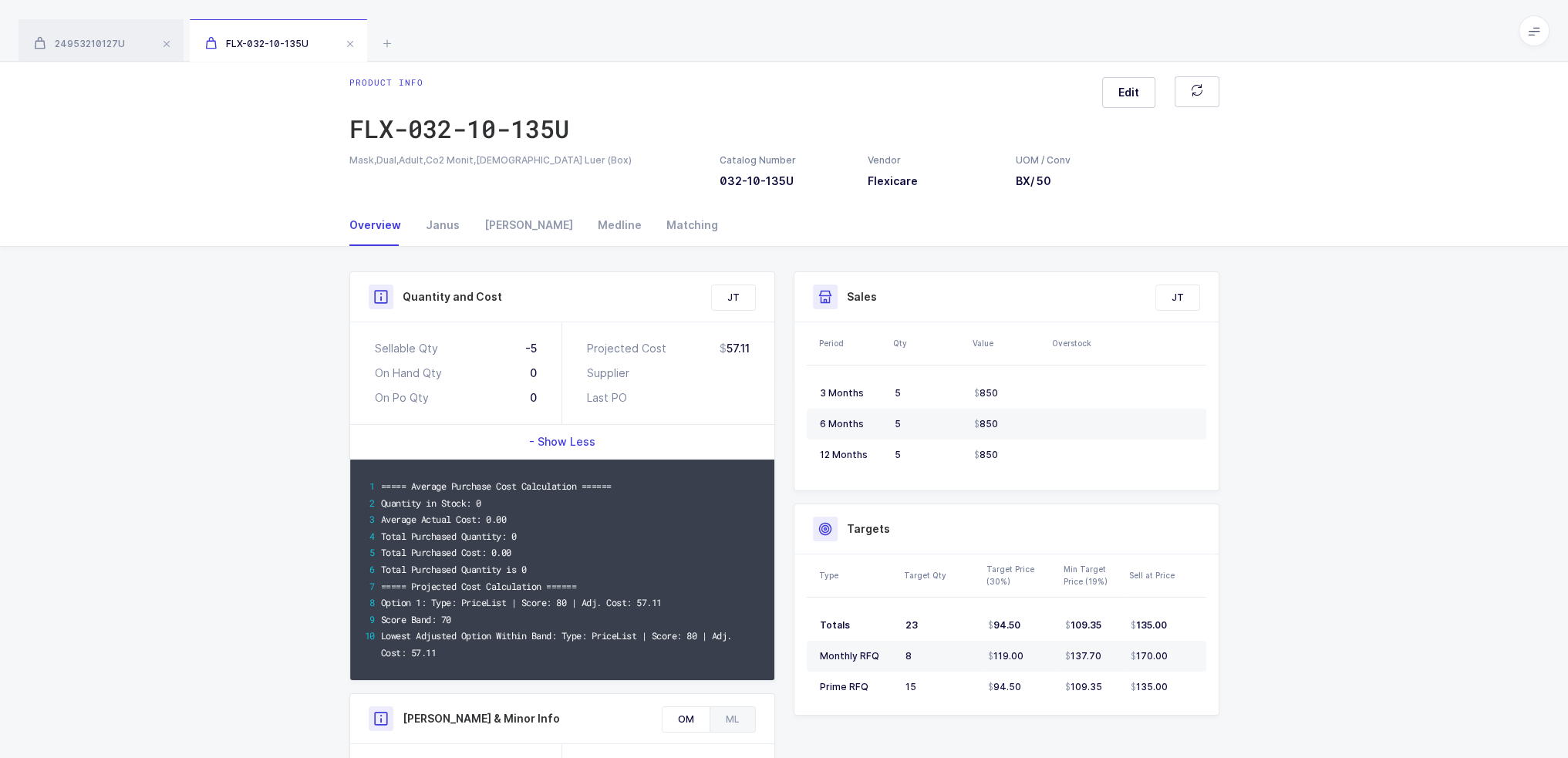
click at [579, 438] on span "- Show Less" at bounding box center [563, 441] width 67 height 15
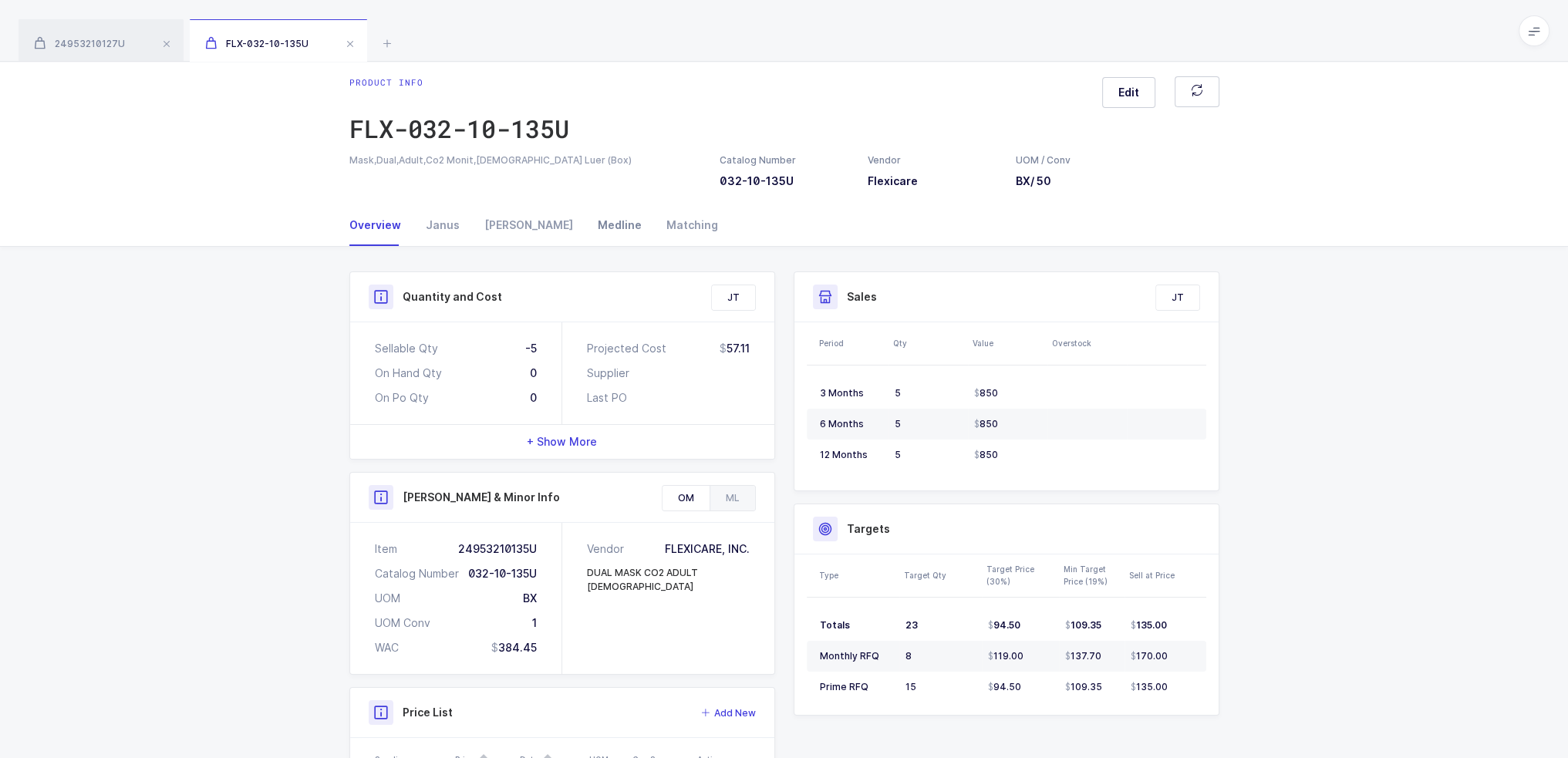
click at [585, 243] on div "Medline" at bounding box center [619, 225] width 68 height 41
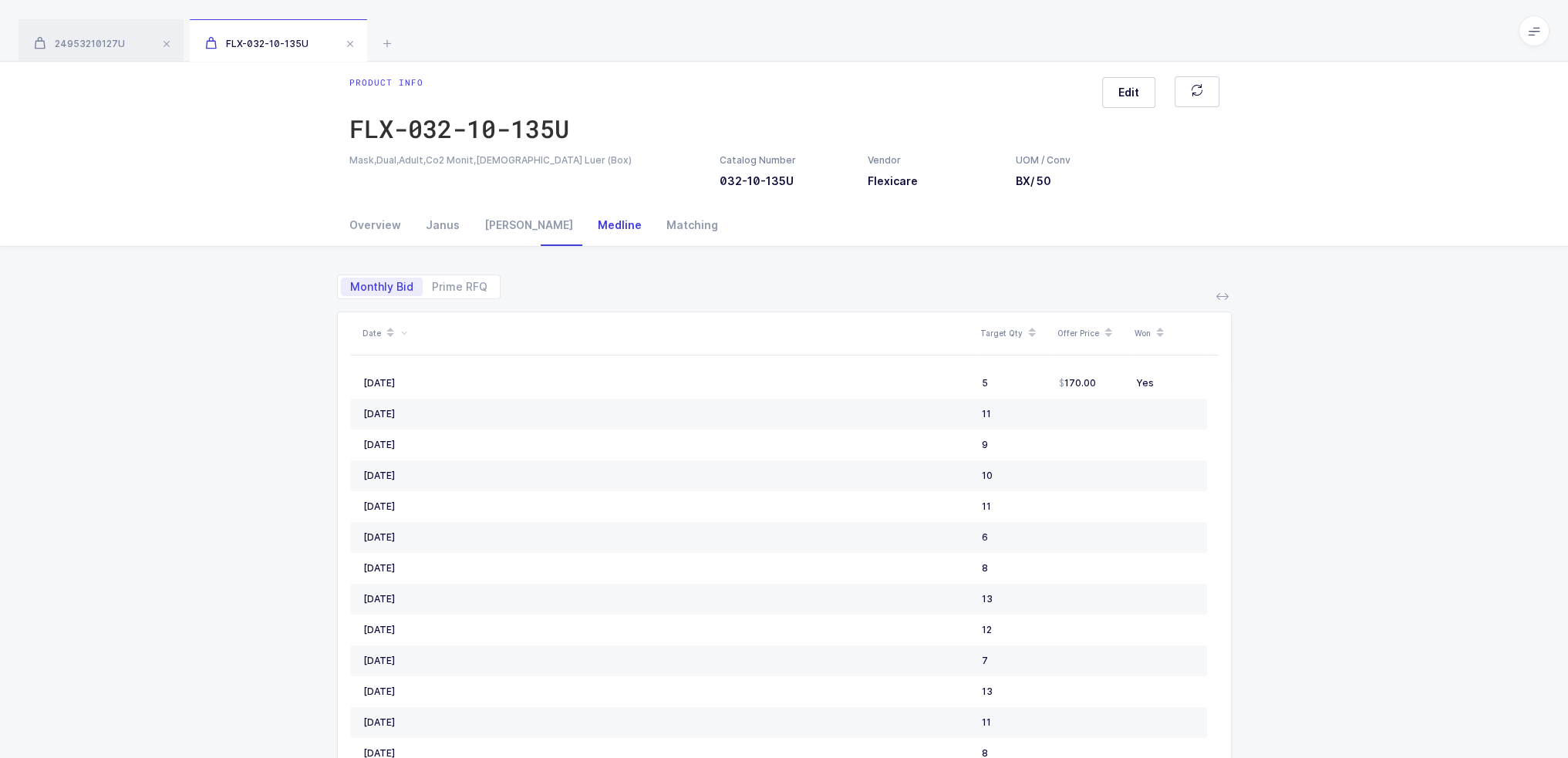
scroll to position [0, 0]
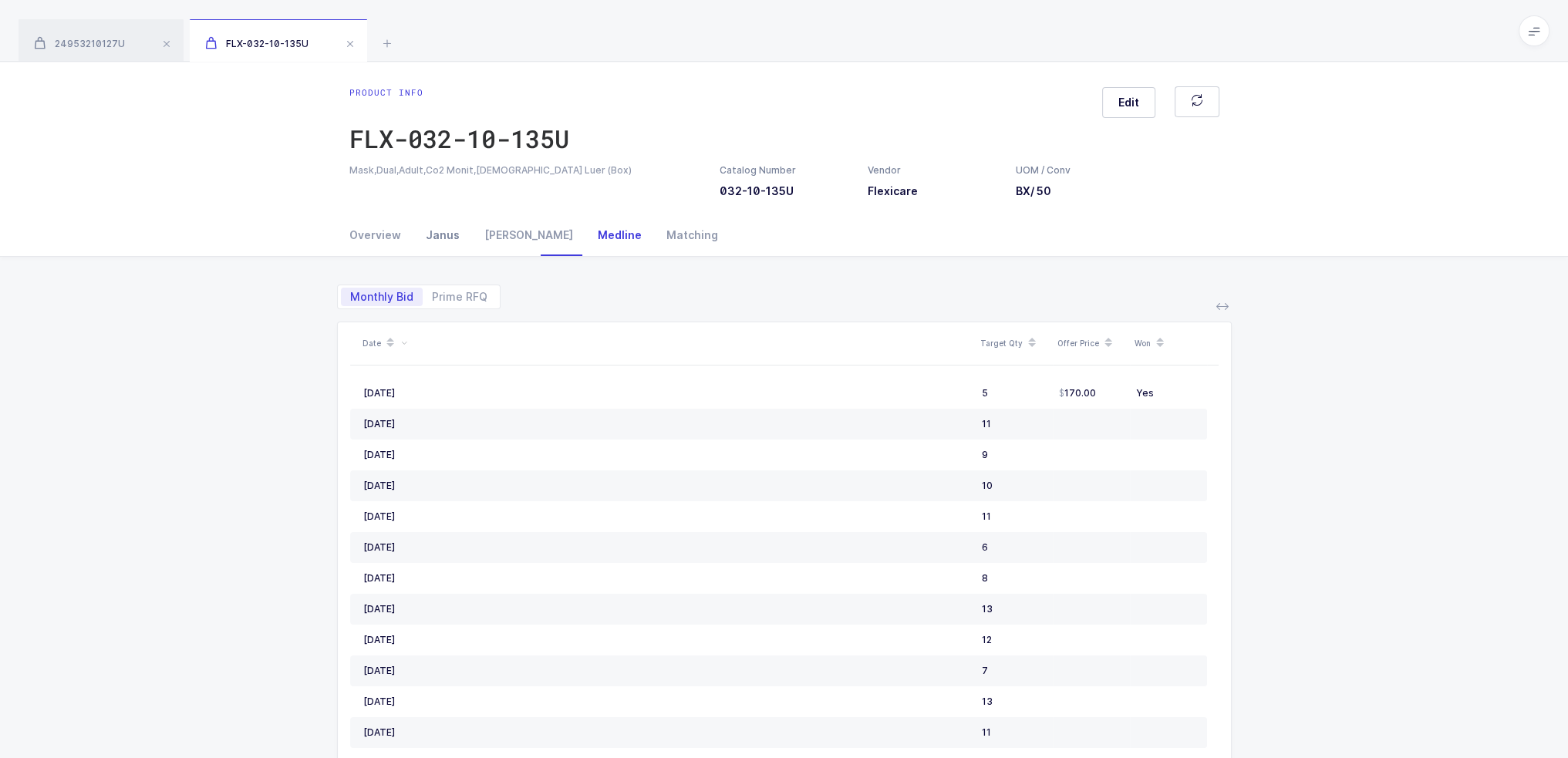
click at [437, 223] on div "Janus" at bounding box center [442, 235] width 59 height 41
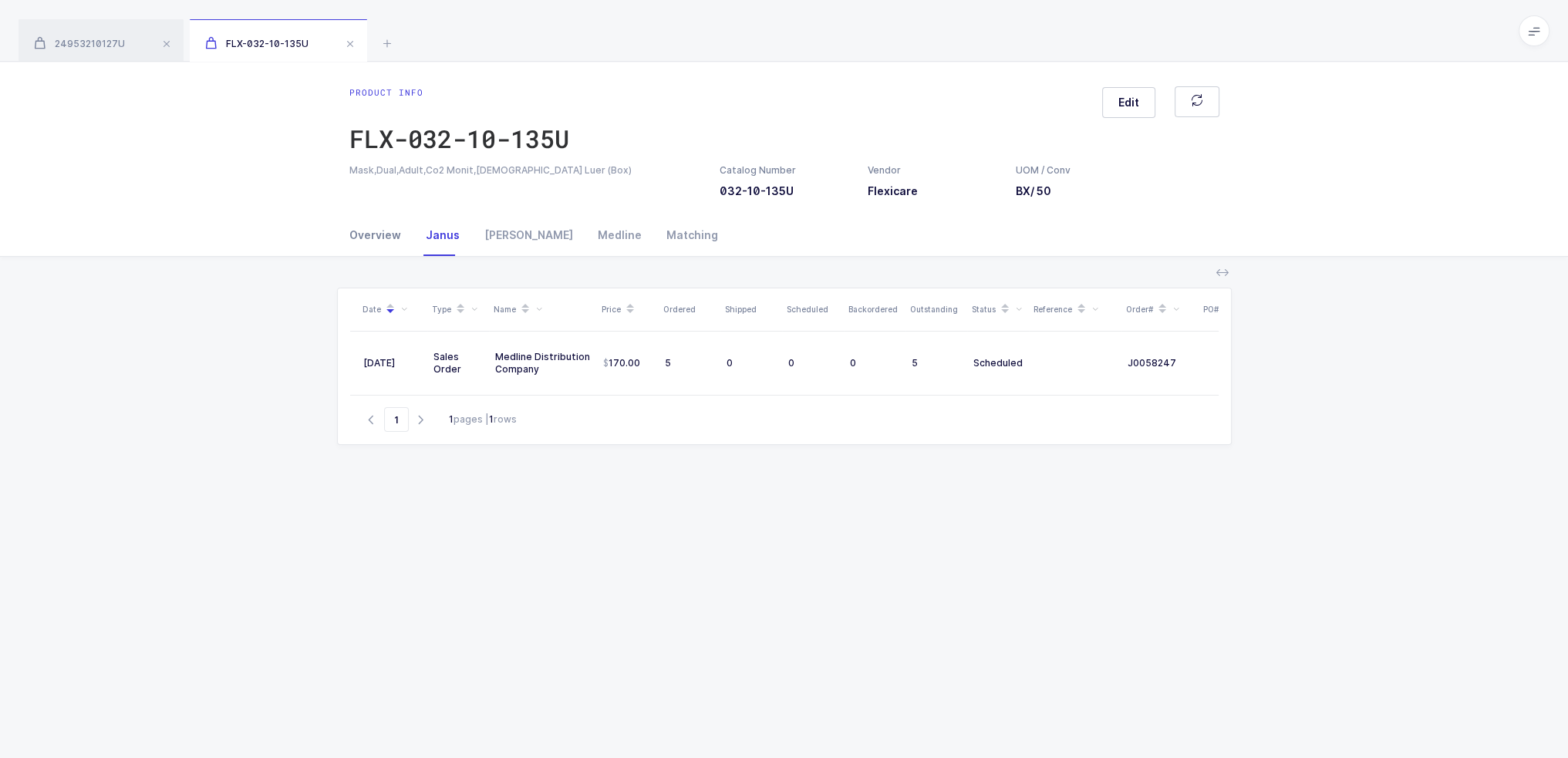
click at [407, 229] on div "Overview" at bounding box center [381, 235] width 64 height 41
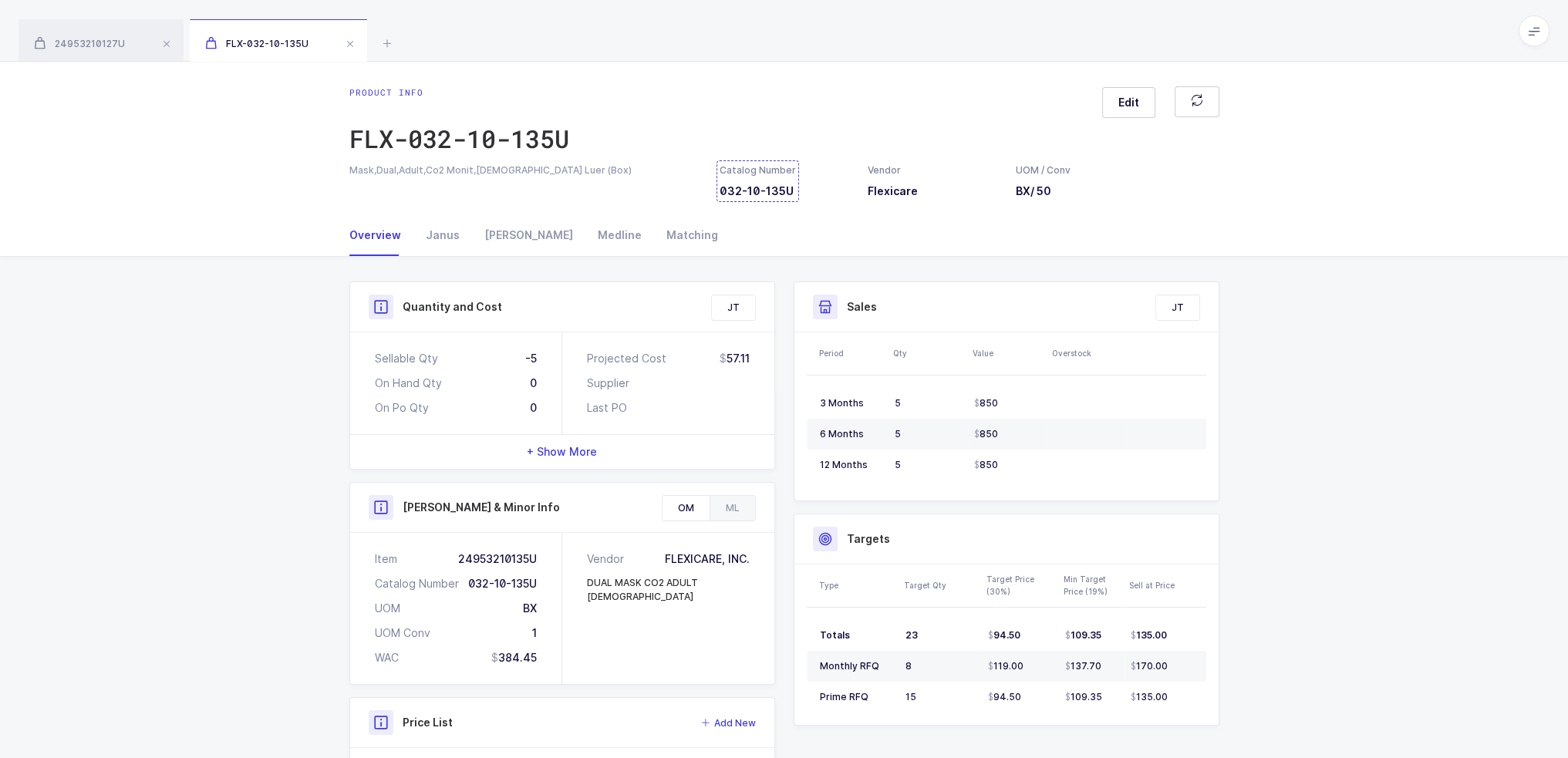
click at [765, 180] on div "Catalog Number 032-10-135U" at bounding box center [757, 181] width 77 height 35
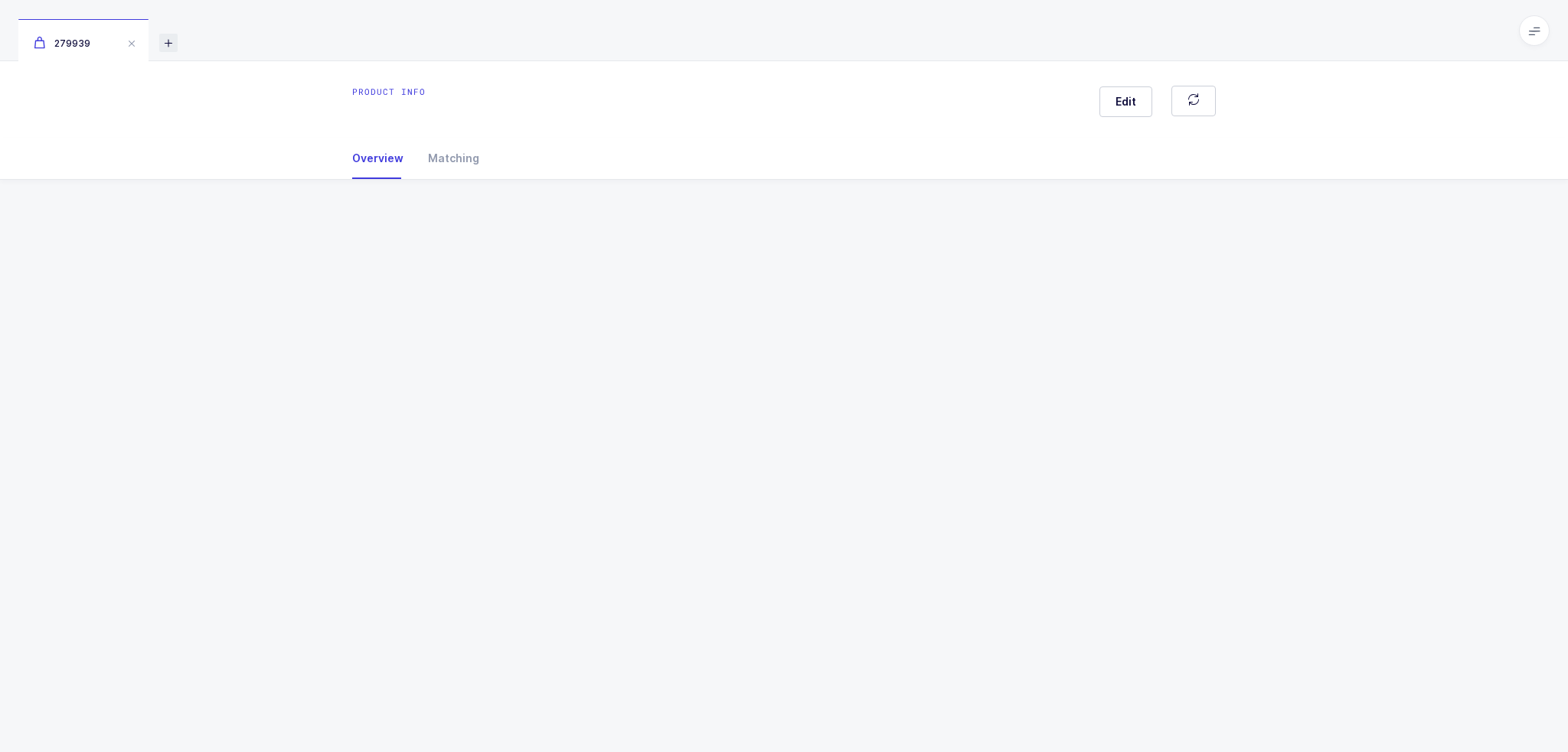
click at [163, 39] on icon at bounding box center [168, 43] width 19 height 19
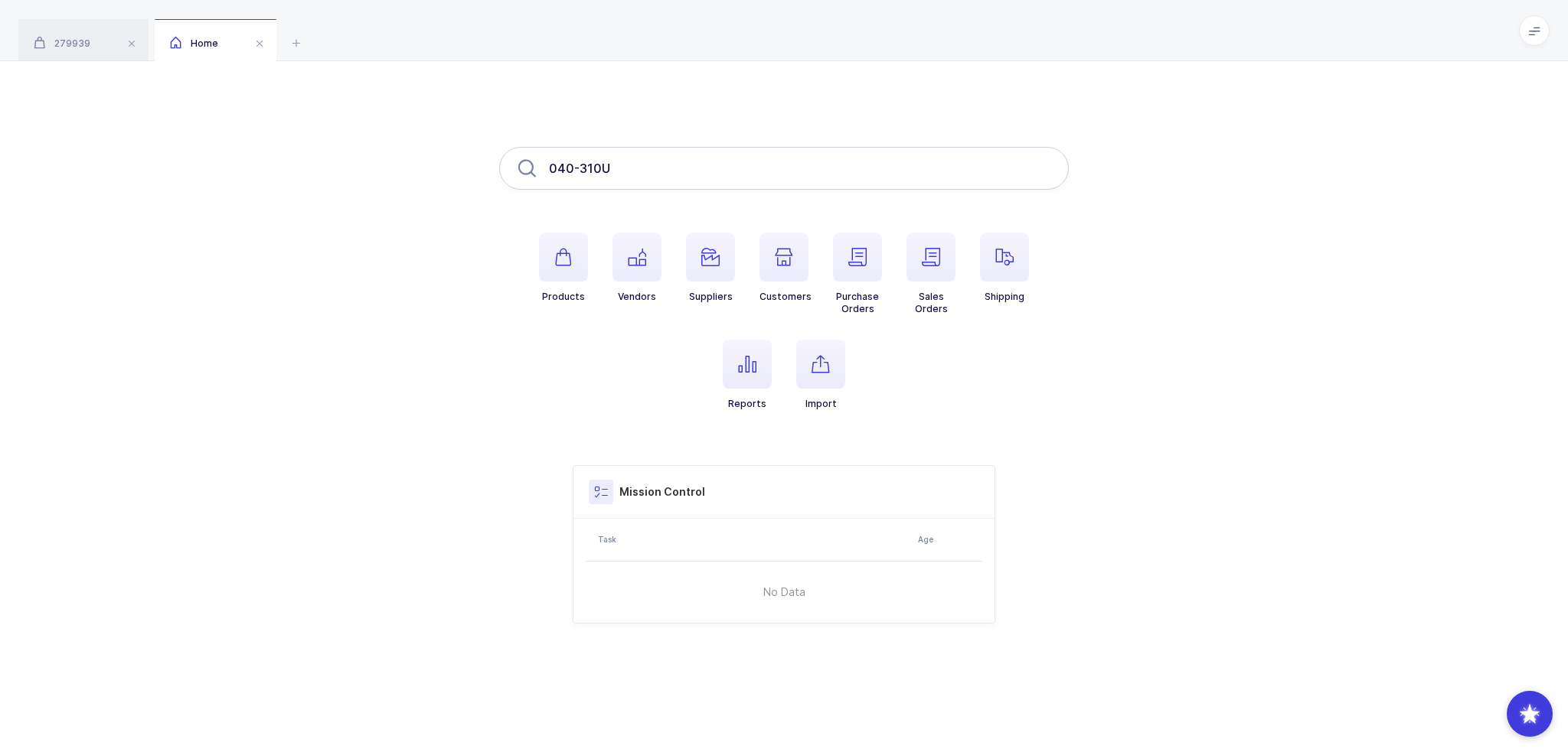
click at [657, 168] on input "040-310U" at bounding box center [784, 169] width 569 height 43
type input "040-310U"
click at [474, 242] on div "040-310U Products Vendors Suppliers Customers Purchase Orders Sales Orders Ship…" at bounding box center [784, 386] width 1568 height 648
click at [603, 163] on input "040-310U" at bounding box center [784, 169] width 569 height 43
click at [617, 165] on input "040-310U" at bounding box center [784, 169] width 569 height 43
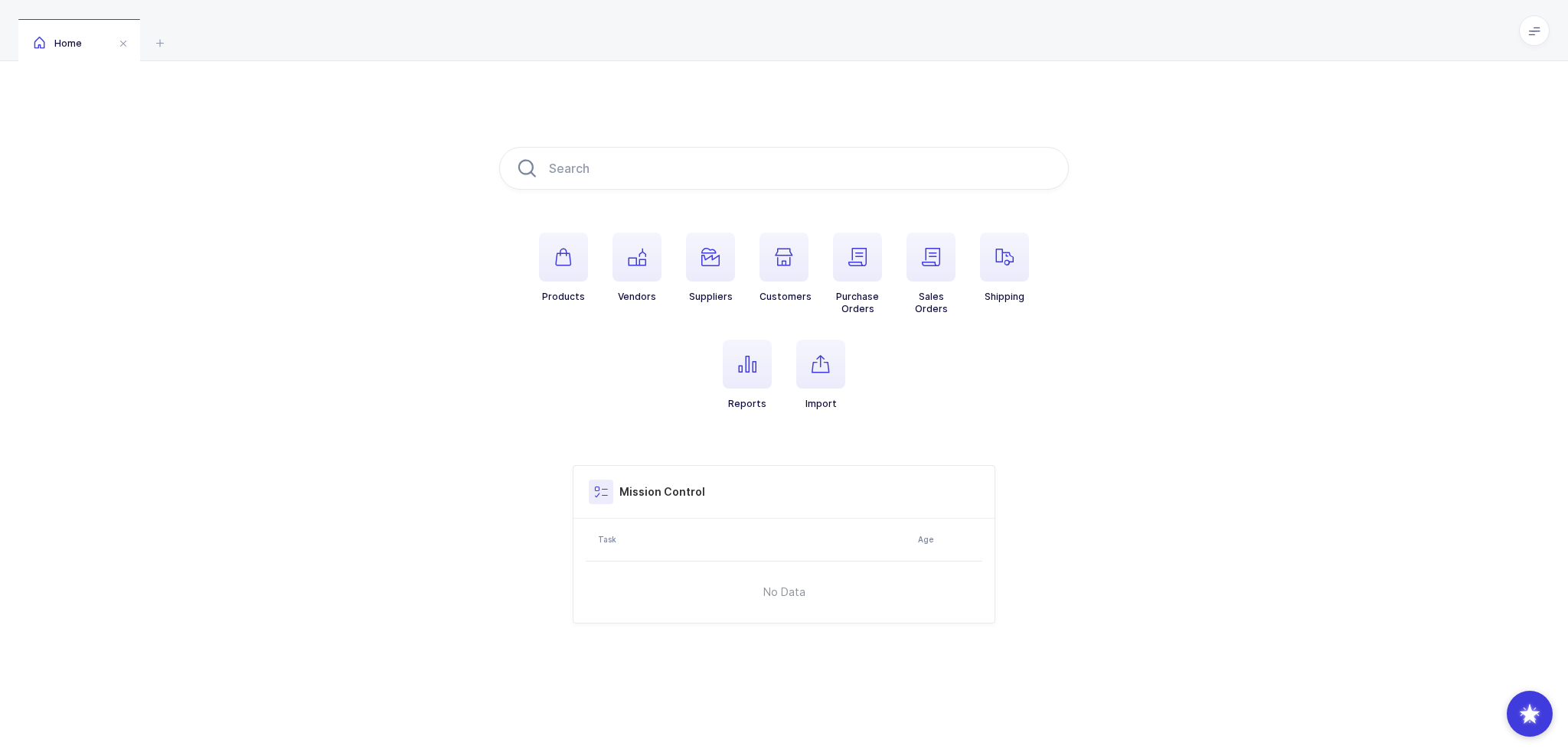
click at [323, 200] on div "Products Vendors Suppliers Customers Purchase Orders Sales Orders Shipping Repo…" at bounding box center [784, 386] width 1568 height 648
click at [593, 170] on input "text" at bounding box center [784, 169] width 569 height 43
click at [667, 174] on input "040-310U" at bounding box center [784, 169] width 569 height 43
type input "040-310U"
click at [676, 176] on input "040-310U" at bounding box center [784, 169] width 569 height 43
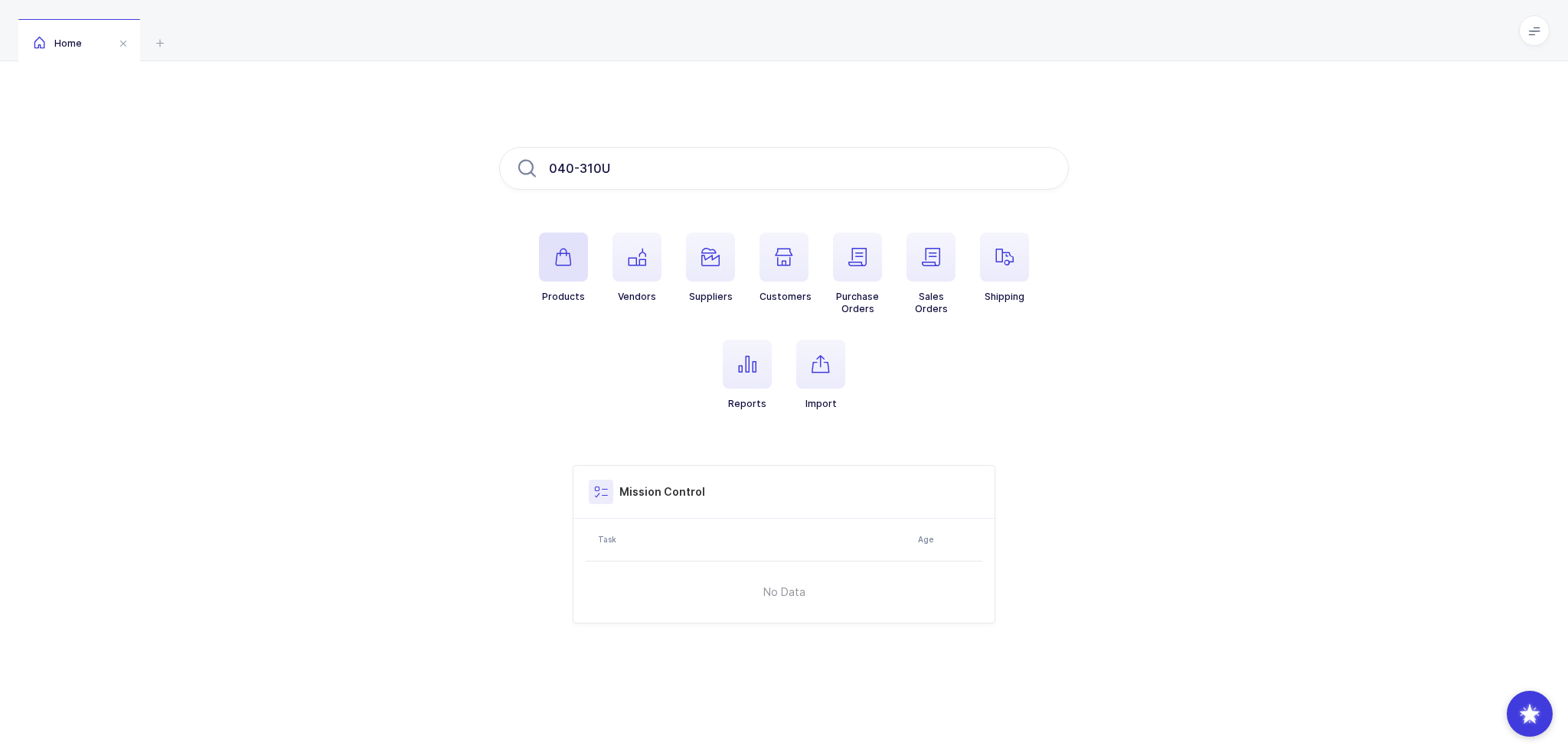
type input "040-310U"
click at [580, 259] on span "button" at bounding box center [563, 256] width 49 height 49
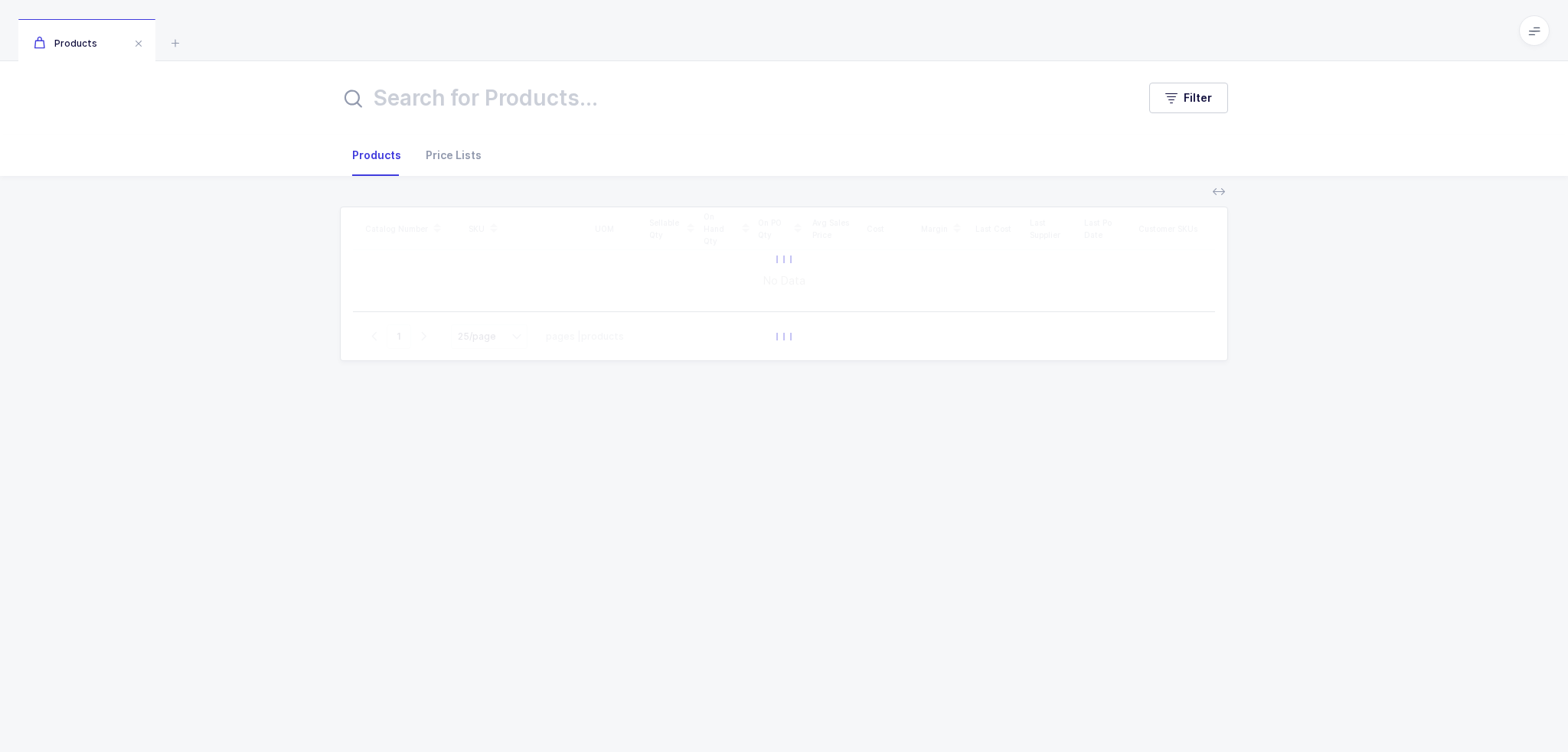
click at [524, 107] on input "text" at bounding box center [728, 97] width 778 height 37
type input "040-310U"
click at [284, 264] on div "Catalog Number SKU UOM Sellable Qty On Hand Qty On PO Qty Avg Sales Price Cost …" at bounding box center [784, 464] width 1543 height 575
click at [521, 89] on input "040-310U" at bounding box center [728, 97] width 778 height 37
click at [179, 41] on icon at bounding box center [175, 43] width 19 height 19
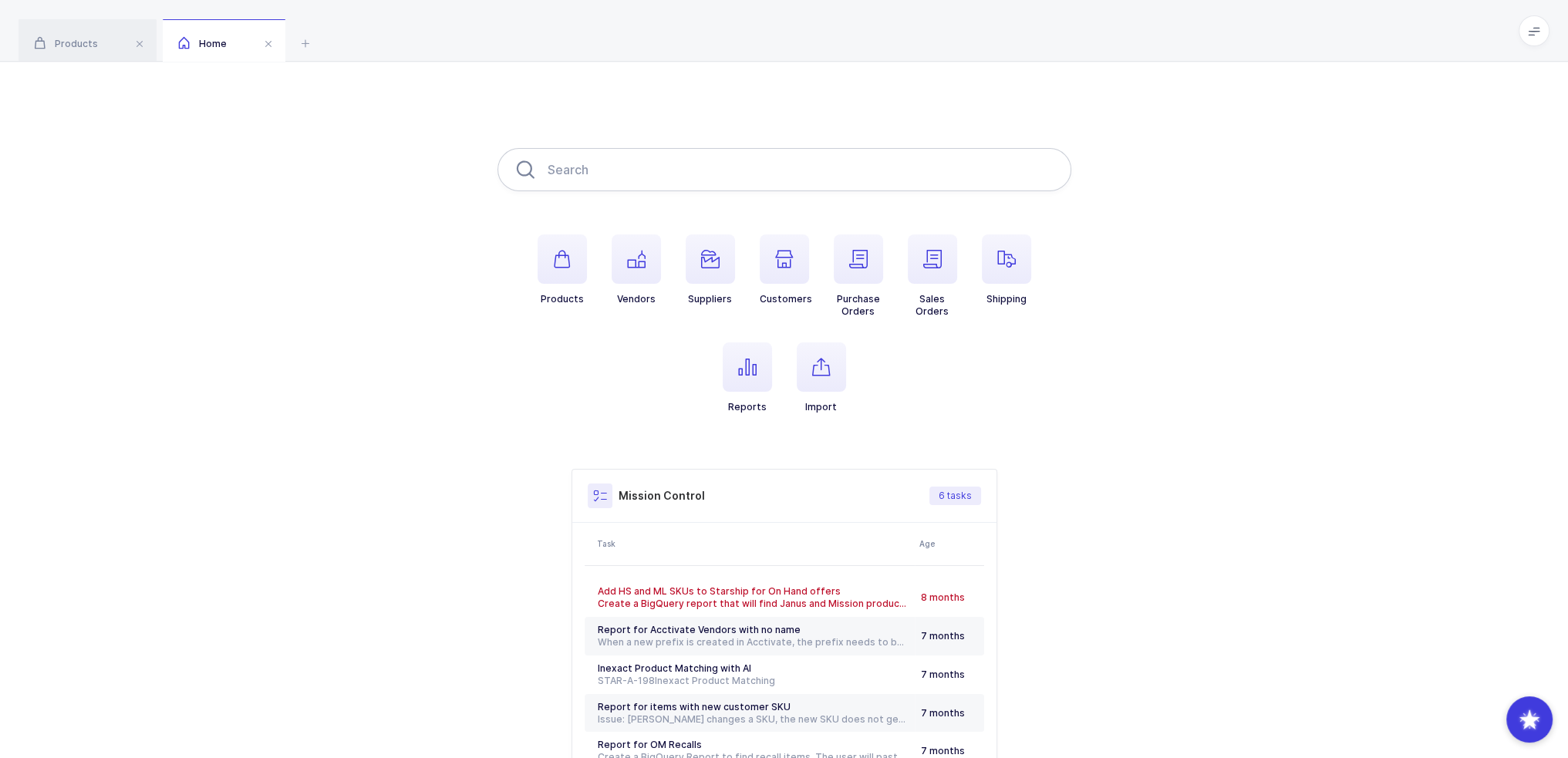
click at [591, 159] on input "text" at bounding box center [784, 170] width 573 height 43
type input "621809"
click at [80, 33] on div "Products" at bounding box center [87, 41] width 138 height 43
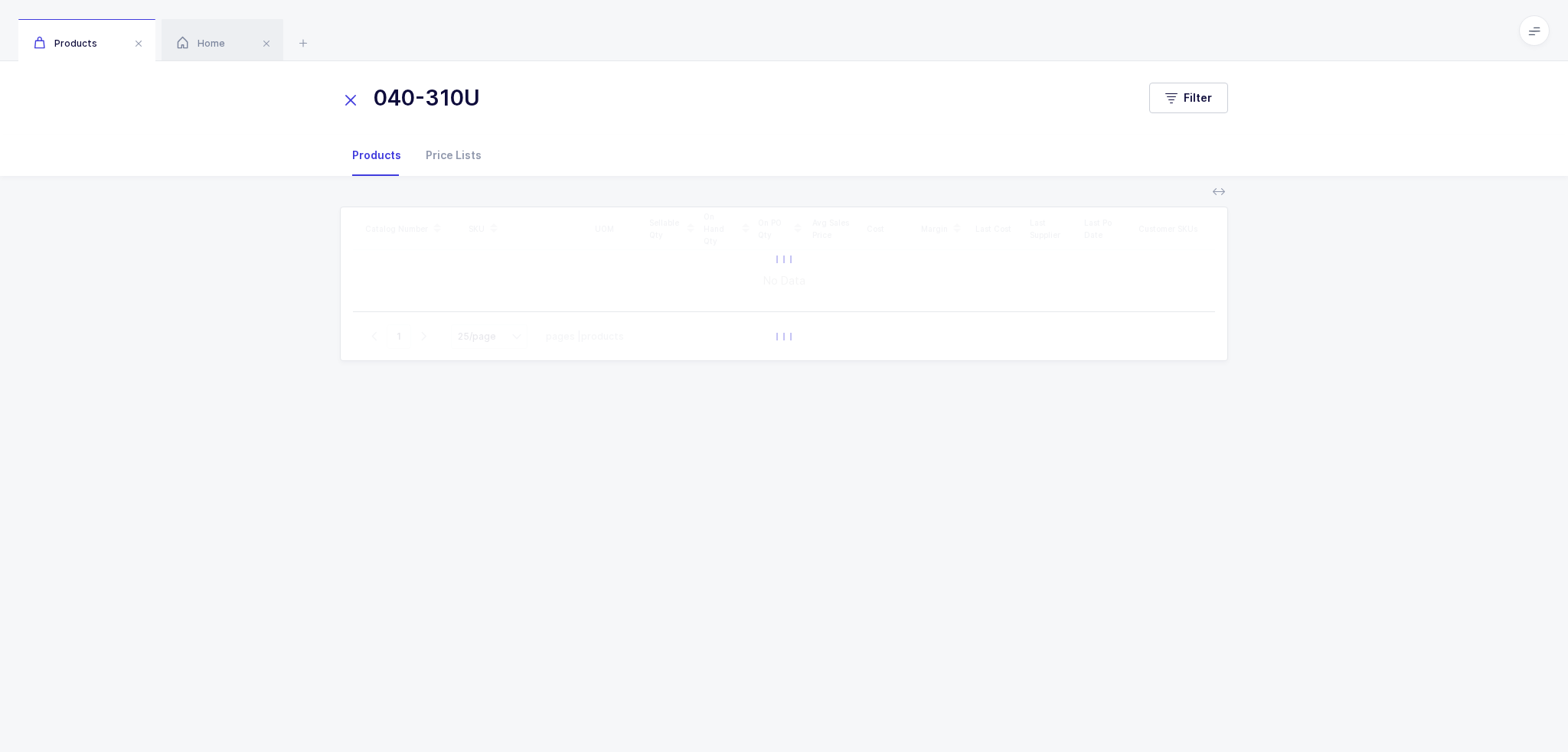
drag, startPoint x: 519, startPoint y: 95, endPoint x: 300, endPoint y: 97, distance: 219.0
click at [300, 97] on div "040-310U Filter" at bounding box center [784, 98] width 1568 height 73
click at [299, 45] on icon at bounding box center [303, 43] width 19 height 19
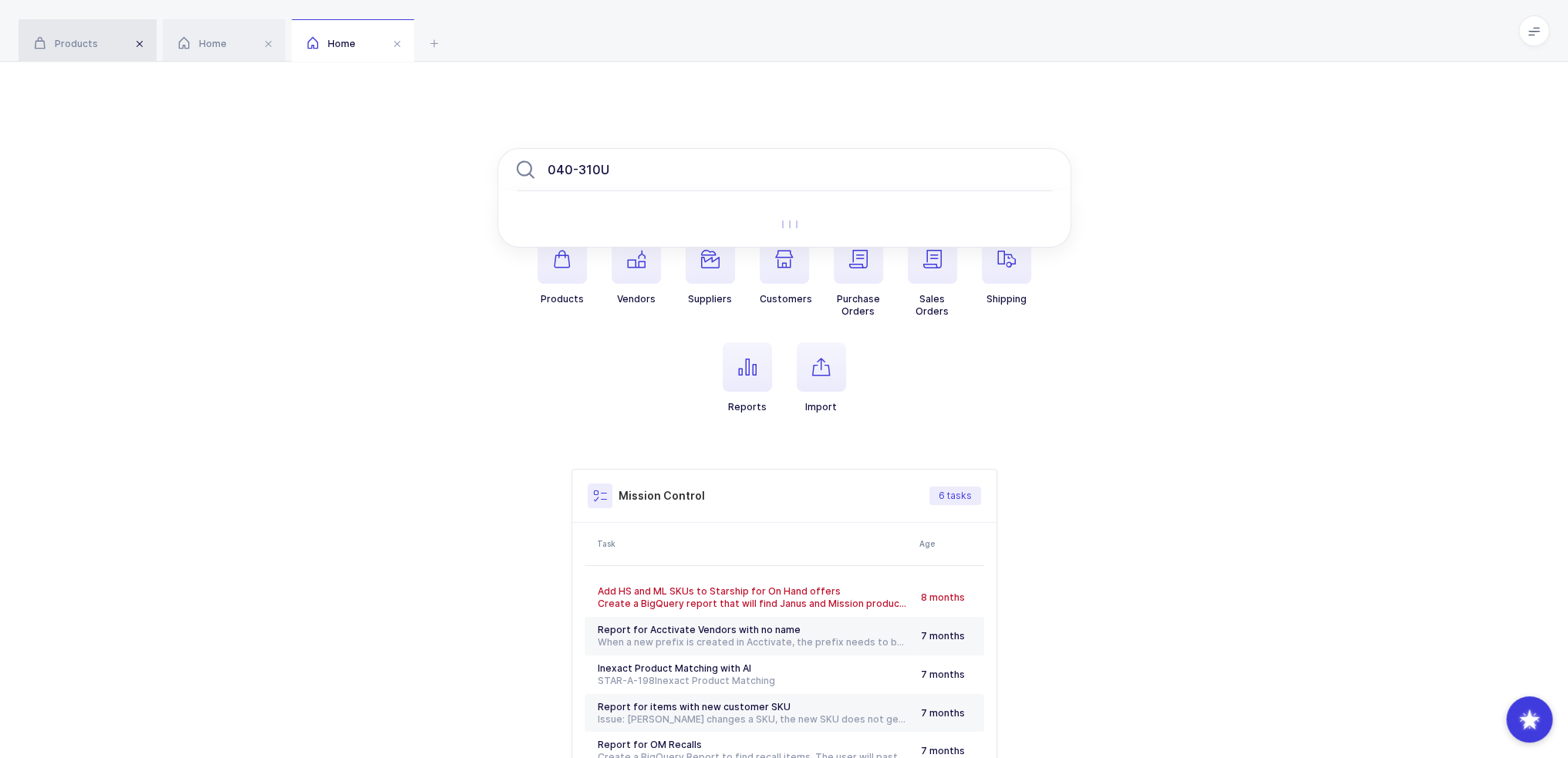
type input "040-310U"
click at [139, 44] on span at bounding box center [140, 44] width 19 height 19
click at [139, 44] on div "Home" at bounding box center [80, 41] width 122 height 43
click at [130, 44] on span at bounding box center [124, 44] width 19 height 19
click at [713, 149] on input "040-310U" at bounding box center [784, 170] width 573 height 43
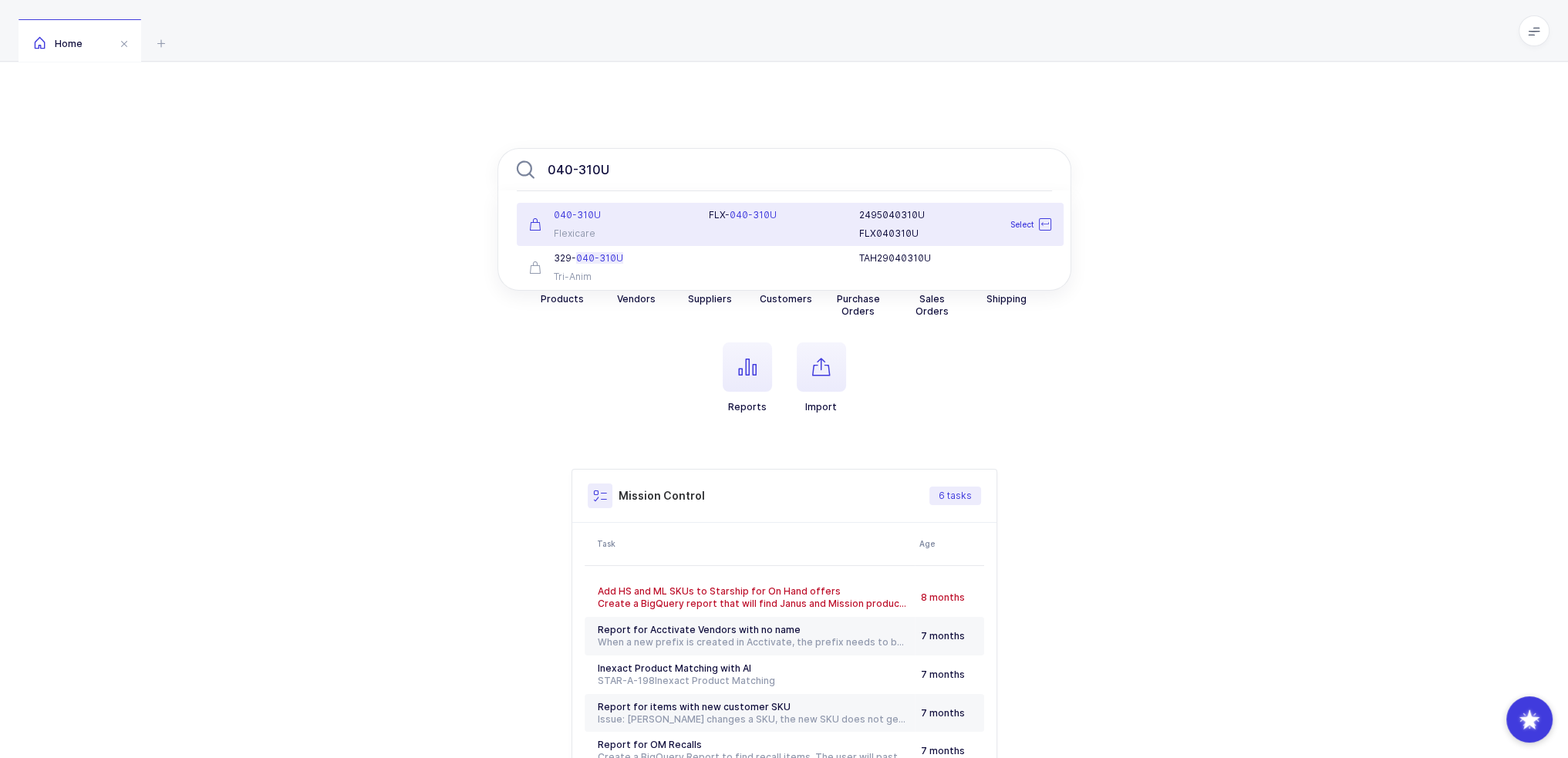
click at [667, 217] on div "040-310U" at bounding box center [610, 215] width 162 height 13
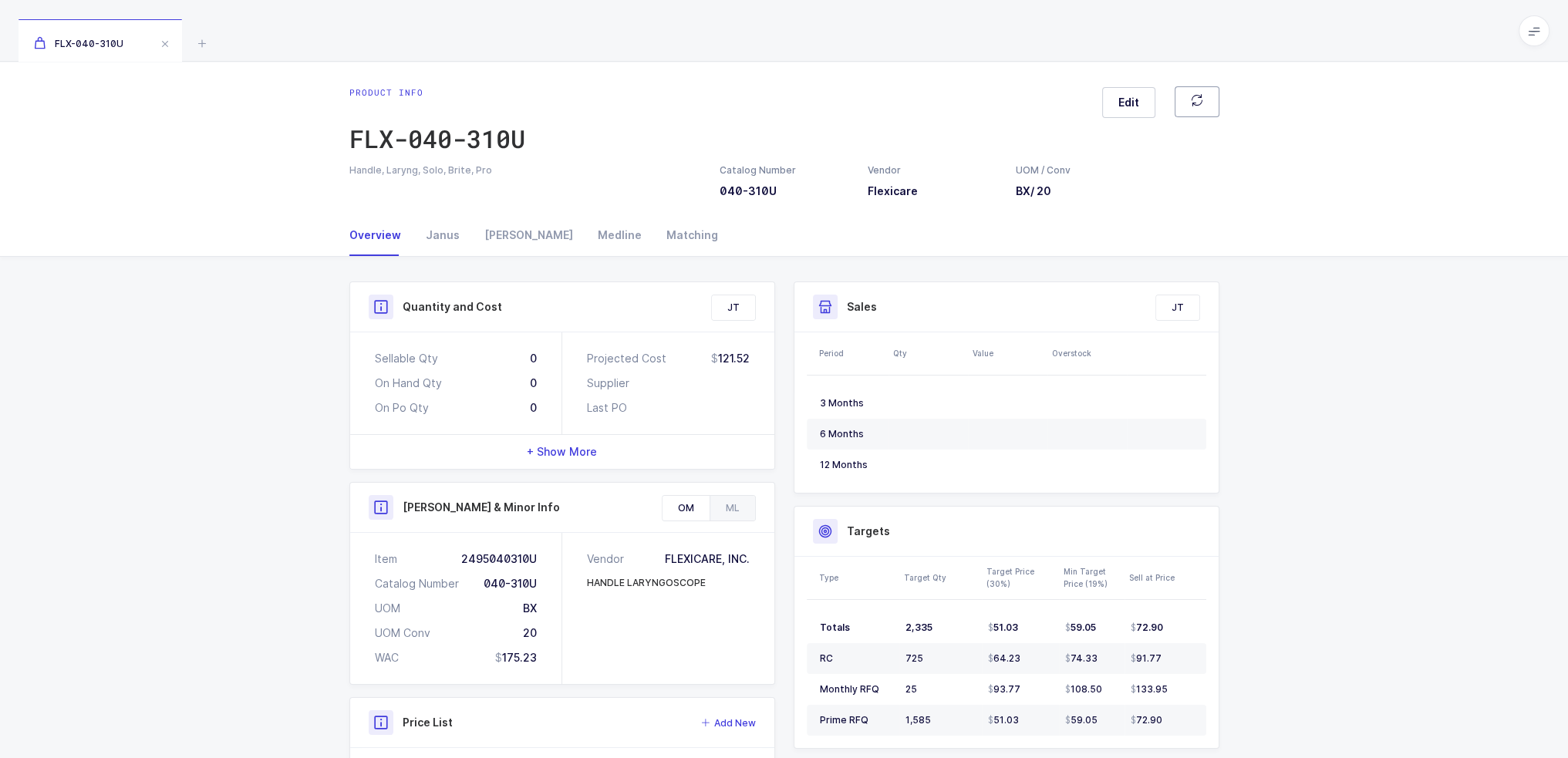
click at [1191, 96] on icon "button" at bounding box center [1197, 101] width 13 height 13
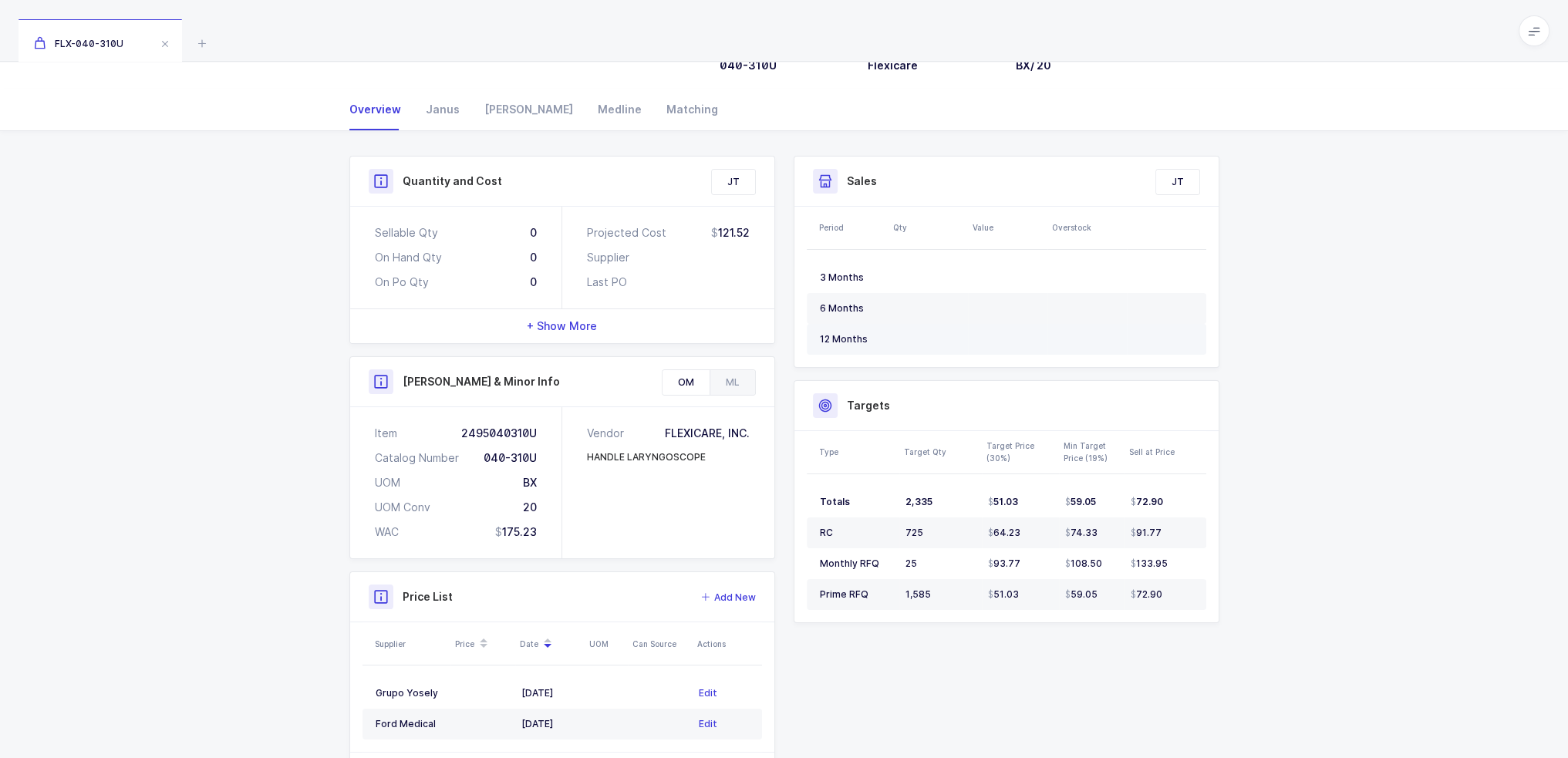
scroll to position [190, 0]
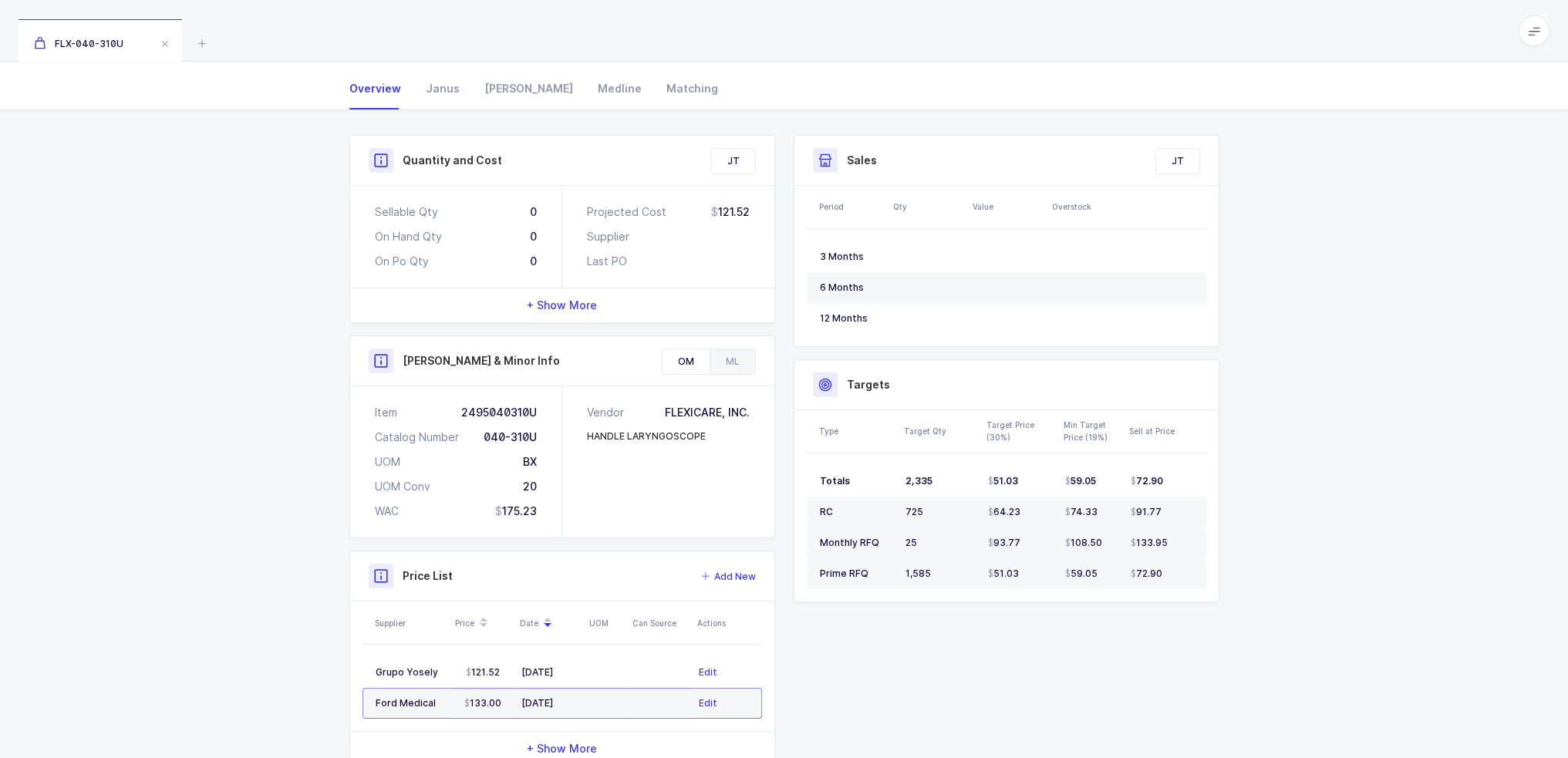
scroll to position [154, 0]
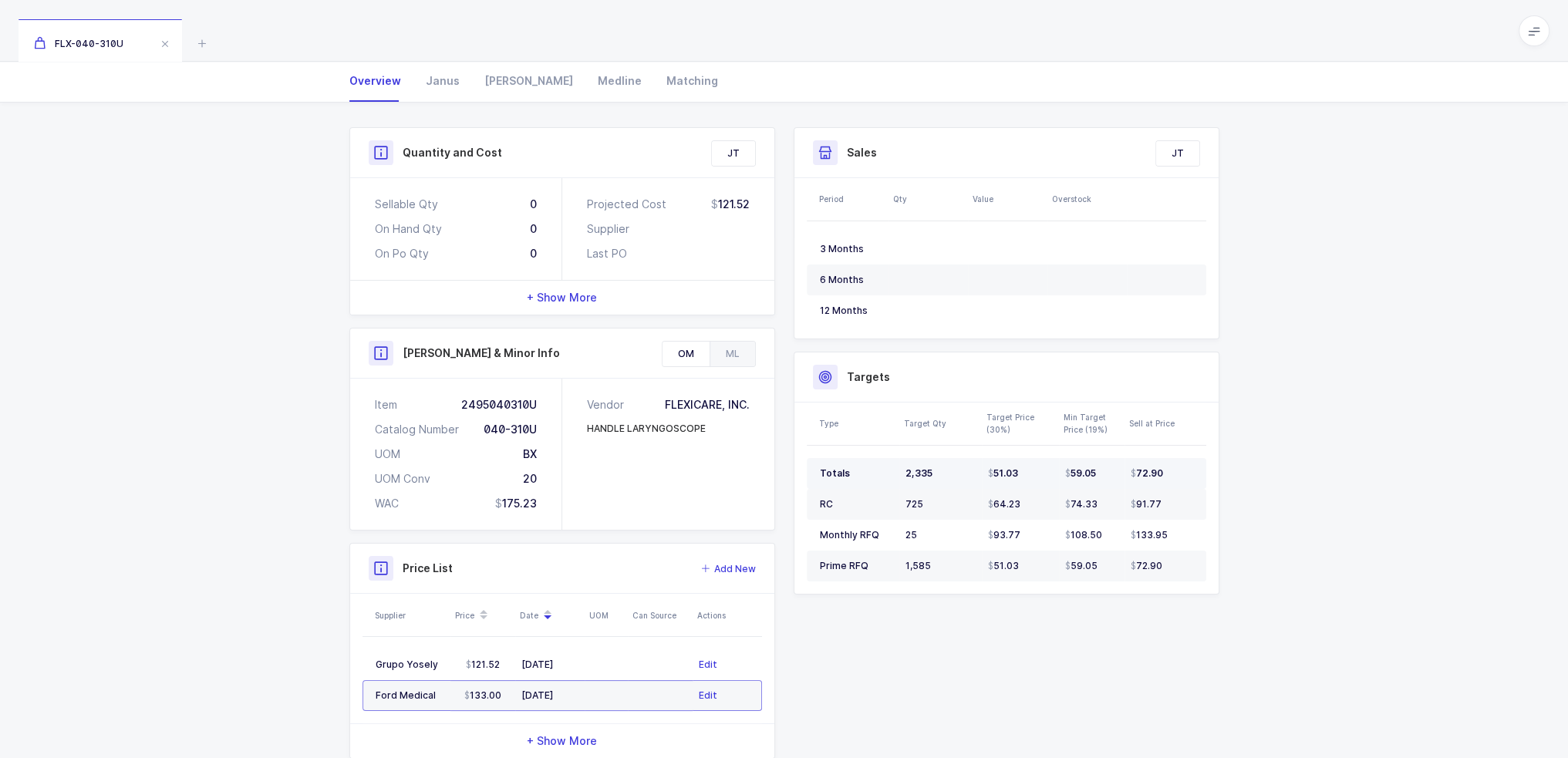
drag, startPoint x: 979, startPoint y: 474, endPoint x: 1167, endPoint y: 471, distance: 188.0
click at [1167, 471] on tr "Totals 2,335 51.03 59.05 72.90" at bounding box center [1006, 474] width 400 height 31
click at [1167, 471] on div "72.90" at bounding box center [1161, 474] width 62 height 13
click at [1193, 469] on td "72.90" at bounding box center [1165, 474] width 82 height 31
drag, startPoint x: 1064, startPoint y: 477, endPoint x: 1084, endPoint y: 464, distance: 23.9
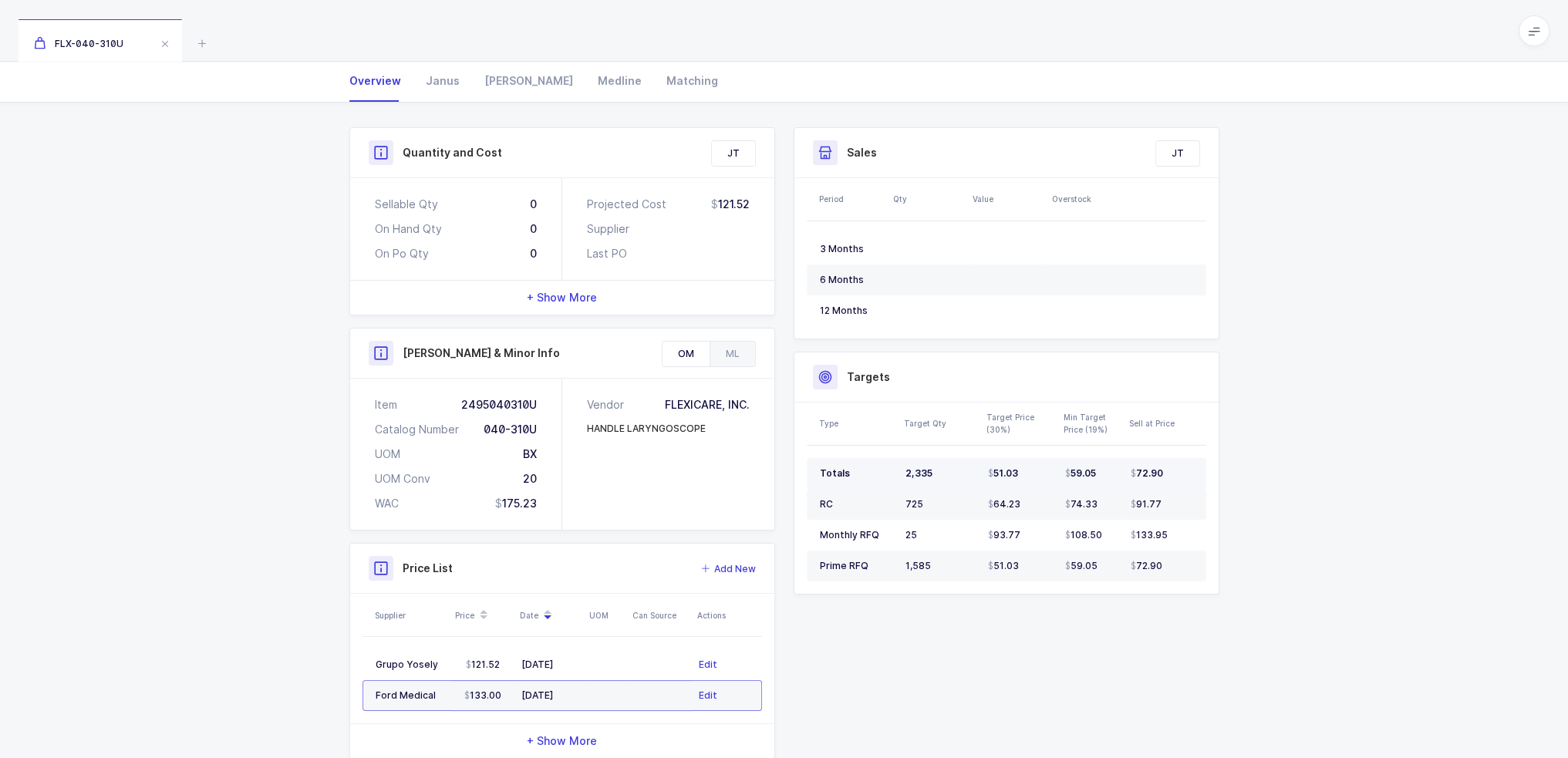
click at [1084, 464] on td "59.05" at bounding box center [1091, 474] width 66 height 31
drag, startPoint x: 1035, startPoint y: 537, endPoint x: 1025, endPoint y: 536, distance: 10.0
click at [1025, 536] on div "93.77" at bounding box center [1021, 536] width 65 height 13
drag, startPoint x: 1046, startPoint y: 530, endPoint x: 1066, endPoint y: 536, distance: 20.9
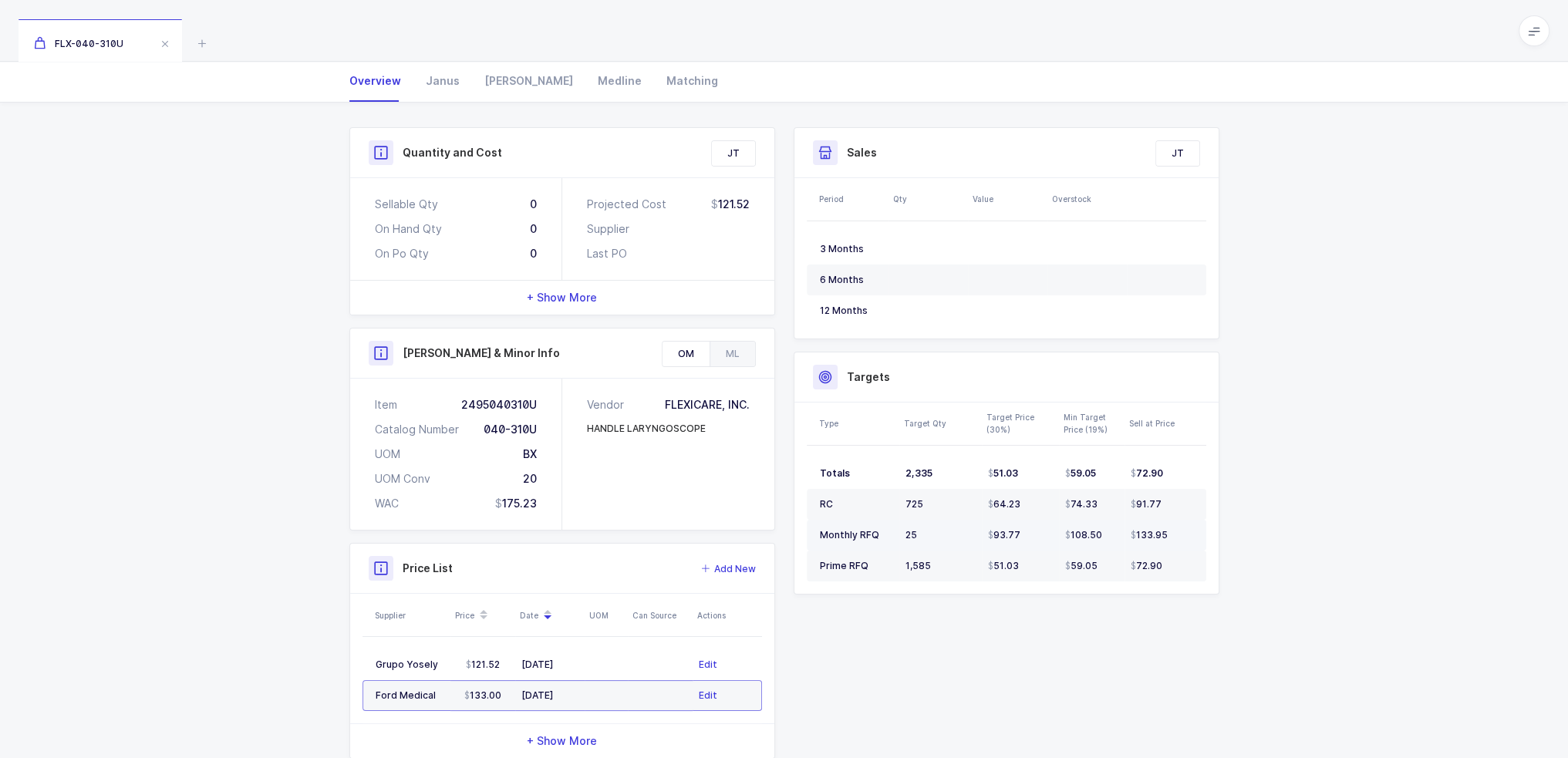
click at [1066, 536] on tr "Monthly RFQ 25 93.77 108.50 133.95" at bounding box center [1006, 535] width 400 height 31
